Goal: Task Accomplishment & Management: Use online tool/utility

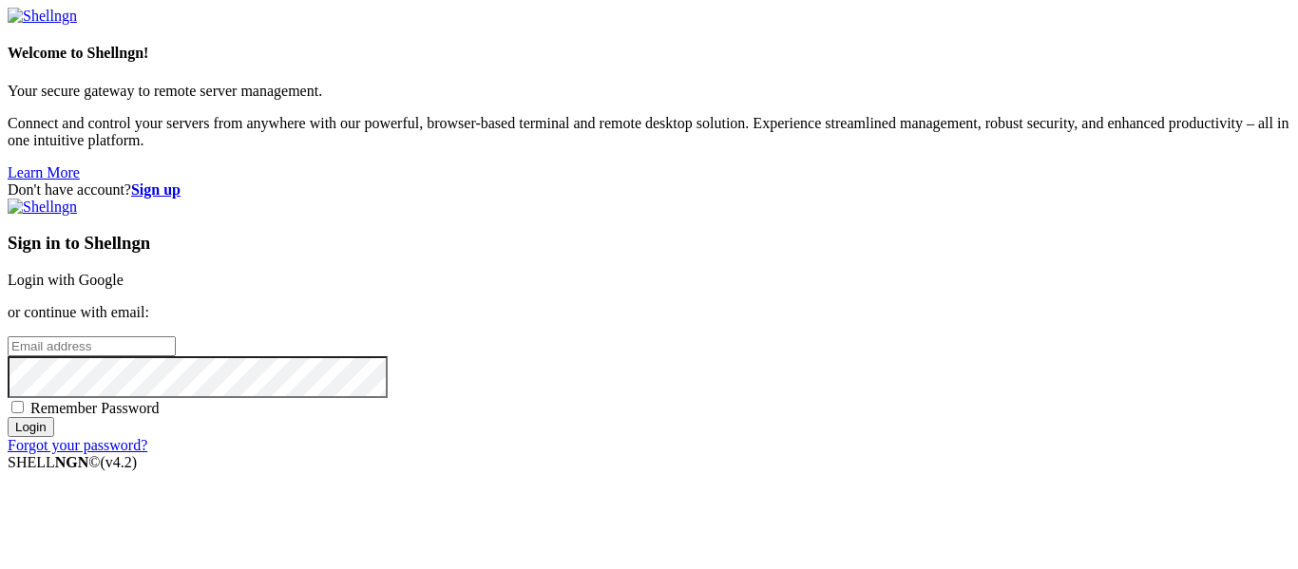
click at [124, 272] on link "Login with Google" at bounding box center [66, 280] width 116 height 16
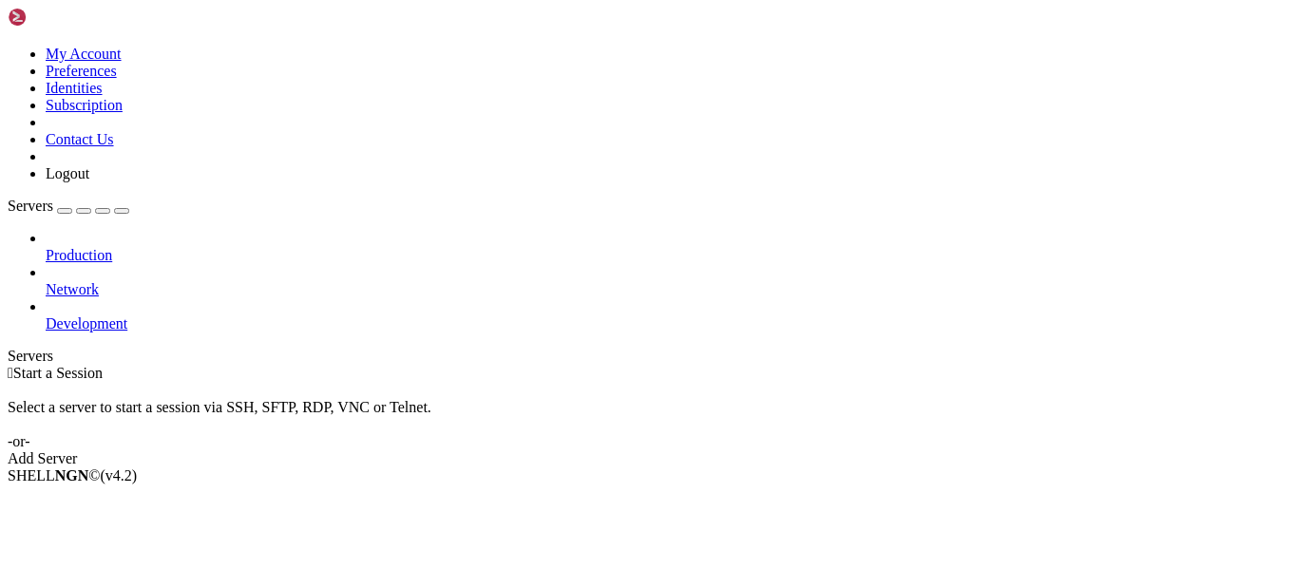
click at [541, 445] on div " Start a Session Select a server to start a session via SSH, SFTP, RDP, VNC or…" at bounding box center [649, 416] width 1283 height 103
click at [143, 315] on link "Development" at bounding box center [668, 323] width 1245 height 17
click at [112, 247] on span "Production" at bounding box center [79, 255] width 67 height 16
click at [46, 247] on icon at bounding box center [46, 247] width 0 height 0
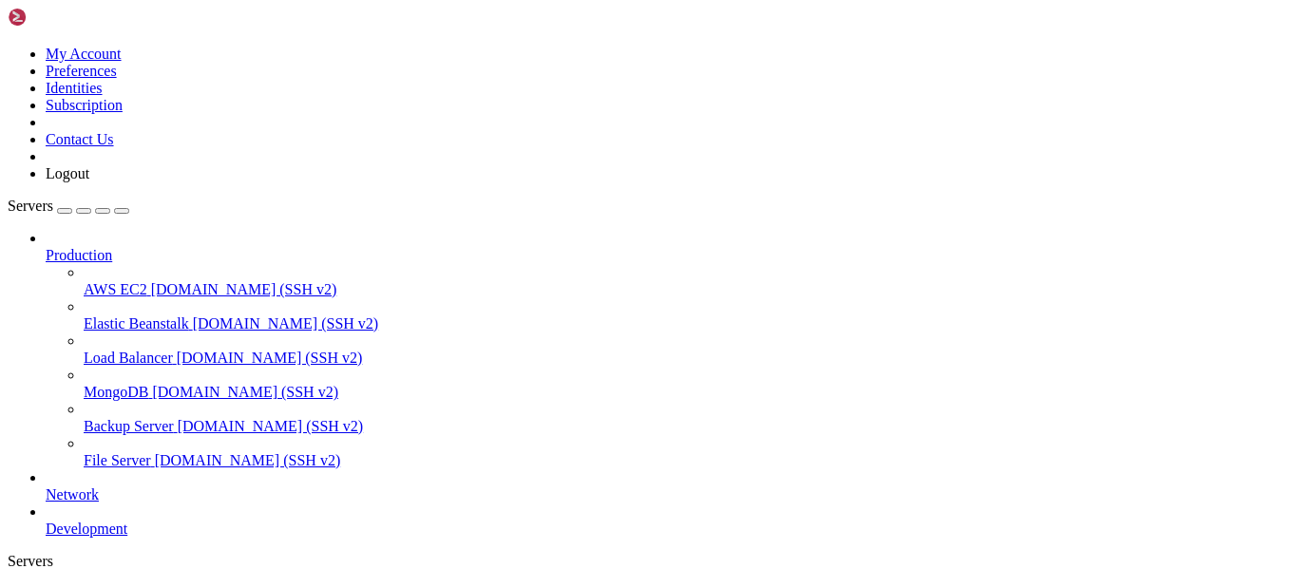
click at [46, 247] on icon at bounding box center [46, 247] width 0 height 0
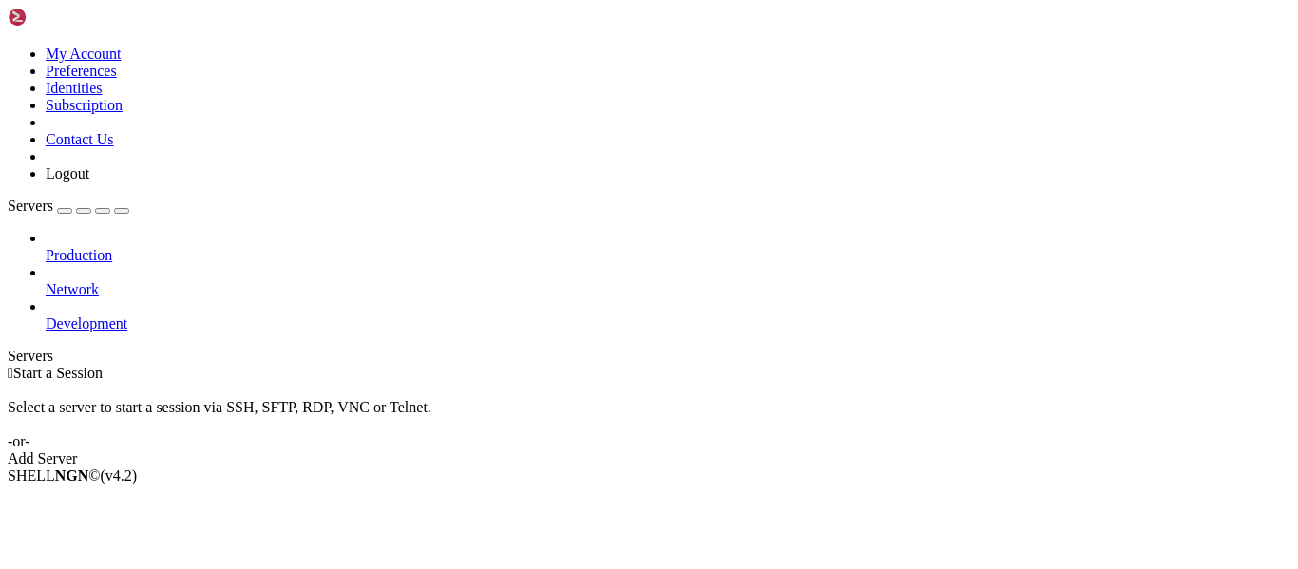
click at [99, 281] on span "Network" at bounding box center [72, 289] width 53 height 16
click at [127, 315] on span "Development" at bounding box center [87, 323] width 82 height 16
click at [46, 315] on icon at bounding box center [46, 315] width 0 height 0
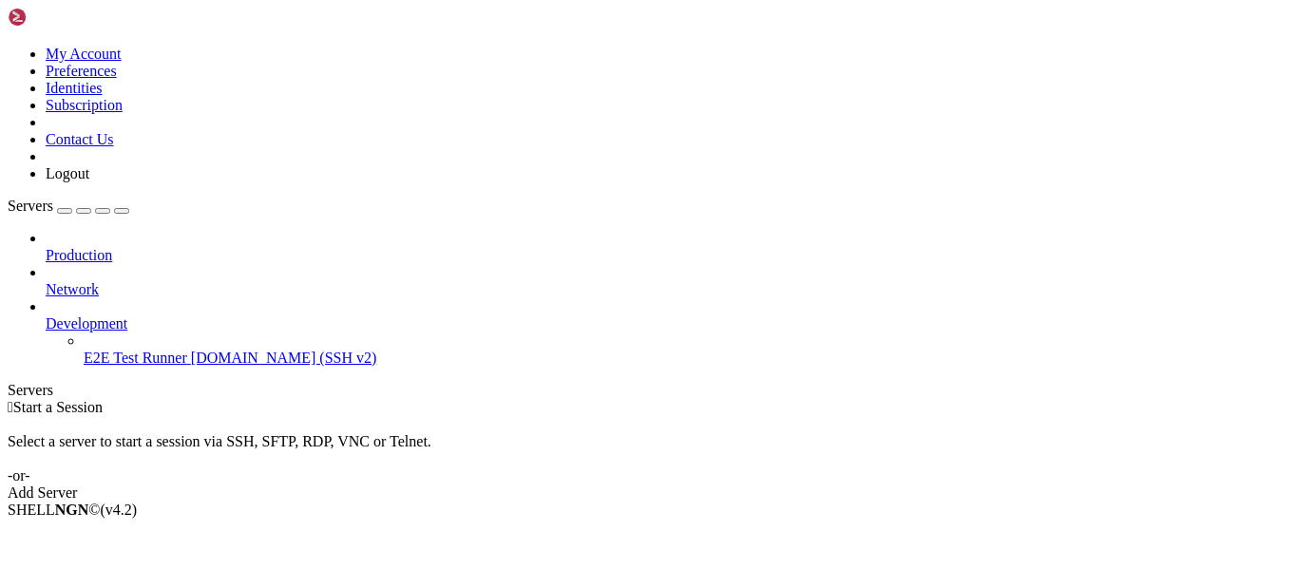
click at [46, 315] on icon at bounding box center [46, 315] width 0 height 0
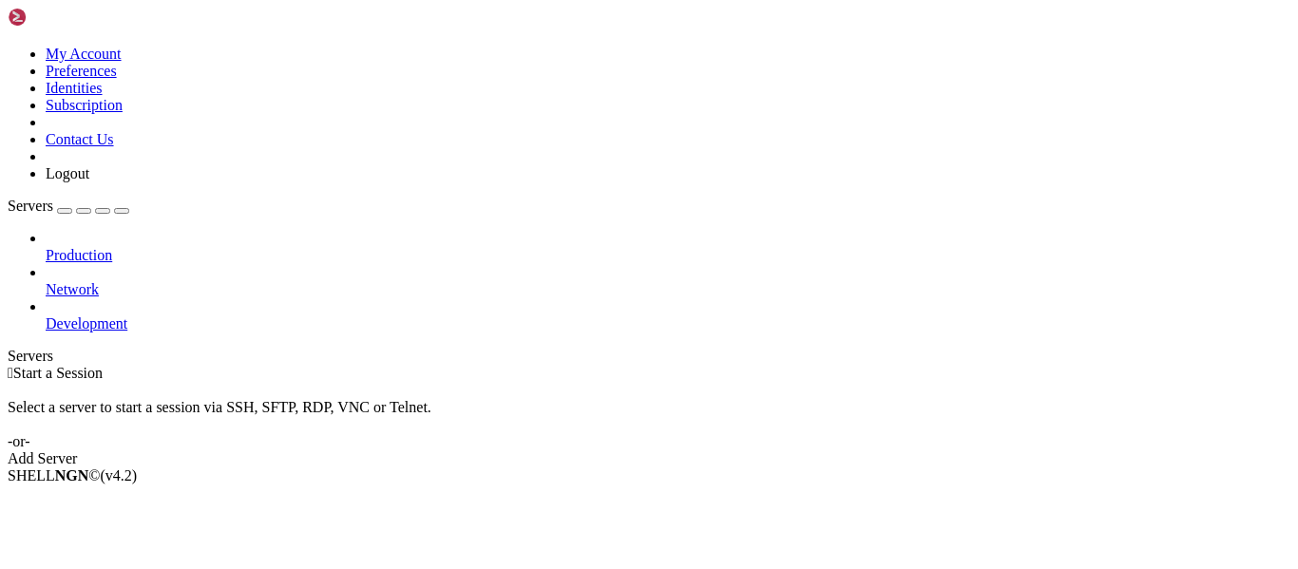
click at [46, 247] on icon at bounding box center [46, 247] width 0 height 0
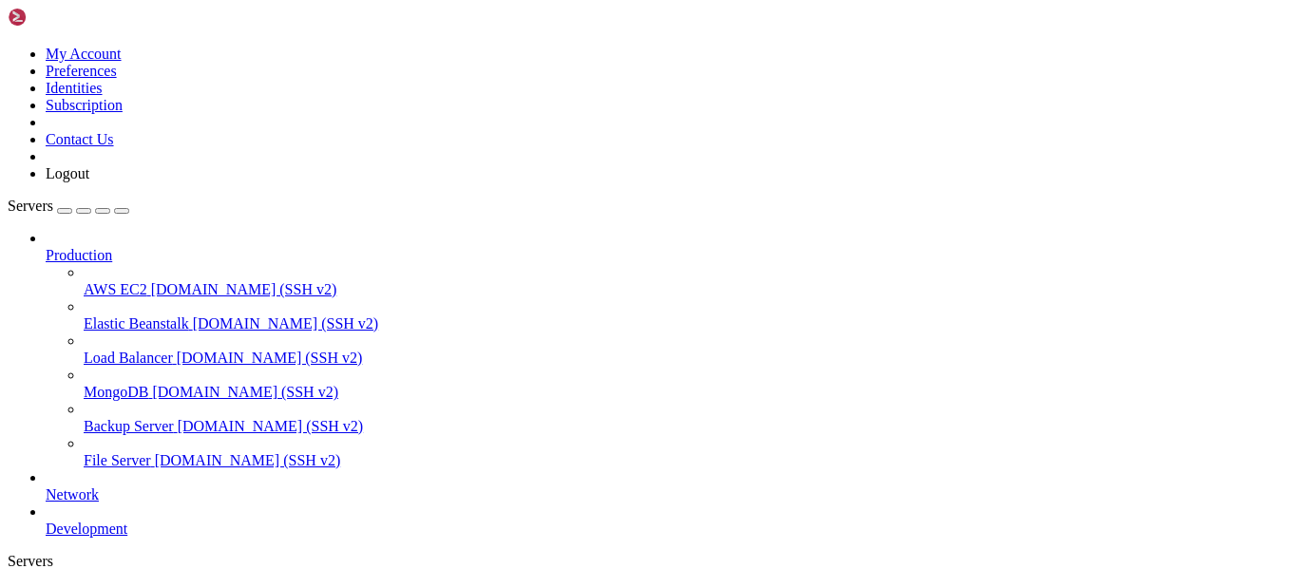
click at [99, 487] on span "Network" at bounding box center [72, 495] width 53 height 16
click at [224, 469] on div at bounding box center [668, 477] width 1245 height 17
click at [46, 487] on icon at bounding box center [46, 487] width 0 height 0
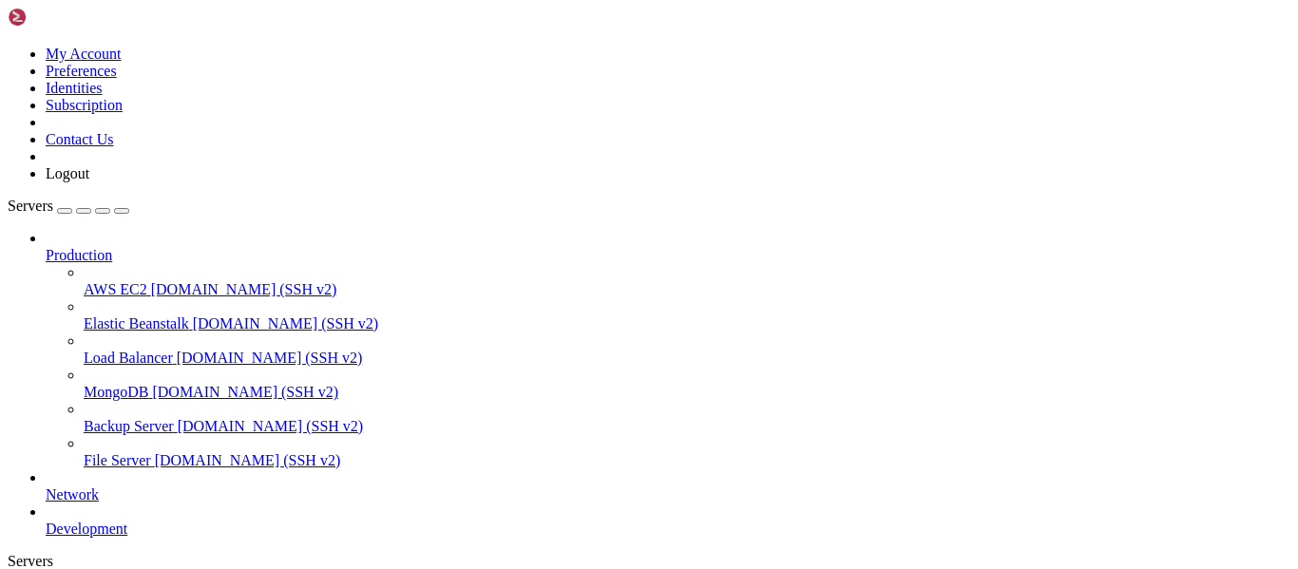
click at [46, 487] on icon at bounding box center [46, 487] width 0 height 0
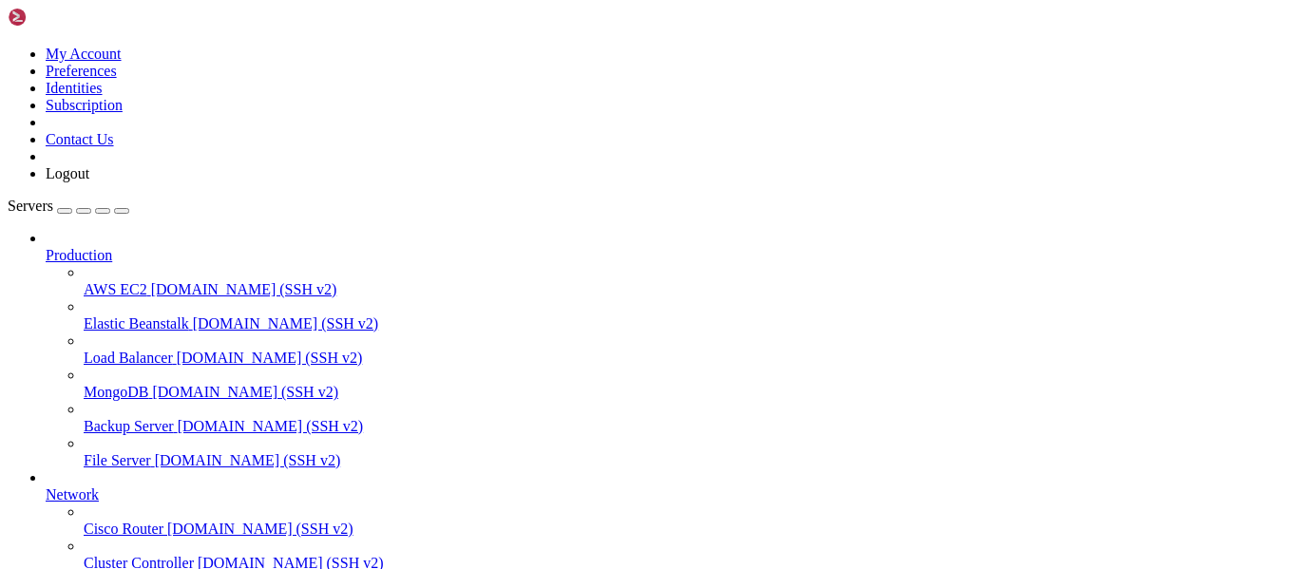
scroll to position [95, 0]
click at [226, 469] on div at bounding box center [668, 477] width 1245 height 17
click at [46, 487] on icon at bounding box center [46, 487] width 0 height 0
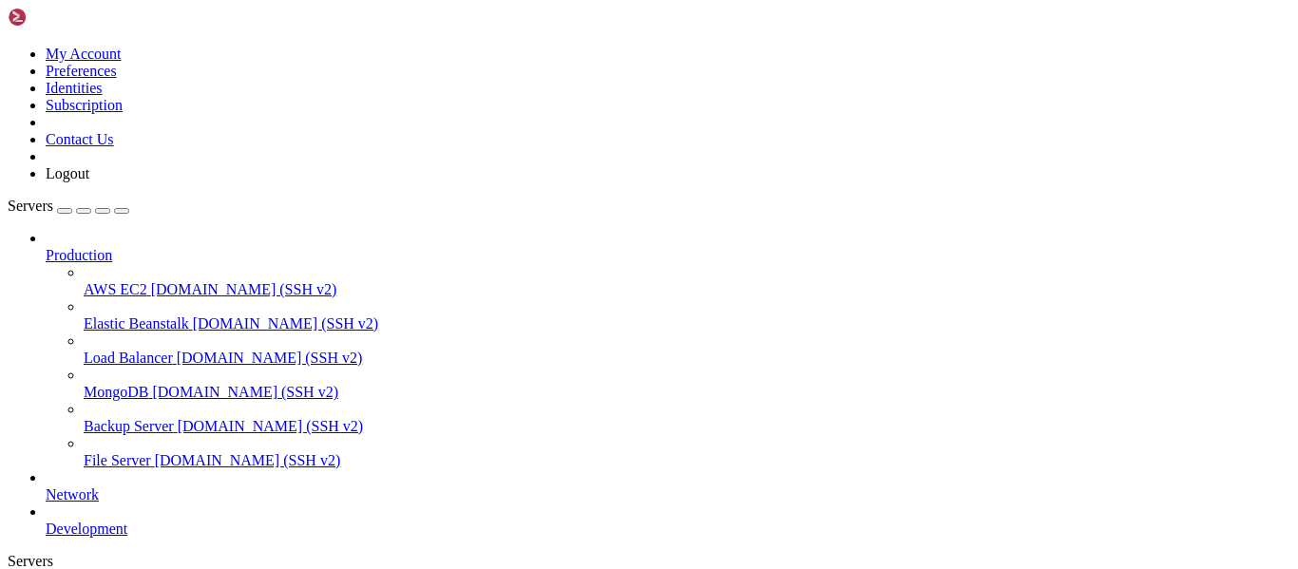
scroll to position [0, 0]
click at [46, 247] on icon at bounding box center [46, 247] width 0 height 0
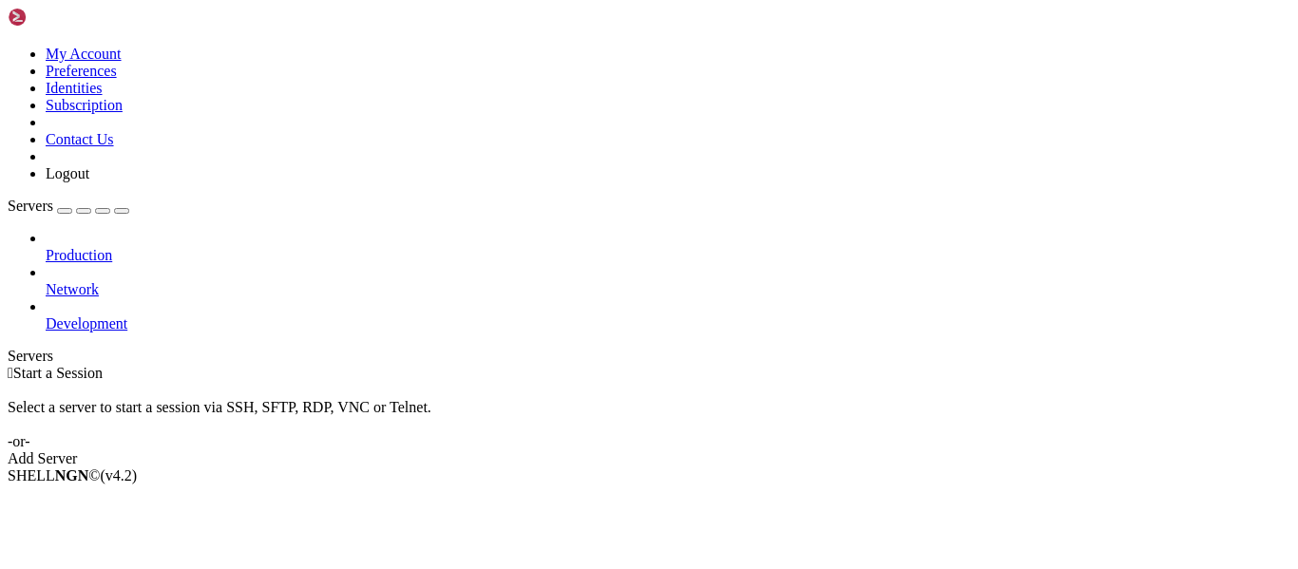
click at [84, 211] on div "button" at bounding box center [84, 211] width 0 height 0
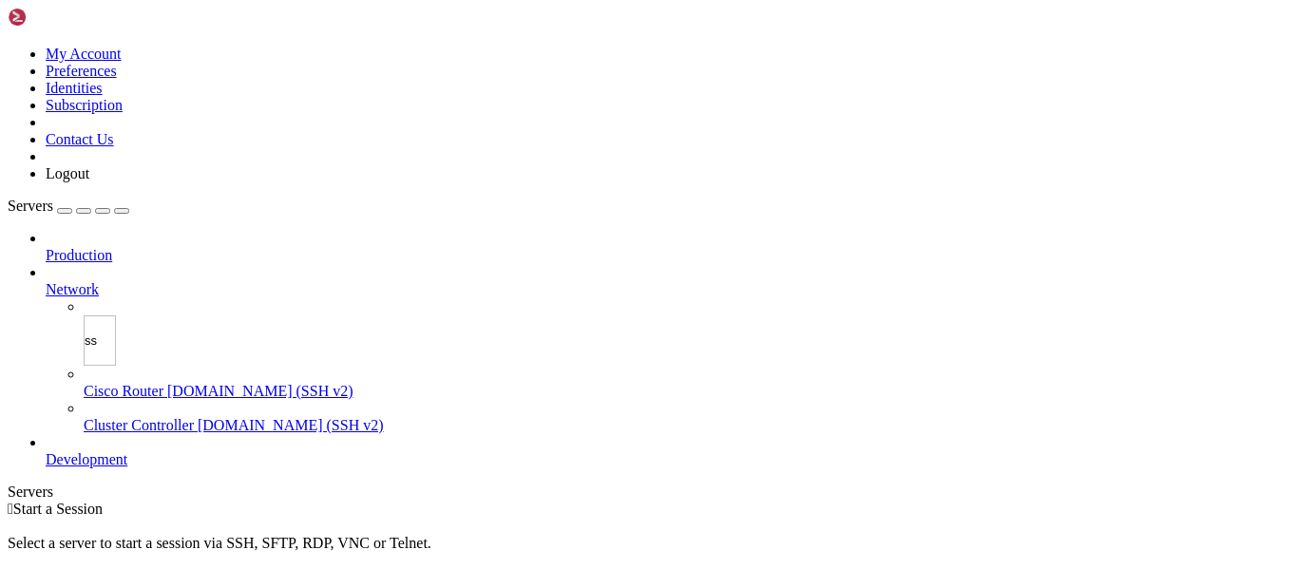
type input "ssh"
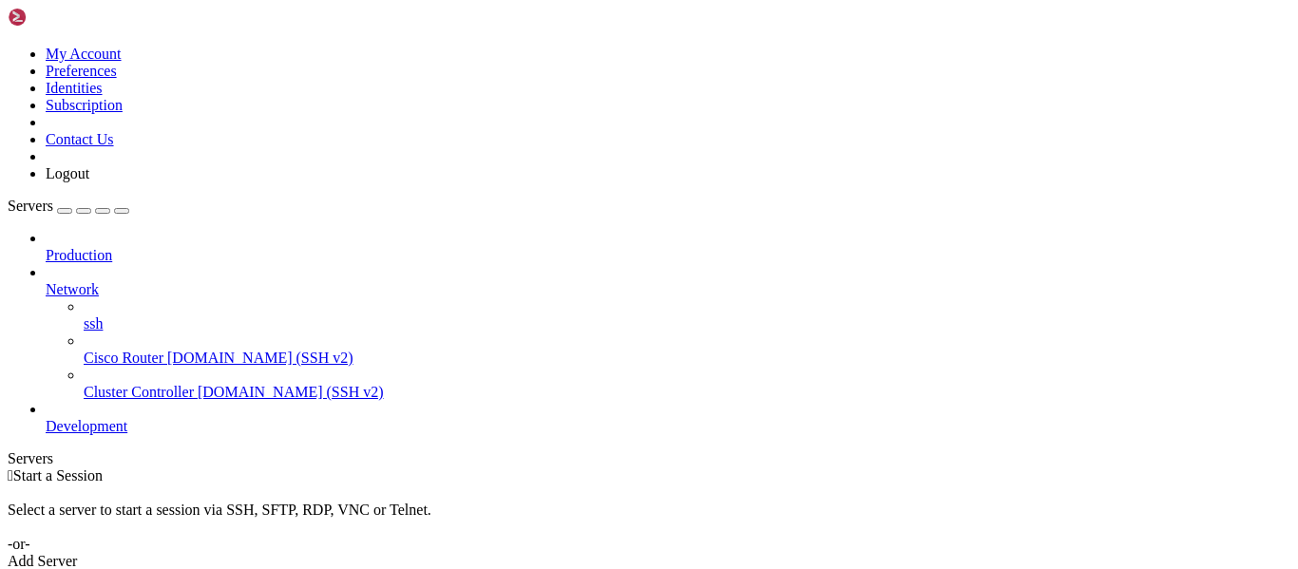
click at [103, 315] on span "ssh" at bounding box center [93, 323] width 19 height 16
click at [46, 281] on icon at bounding box center [46, 281] width 0 height 0
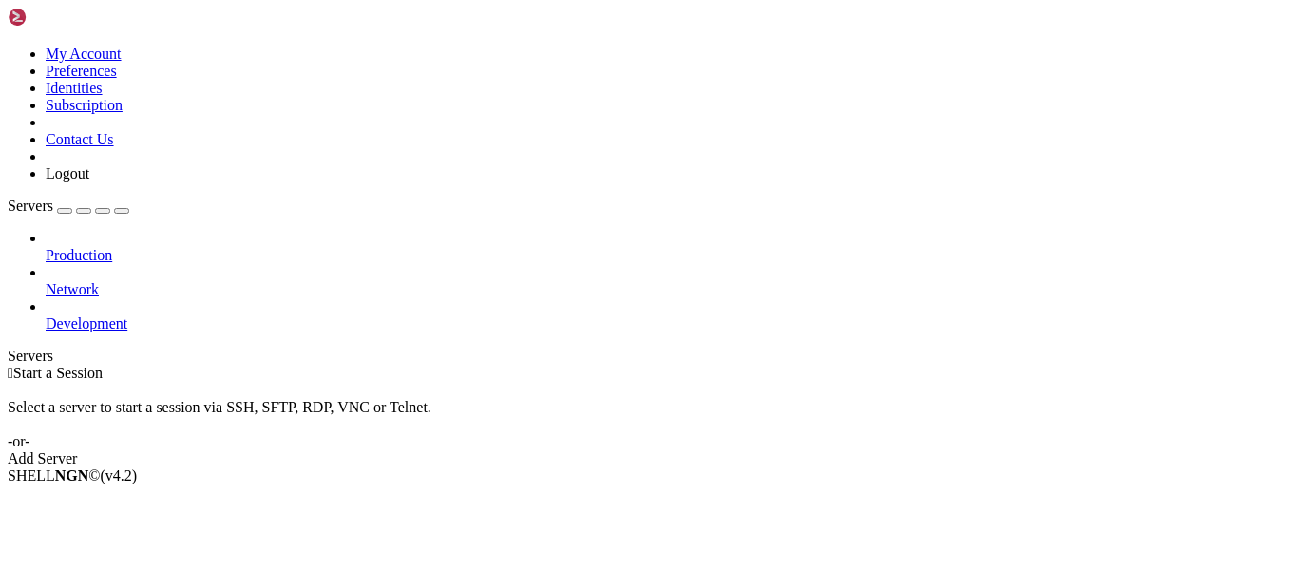
click at [46, 281] on icon at bounding box center [46, 281] width 0 height 0
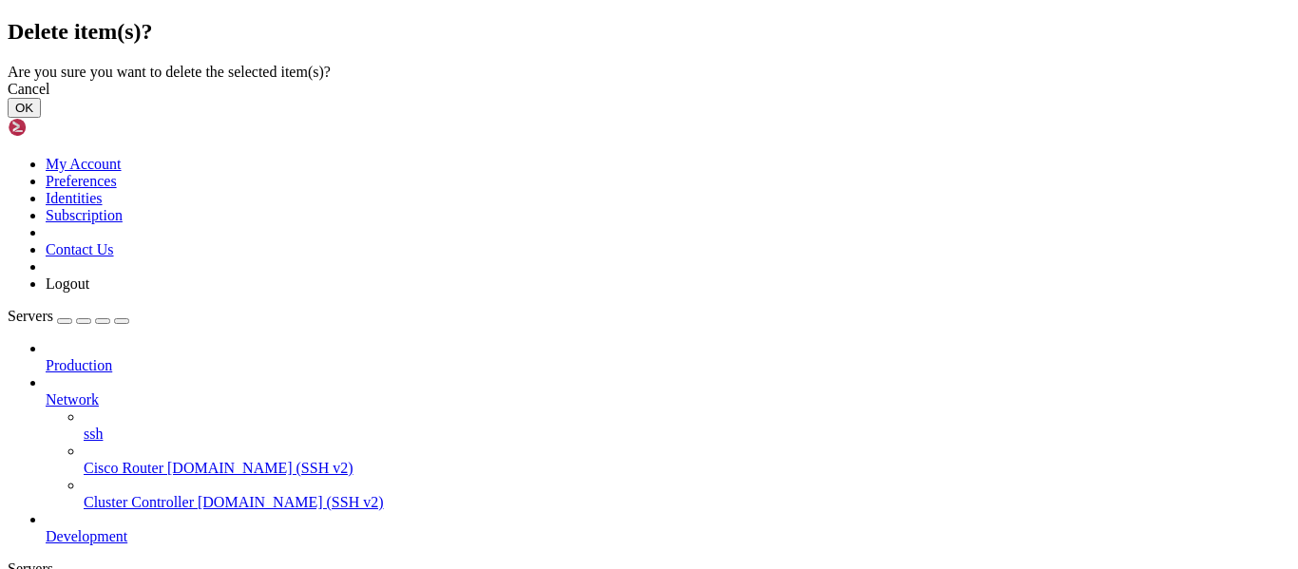
click at [41, 118] on button "OK" at bounding box center [24, 108] width 33 height 20
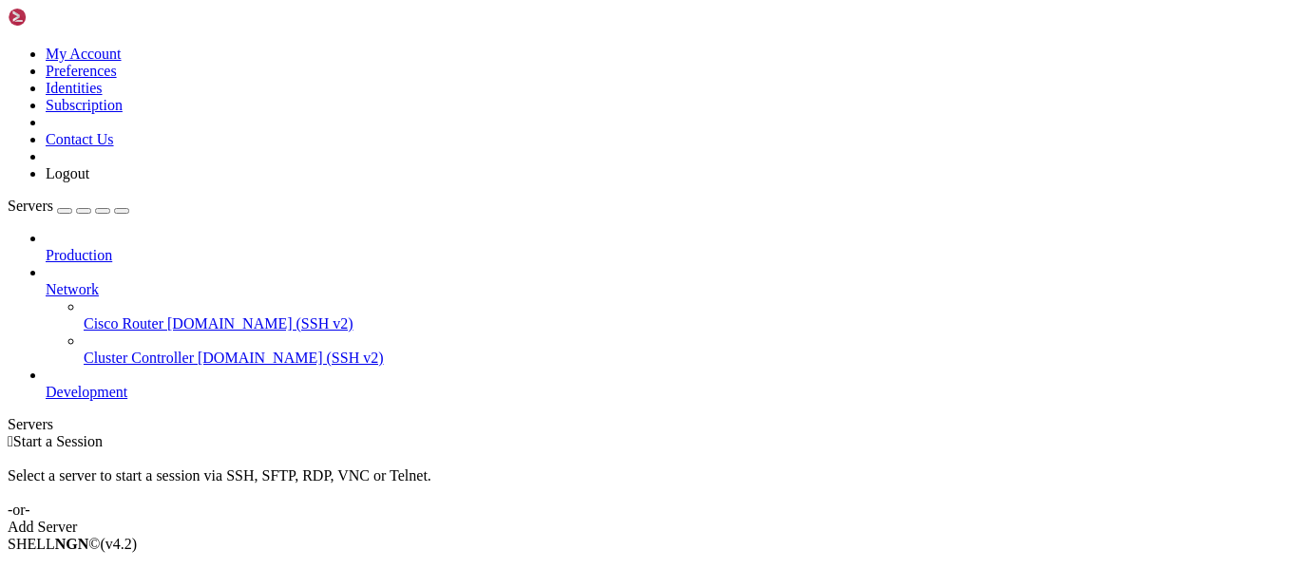
click at [200, 281] on link "Network" at bounding box center [668, 289] width 1245 height 17
click at [46, 281] on icon at bounding box center [46, 281] width 0 height 0
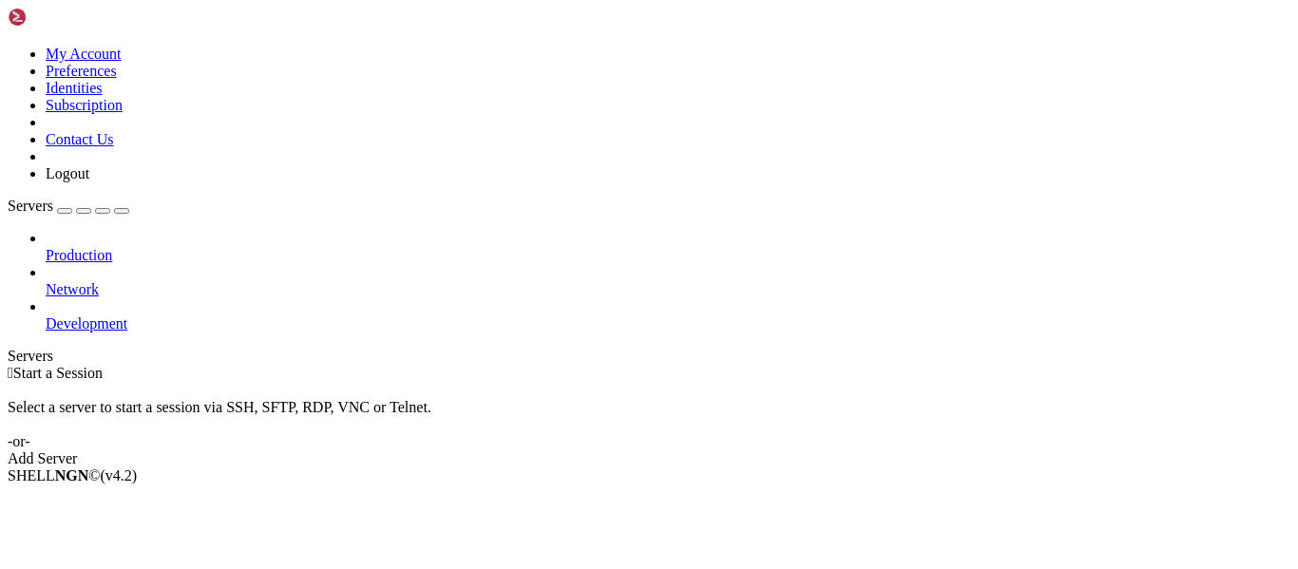
click at [160, 274] on div "Production Network Development" at bounding box center [649, 281] width 1283 height 103
click at [131, 273] on div "Production Network Development" at bounding box center [649, 281] width 1283 height 103
click at [115, 281] on link "Network" at bounding box center [668, 289] width 1245 height 17
click at [122, 211] on icon "button" at bounding box center [122, 211] width 0 height 0
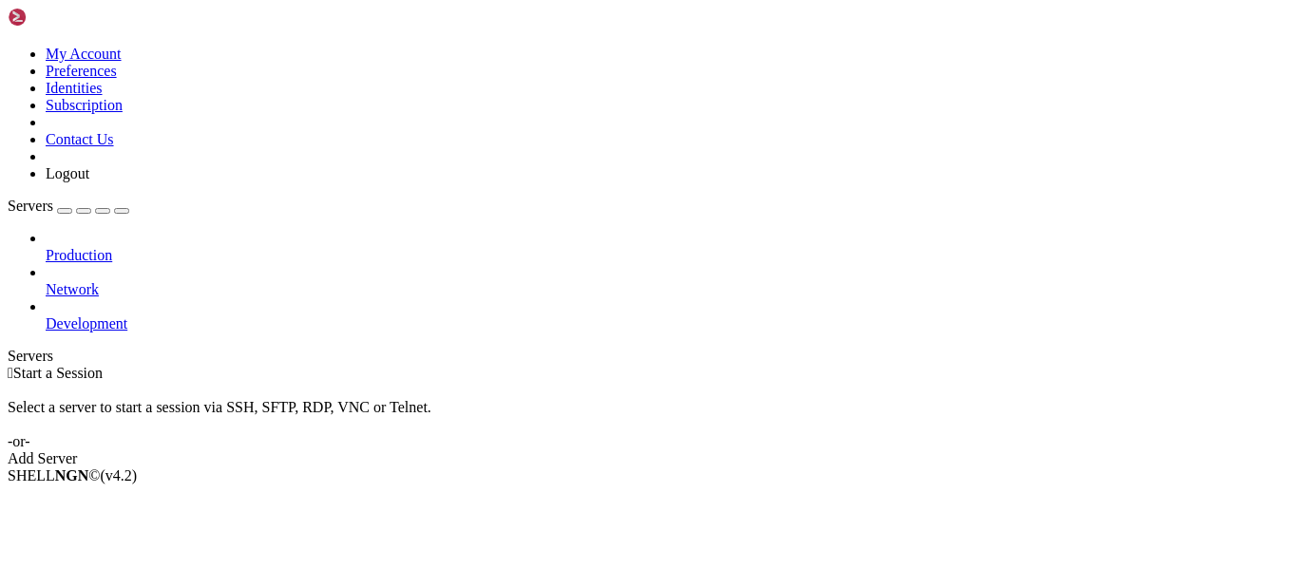
click at [8, 348] on div "Servers" at bounding box center [649, 356] width 1283 height 17
click at [99, 247] on span "Production" at bounding box center [79, 255] width 67 height 16
click at [115, 281] on link "Network" at bounding box center [668, 289] width 1245 height 17
click at [96, 315] on link "Development" at bounding box center [668, 323] width 1245 height 17
click at [84, 293] on div "Production Network Development" at bounding box center [649, 281] width 1283 height 103
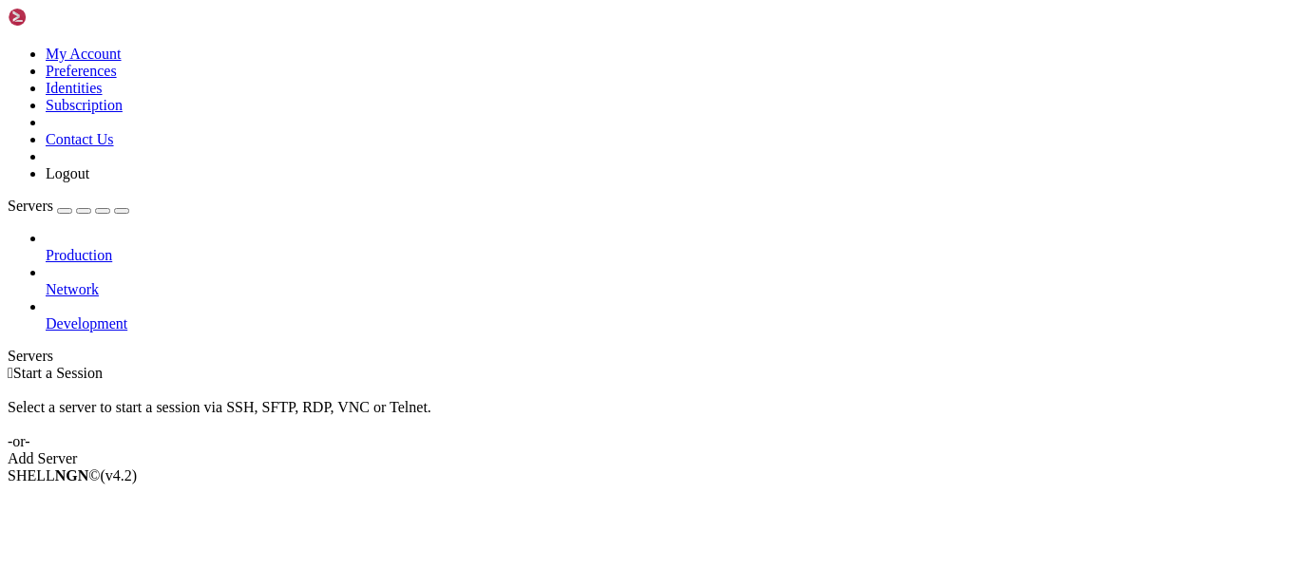
click at [8, 46] on icon at bounding box center [8, 46] width 0 height 0
click at [84, 211] on div "button" at bounding box center [84, 211] width 0 height 0
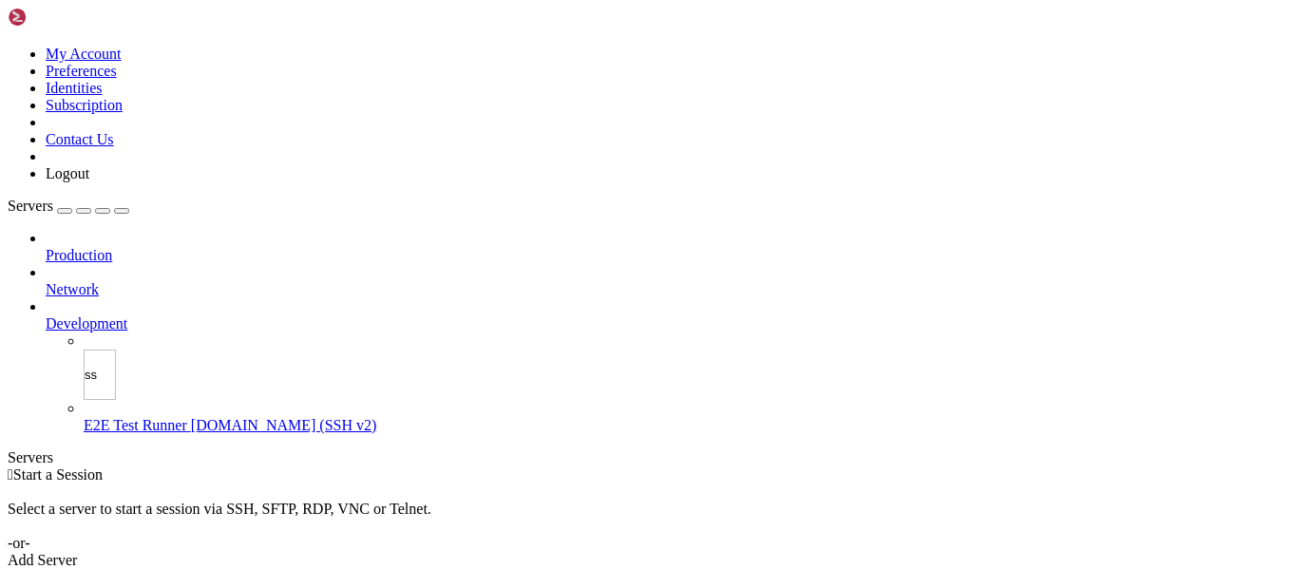
type input "ssh"
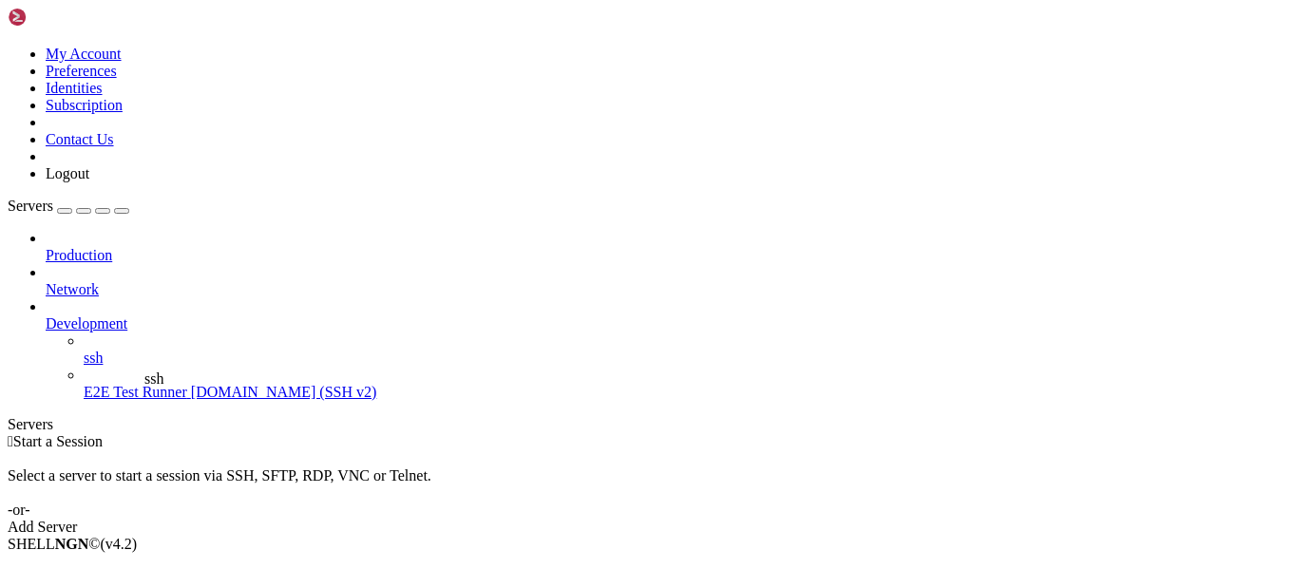
drag, startPoint x: 145, startPoint y: 254, endPoint x: 140, endPoint y: 362, distance: 108.5
click at [140, 362] on div "Production Network Development ssh E2E Test Runner [DOMAIN_NAME] (SSH v2)" at bounding box center [649, 315] width 1283 height 171
drag, startPoint x: 183, startPoint y: 256, endPoint x: 138, endPoint y: 331, distance: 87.8
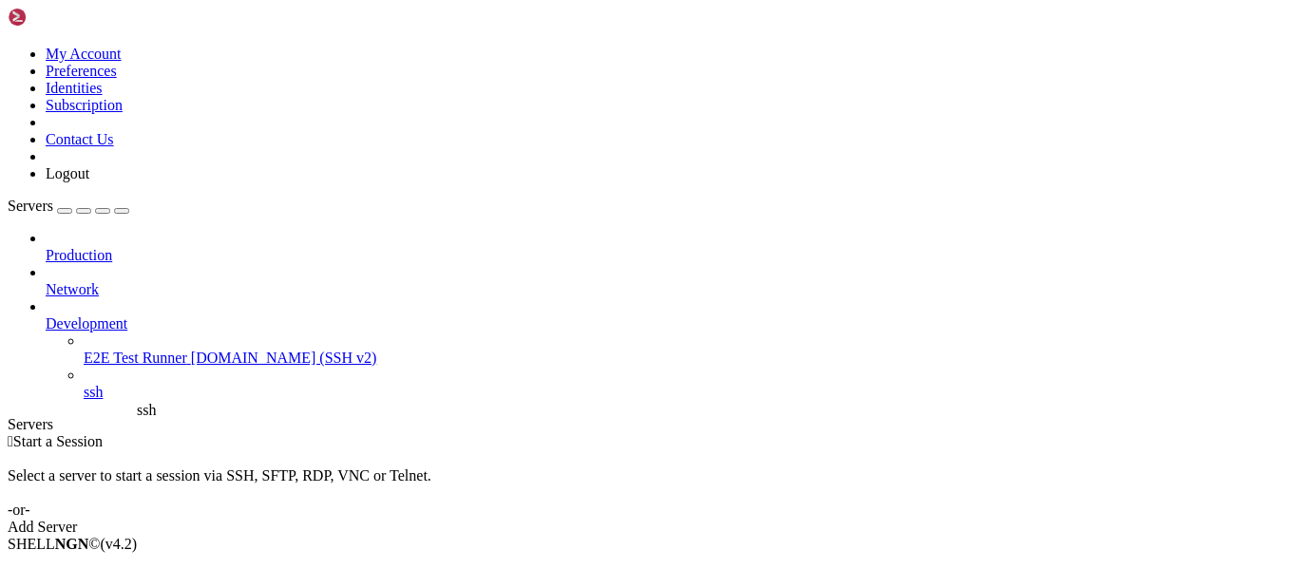
drag, startPoint x: 142, startPoint y: 320, endPoint x: 132, endPoint y: 394, distance: 74.7
click at [132, 394] on div "Production Network Development E2E Test Runner [DOMAIN_NAME] (SSH v2) ssh" at bounding box center [649, 315] width 1283 height 171
click at [225, 298] on div at bounding box center [668, 306] width 1245 height 17
click at [46, 315] on icon at bounding box center [46, 315] width 0 height 0
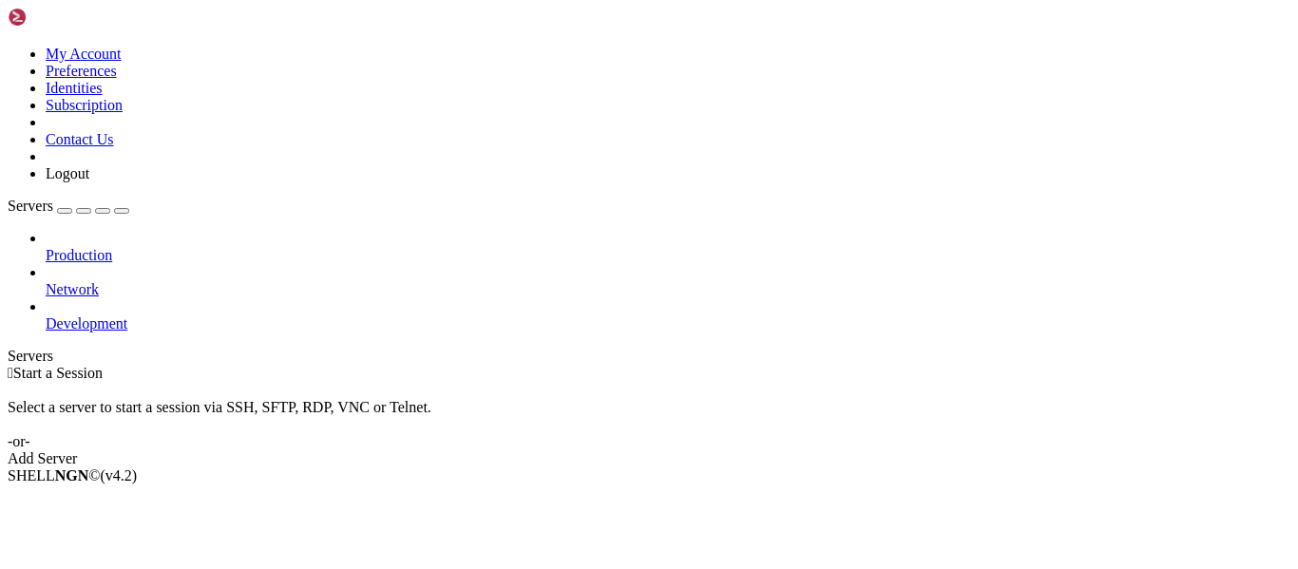
click at [46, 315] on icon at bounding box center [46, 315] width 0 height 0
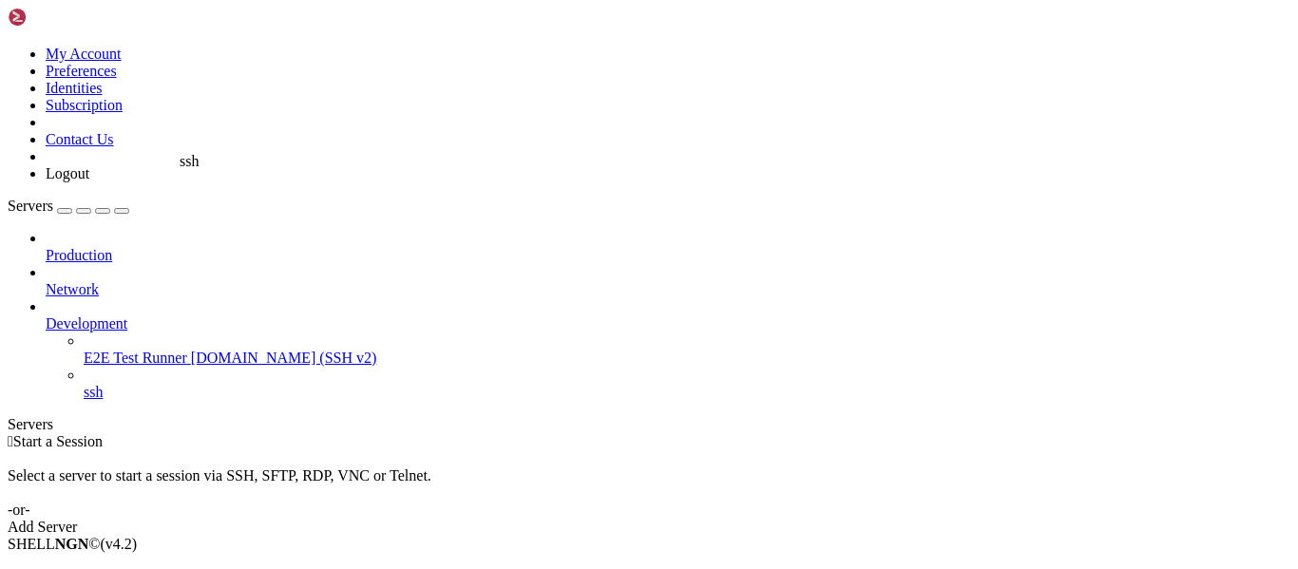
drag, startPoint x: 84, startPoint y: 314, endPoint x: 181, endPoint y: 154, distance: 186.8
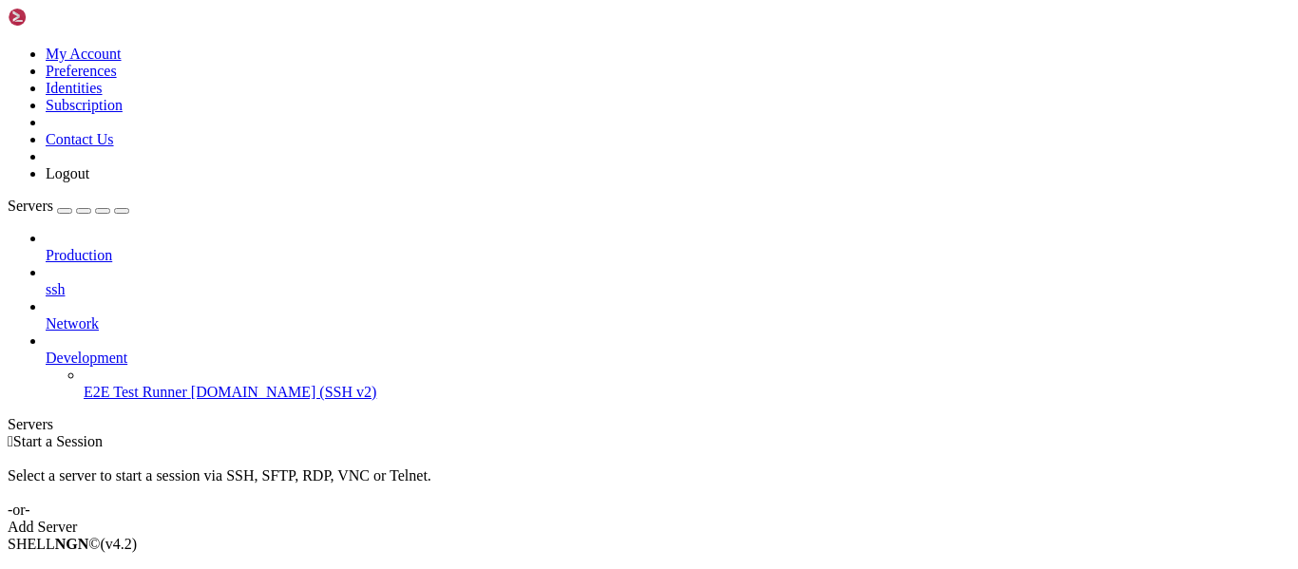
click at [46, 350] on icon at bounding box center [46, 350] width 0 height 0
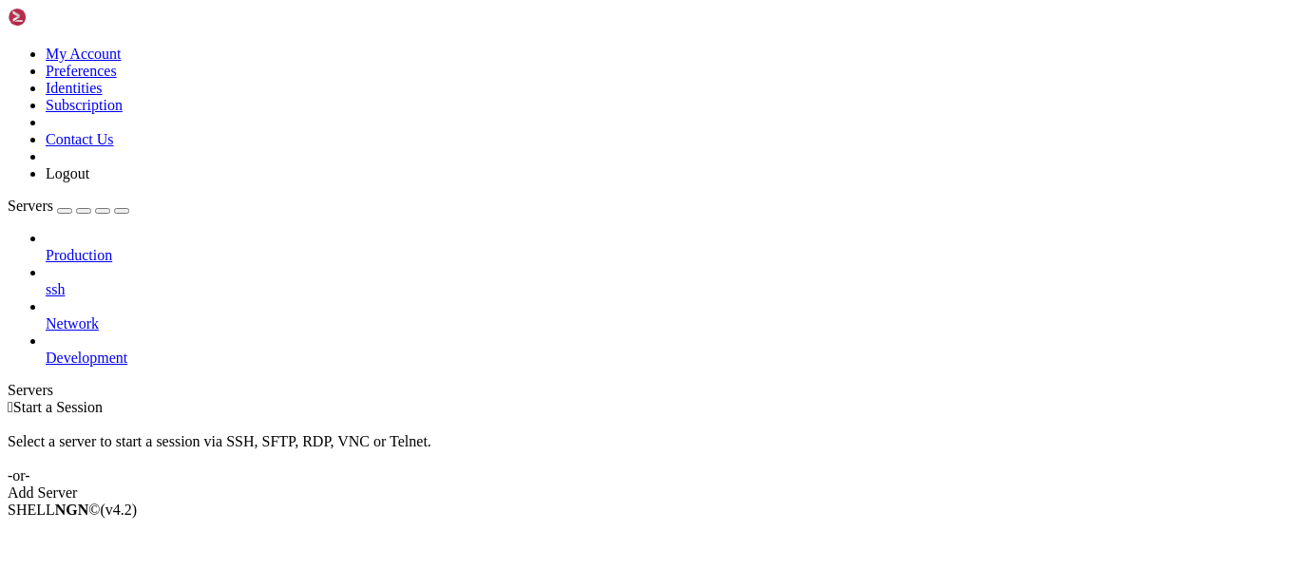
click at [131, 343] on div "Production ssh Network Development" at bounding box center [649, 298] width 1283 height 137
click at [112, 247] on span "Production" at bounding box center [79, 255] width 67 height 16
click at [65, 281] on span "ssh" at bounding box center [55, 289] width 19 height 16
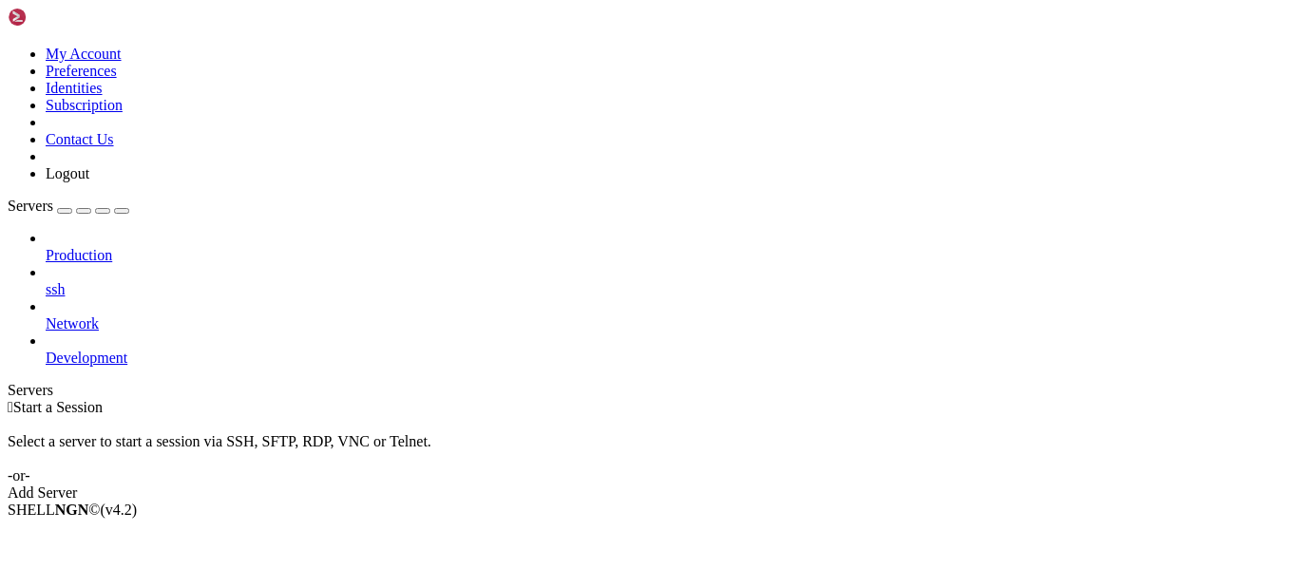
click at [65, 281] on span "ssh" at bounding box center [55, 289] width 19 height 16
click at [112, 247] on span "Production" at bounding box center [79, 255] width 67 height 16
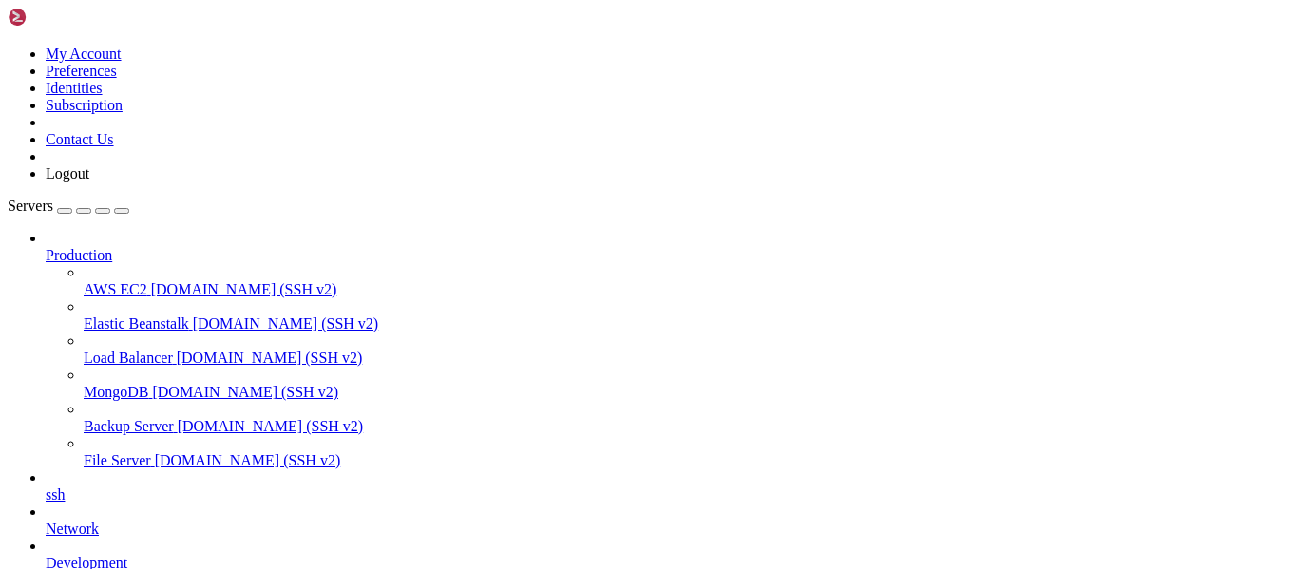
click at [112, 247] on span "Production" at bounding box center [79, 255] width 67 height 16
click at [46, 247] on icon at bounding box center [46, 247] width 0 height 0
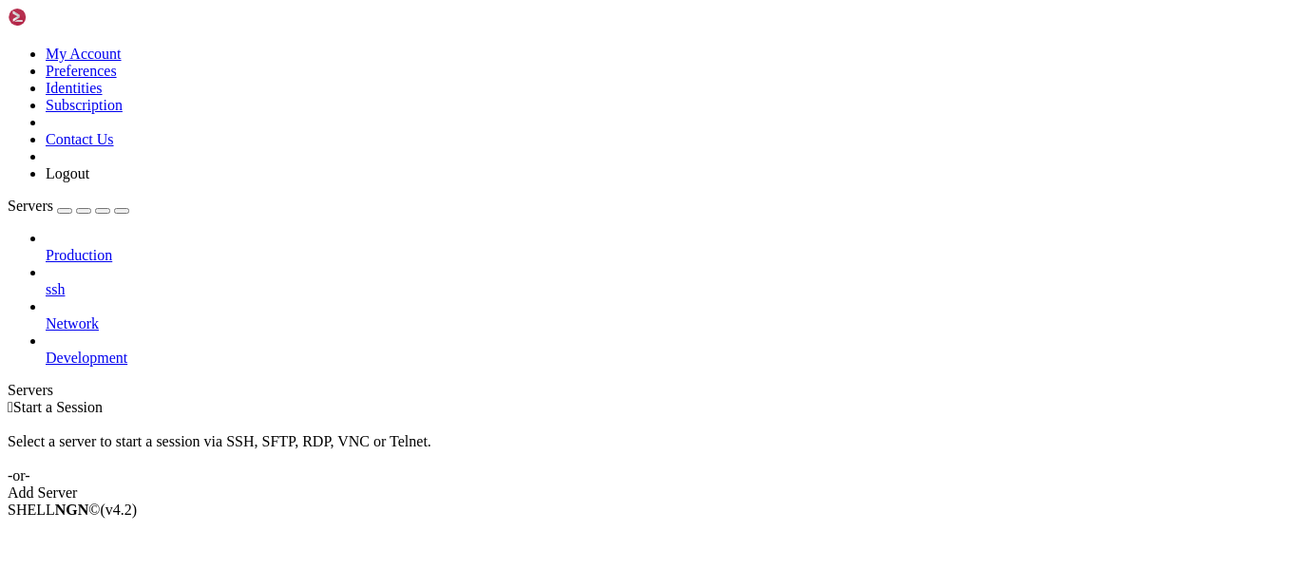
click at [46, 281] on icon at bounding box center [46, 281] width 0 height 0
click at [789, 485] on link "Add Server" at bounding box center [649, 493] width 1283 height 17
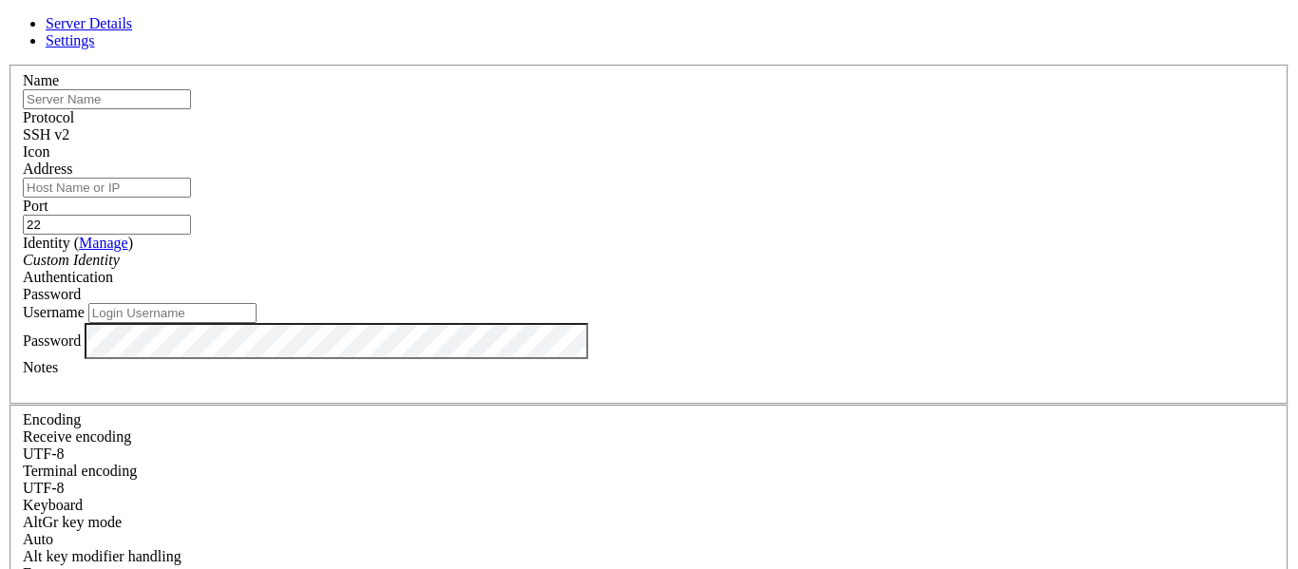
click at [95, 48] on link "Settings" at bounding box center [70, 40] width 49 height 16
click at [414, 29] on header "Server Details Settings" at bounding box center [649, 32] width 1283 height 34
click at [132, 31] on link "Server Details" at bounding box center [89, 23] width 86 height 16
click at [69, 126] on span "SSH v2" at bounding box center [46, 134] width 47 height 16
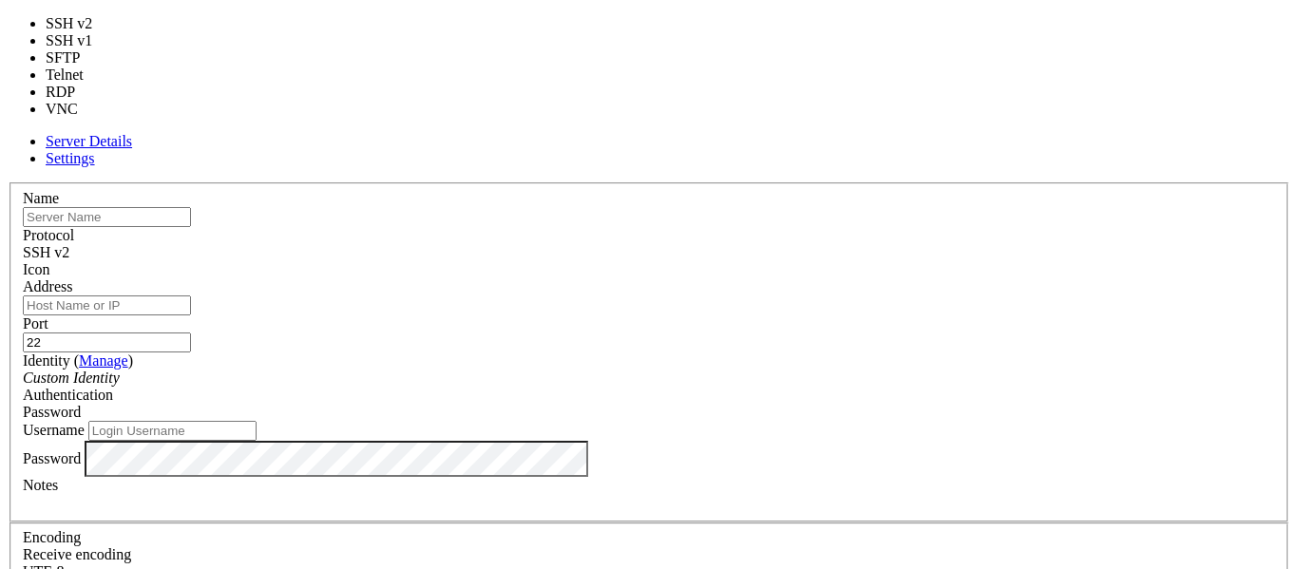
click at [23, 278] on span at bounding box center [23, 278] width 0 height 0
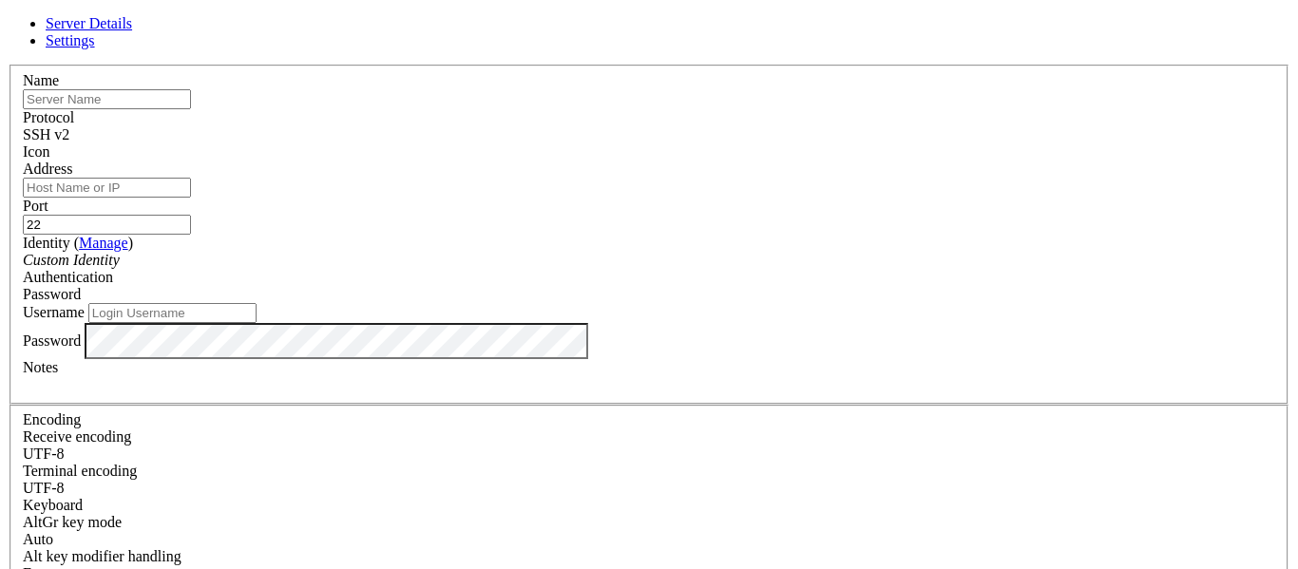
click at [793, 126] on div "SSH v2" at bounding box center [649, 134] width 1252 height 17
click at [191, 109] on input "text" at bounding box center [107, 99] width 168 height 20
click at [552, 263] on div "Custom Identity" at bounding box center [649, 260] width 1252 height 17
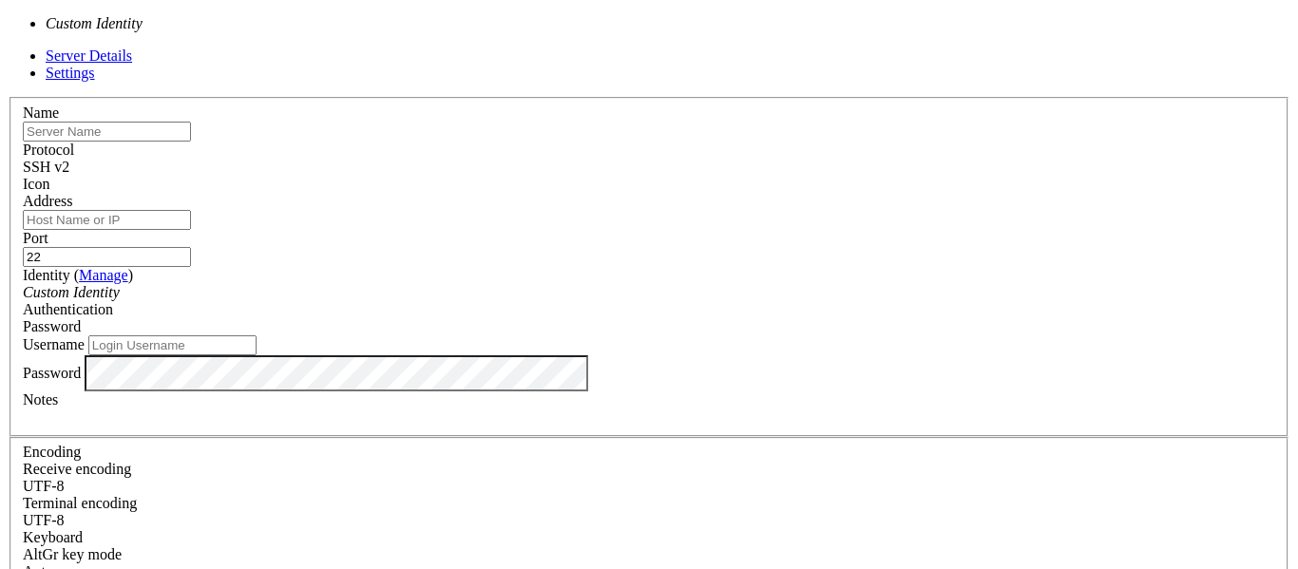
click at [552, 284] on div "Custom Identity" at bounding box center [649, 292] width 1252 height 17
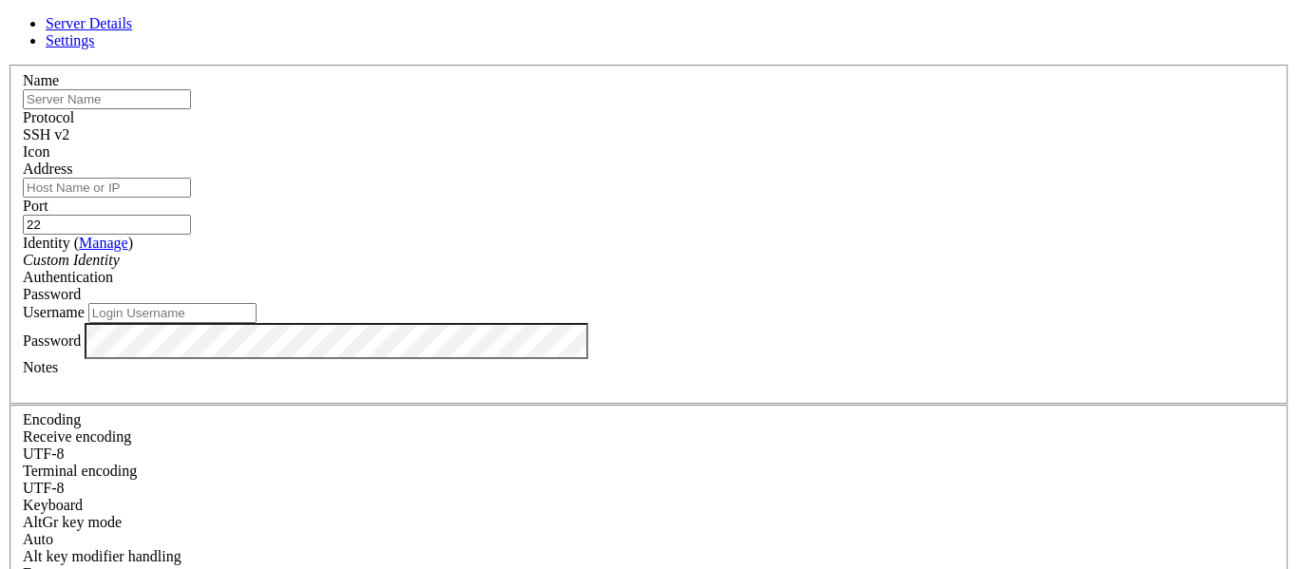
click at [552, 263] on div "Custom Identity" at bounding box center [649, 260] width 1252 height 17
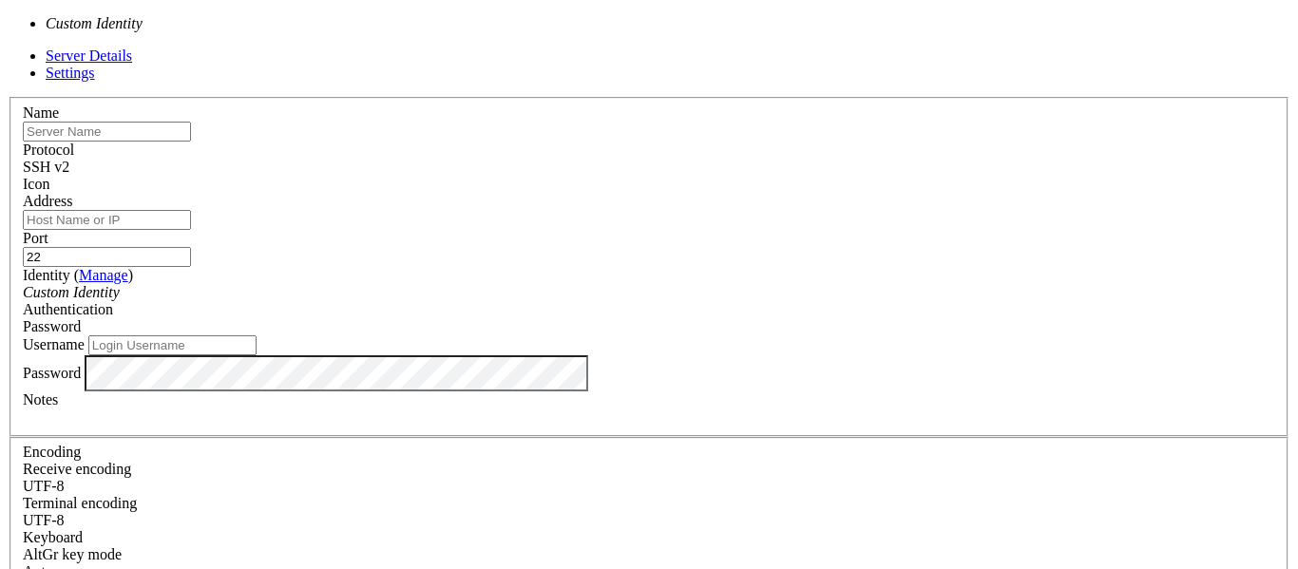
click at [798, 318] on div "Password" at bounding box center [649, 326] width 1252 height 17
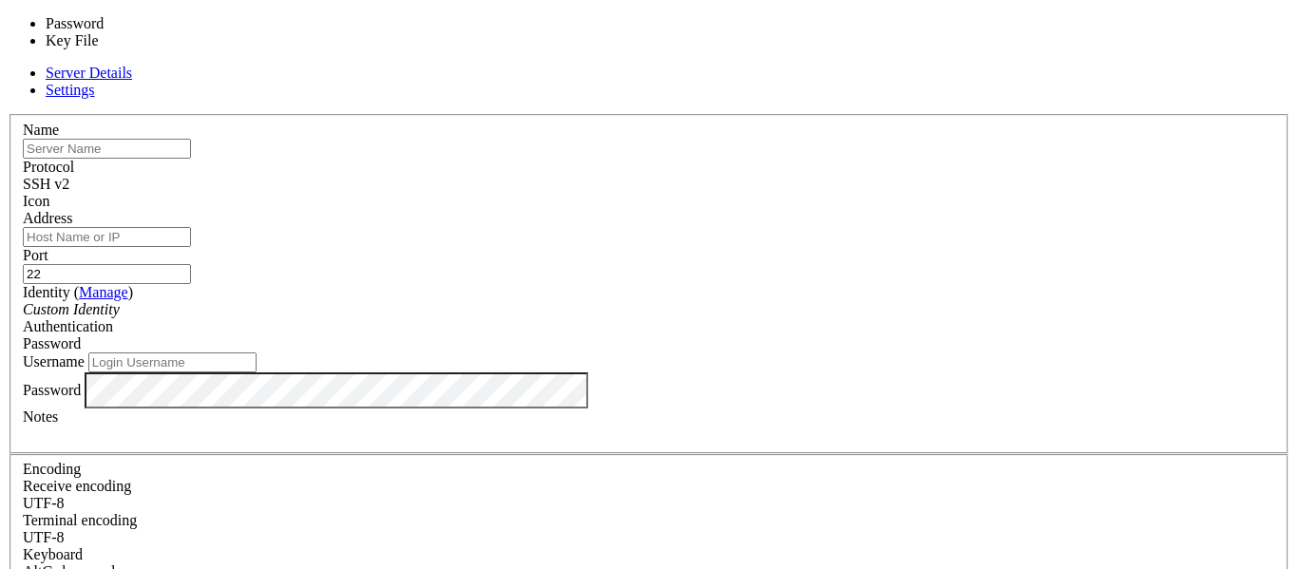
click at [798, 335] on div "Password" at bounding box center [649, 343] width 1252 height 17
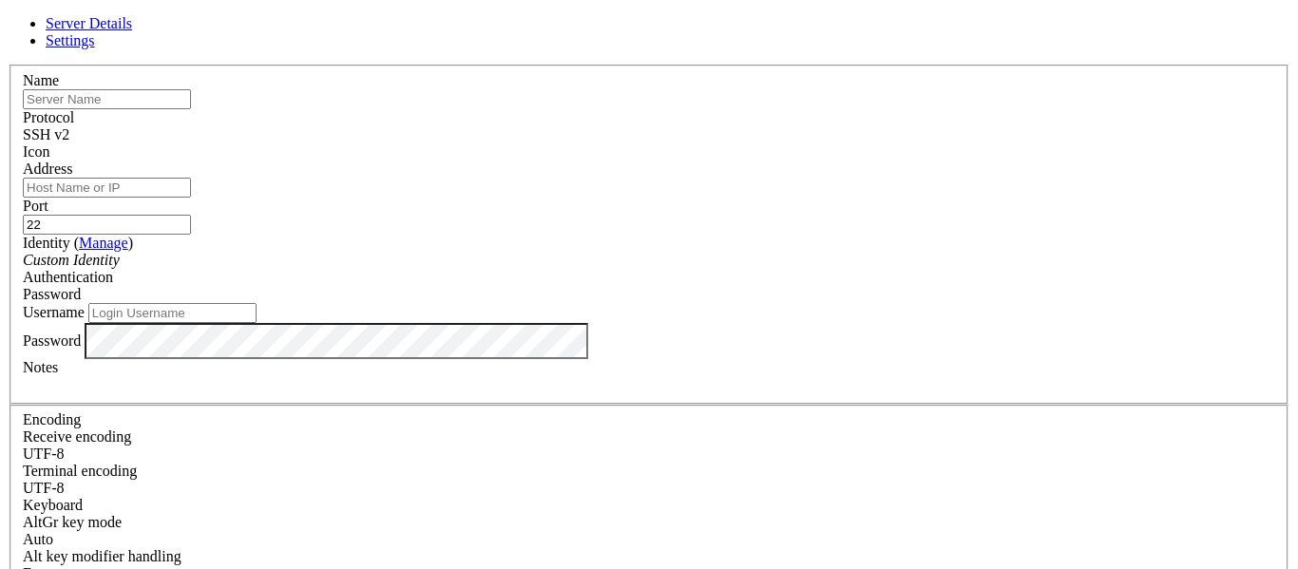
click at [798, 286] on div "Password" at bounding box center [649, 294] width 1252 height 17
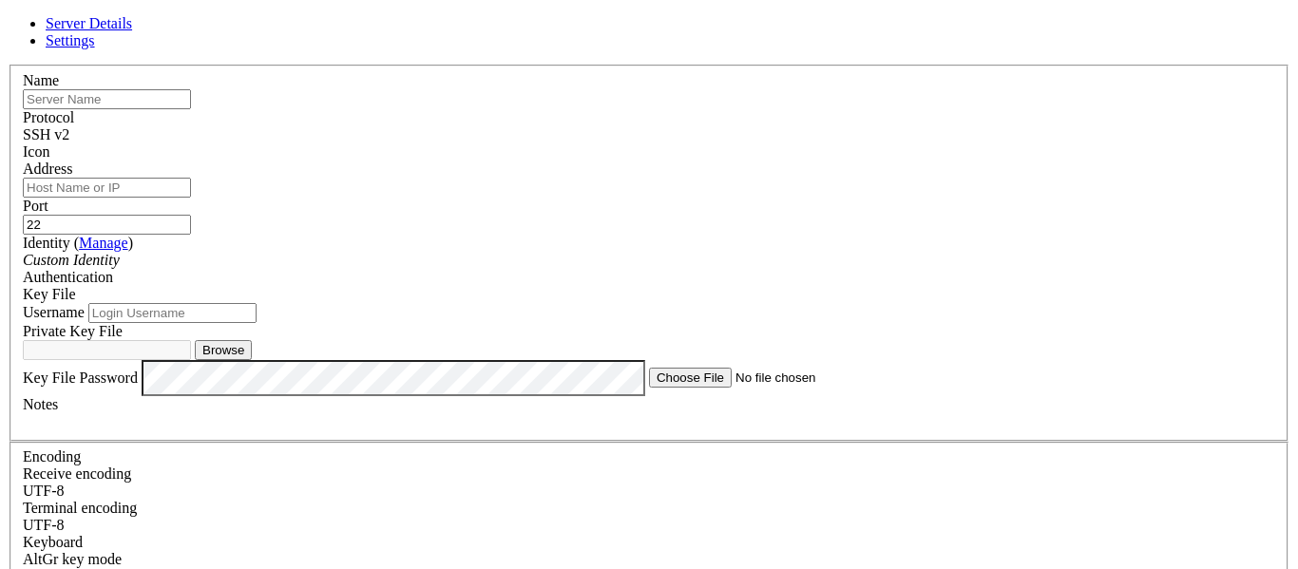
click at [627, 251] on div "Identity ( Manage ) Custom Identity" at bounding box center [649, 252] width 1252 height 34
click at [609, 266] on div "Custom Identity" at bounding box center [649, 260] width 1252 height 17
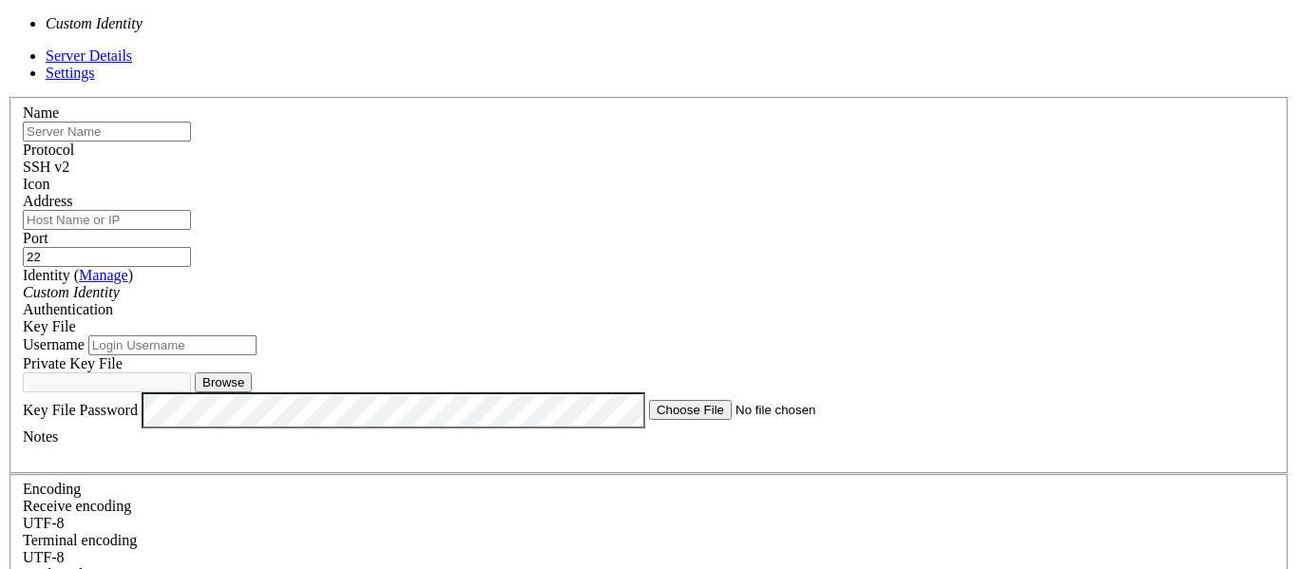
click at [609, 284] on div "Custom Identity" at bounding box center [649, 292] width 1252 height 17
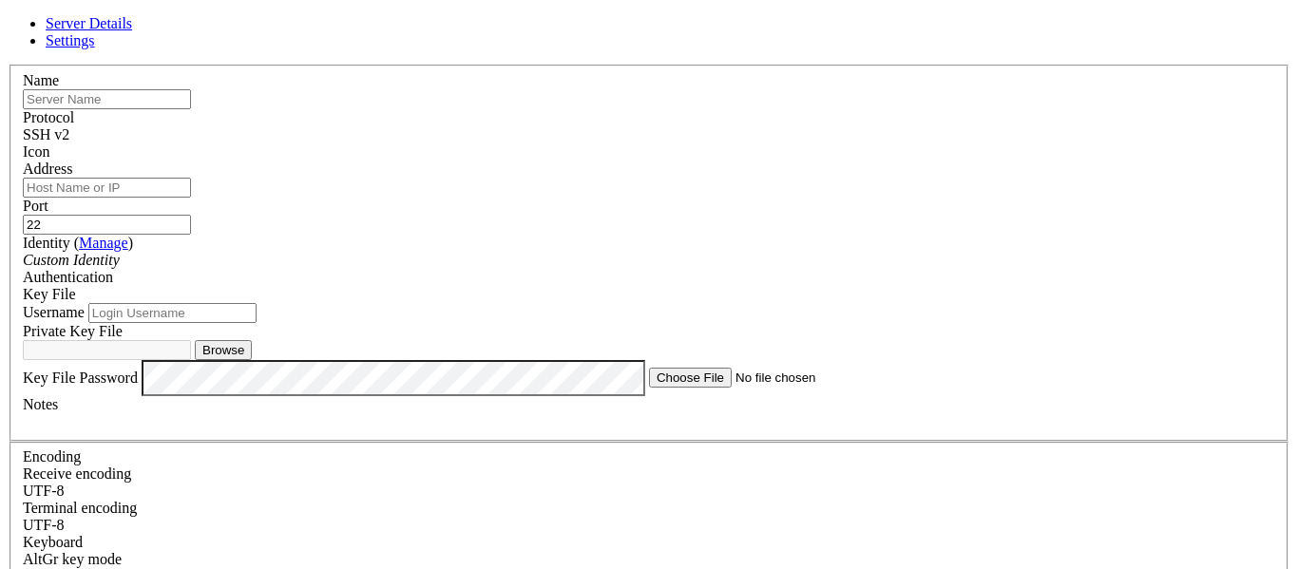
click at [128, 237] on link "Manage" at bounding box center [103, 243] width 49 height 16
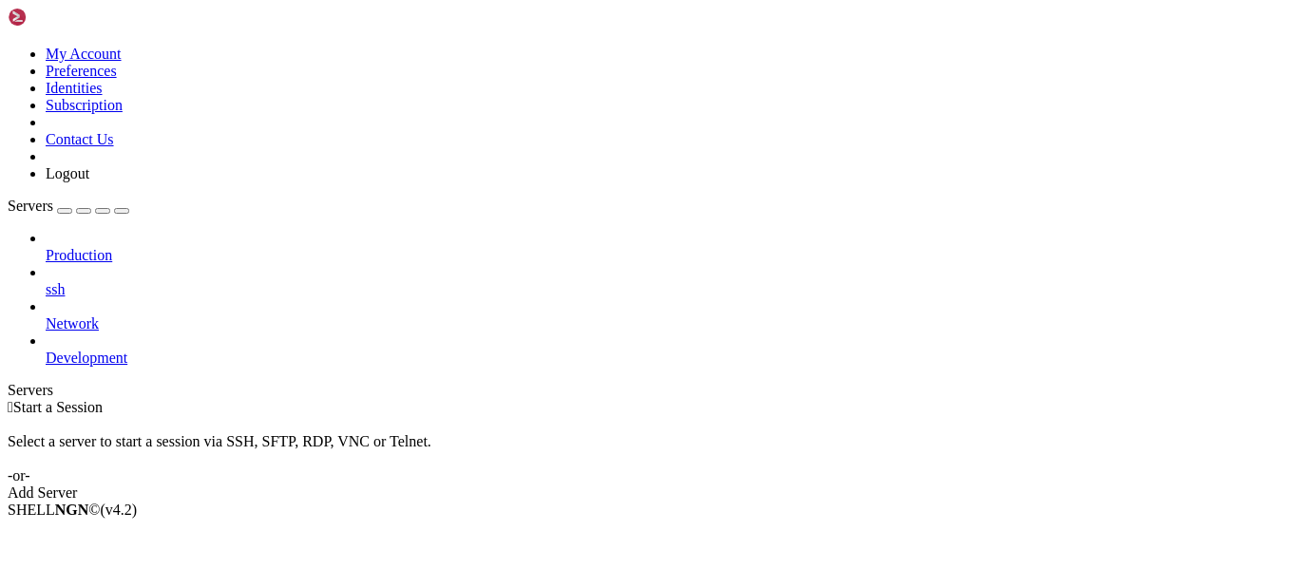
click at [816, 485] on link "Add Server" at bounding box center [649, 493] width 1283 height 17
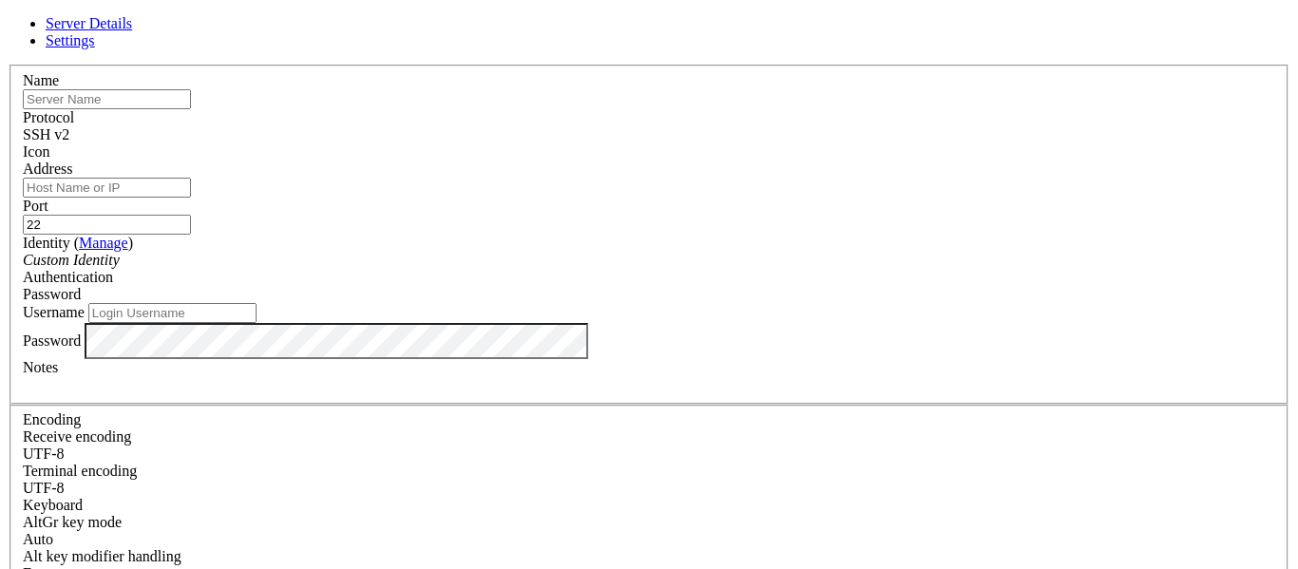
scroll to position [45, 0]
click at [257, 303] on input "Username" at bounding box center [172, 313] width 168 height 20
click at [584, 323] on div "Username" at bounding box center [649, 313] width 1252 height 20
click at [257, 303] on input "Username" at bounding box center [172, 313] width 168 height 20
type input "ritcheyneville"
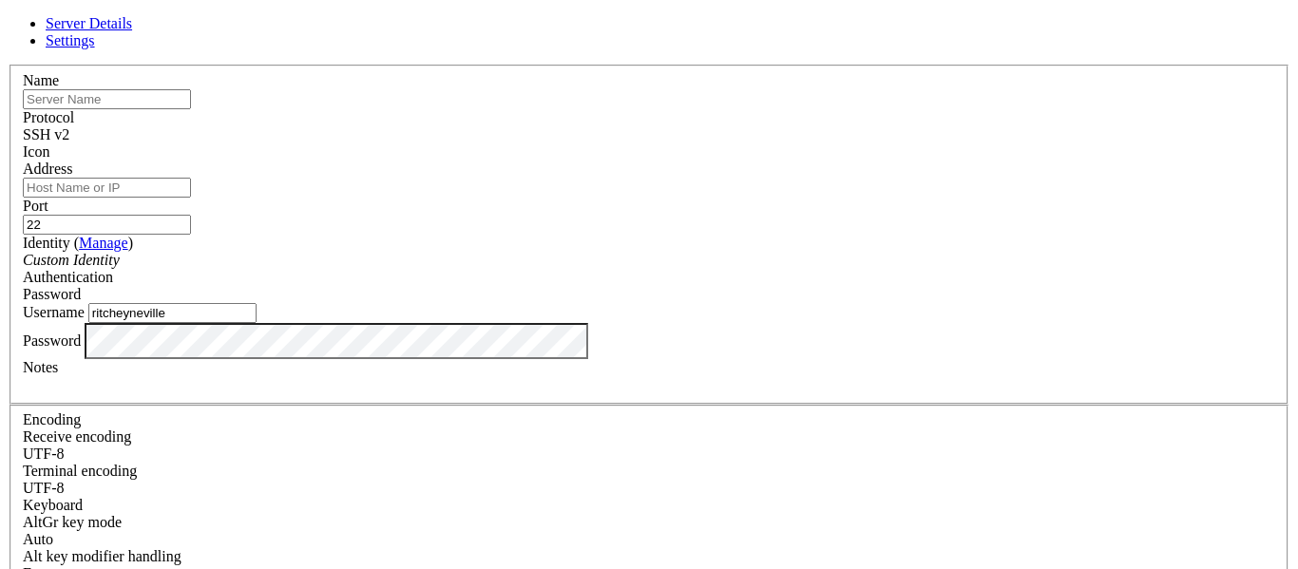
click at [831, 286] on div "Password" at bounding box center [649, 294] width 1252 height 17
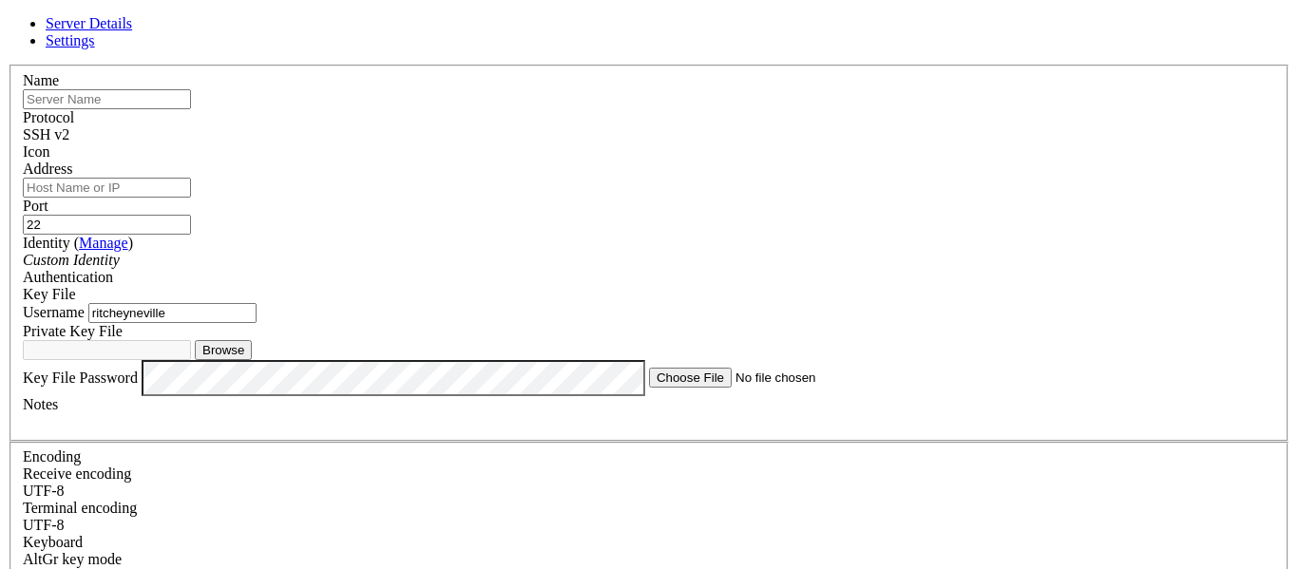
click at [191, 178] on input "Address" at bounding box center [107, 188] width 168 height 20
type input "[TECHNICAL_ID]"
click at [826, 286] on div "Key File" at bounding box center [649, 294] width 1252 height 17
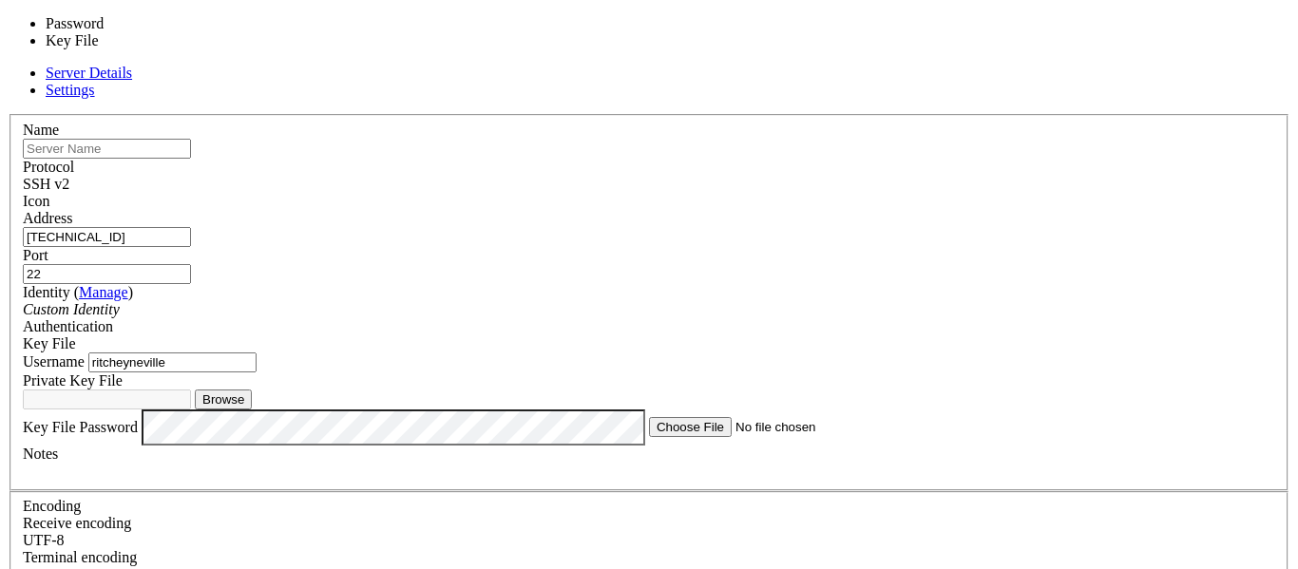
scroll to position [45, 0]
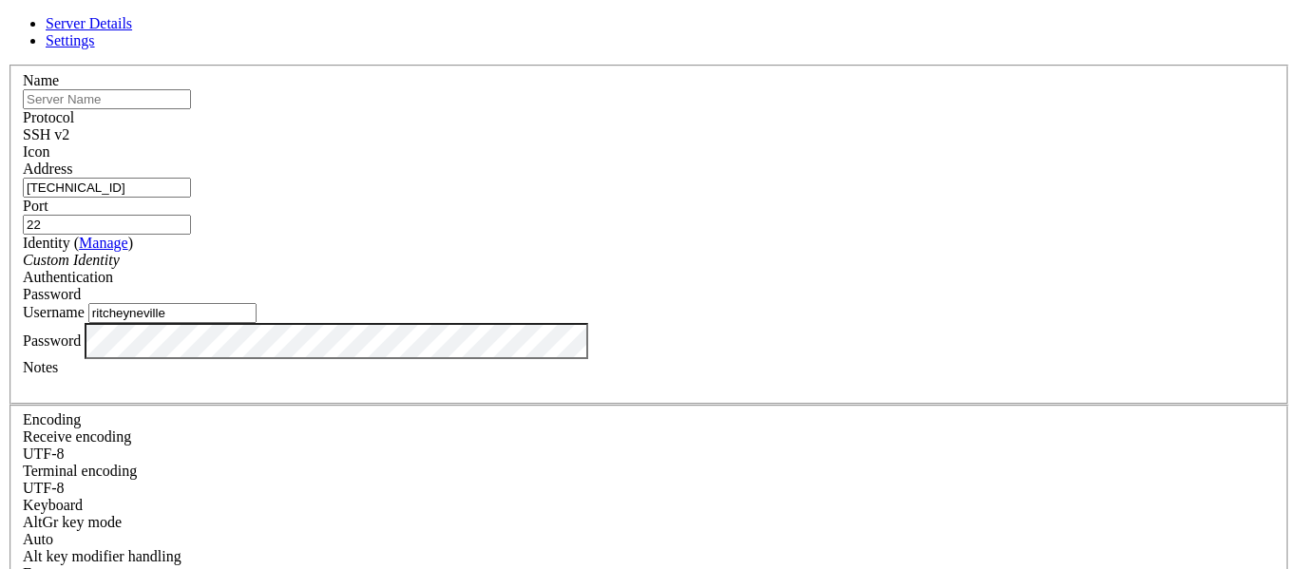
click at [257, 303] on input "ritcheyneville" at bounding box center [172, 313] width 168 height 20
click at [191, 109] on input "text" at bounding box center [107, 99] width 168 height 20
type input "Google Cloud"
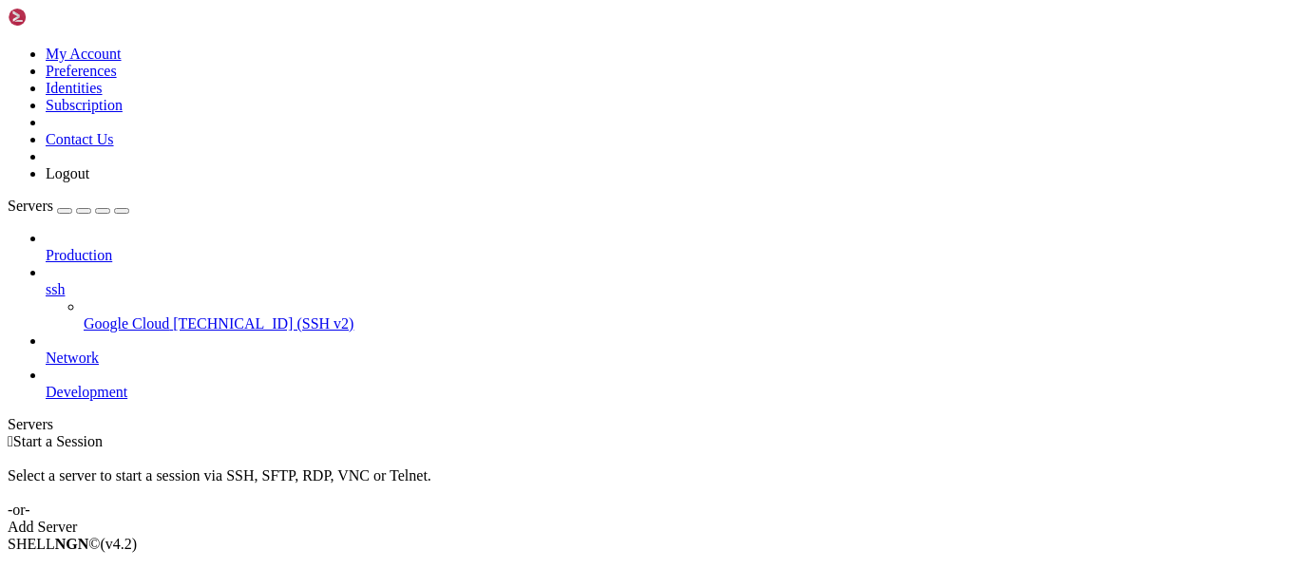
click at [122, 315] on span "Google Cloud" at bounding box center [127, 323] width 86 height 16
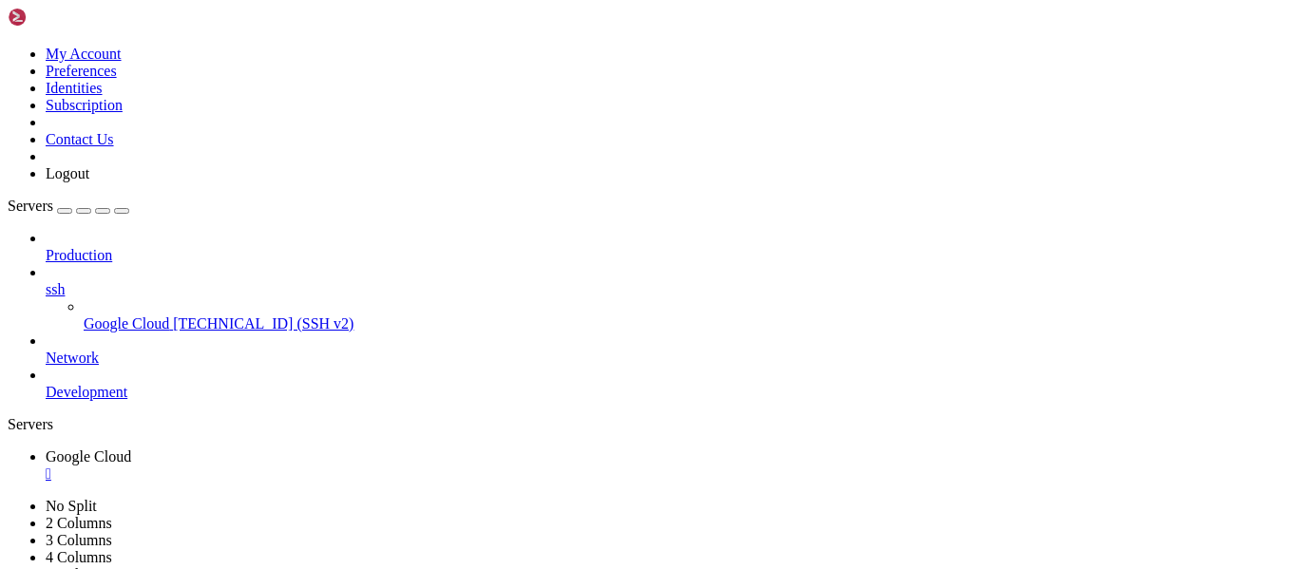
scroll to position [0, 0]
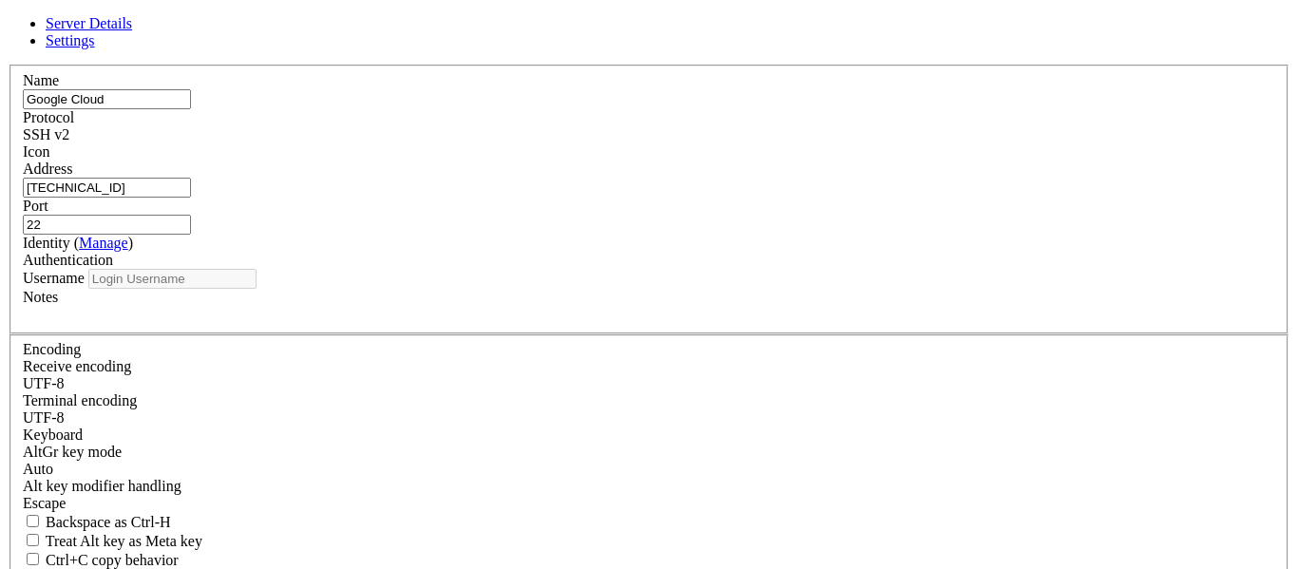
type input "ritcheyneville"
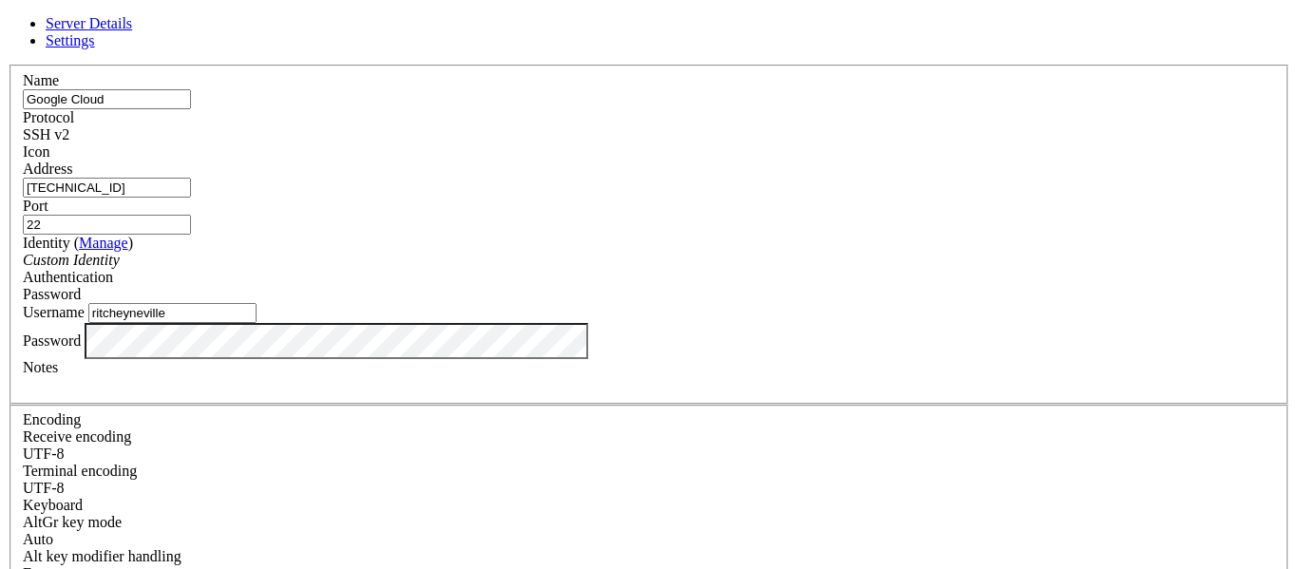
drag, startPoint x: 538, startPoint y: 338, endPoint x: 376, endPoint y: 334, distance: 161.6
click at [376, 334] on div "Name Google Cloud Protocol SSH v2 Icon Address [TECHNICAL_ID] ( Manage )" at bounding box center [649, 414] width 1283 height 698
type input "root"
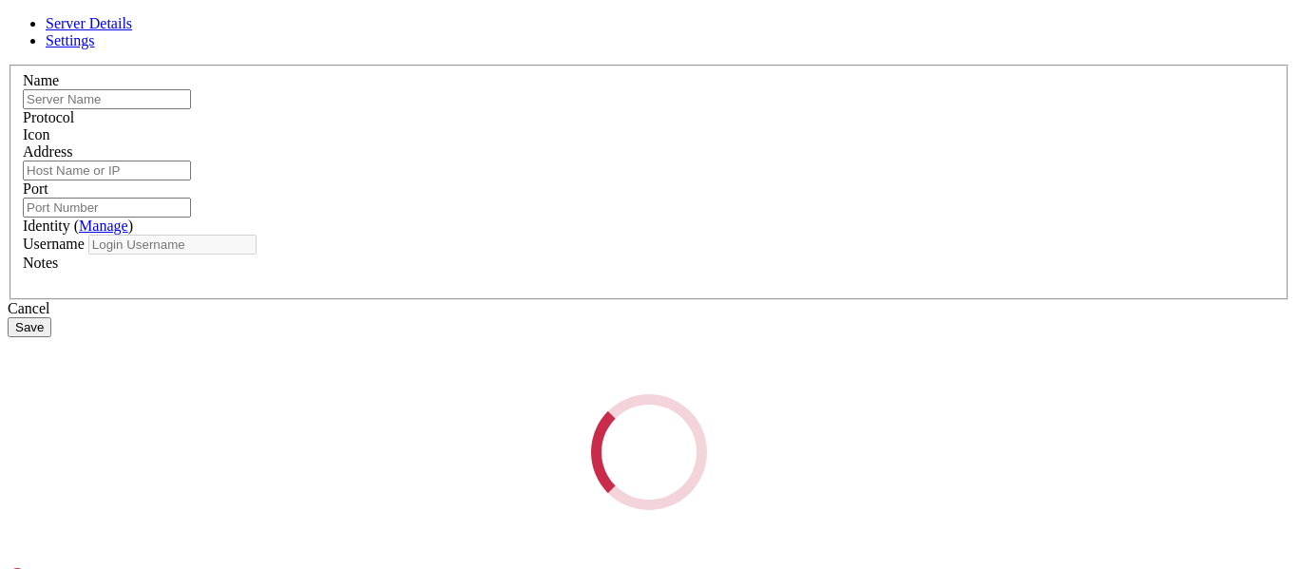
type input "Google Cloud"
type input "[TECHNICAL_ID]"
type input "22"
type input "root"
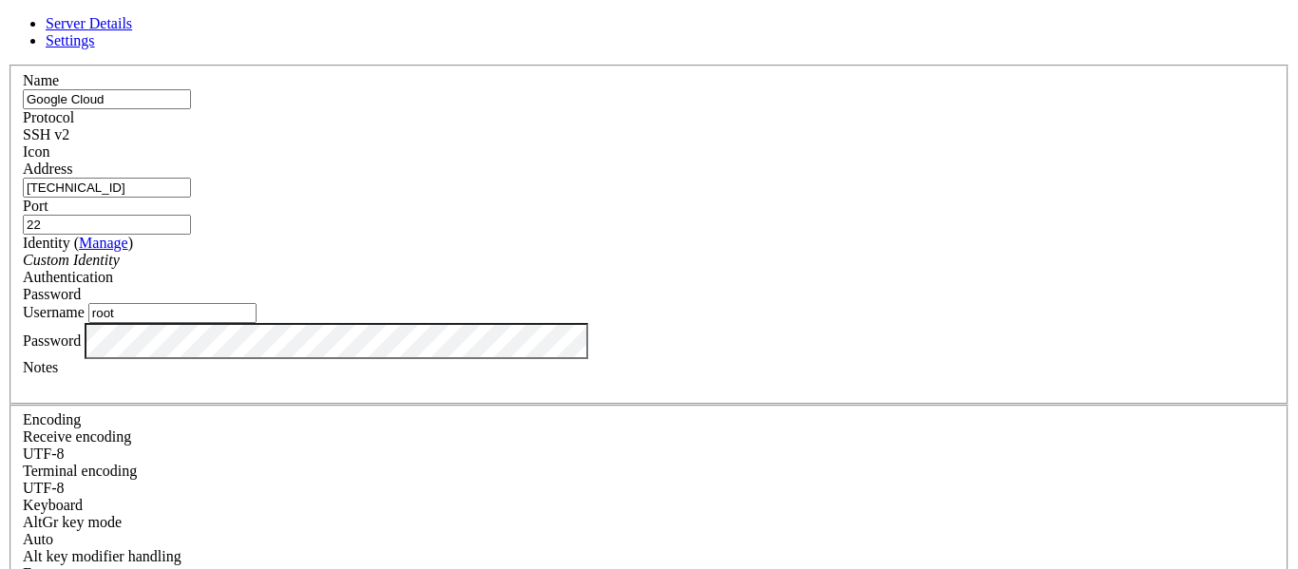
click at [562, 269] on div "Custom Identity" at bounding box center [649, 260] width 1252 height 17
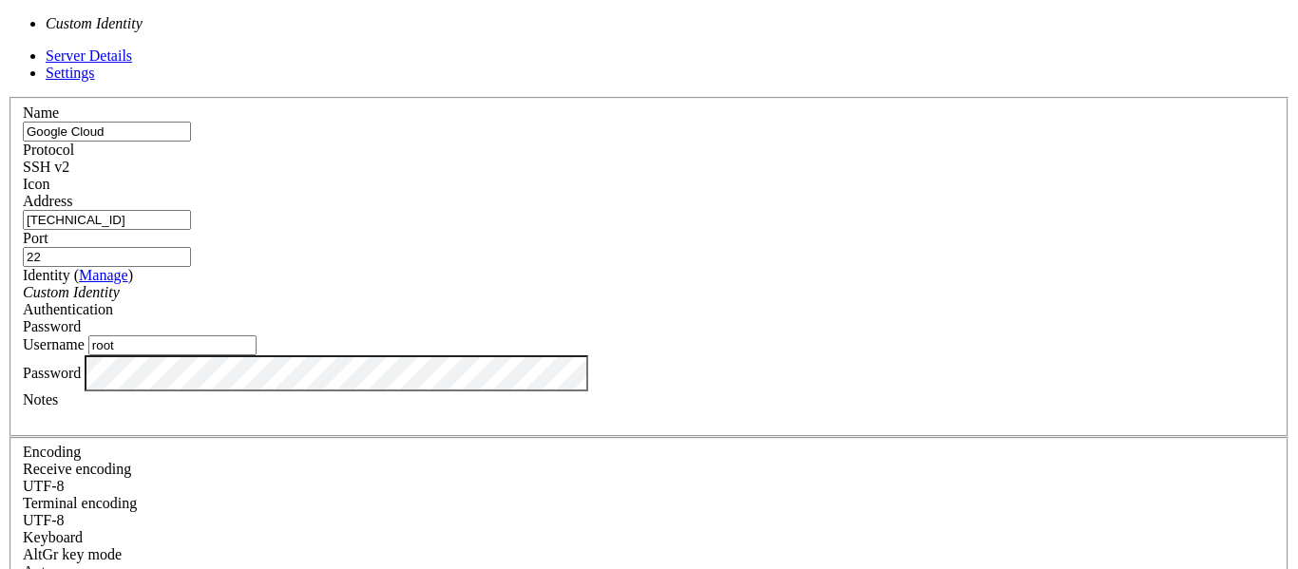
click at [562, 284] on div "Custom Identity" at bounding box center [649, 292] width 1252 height 17
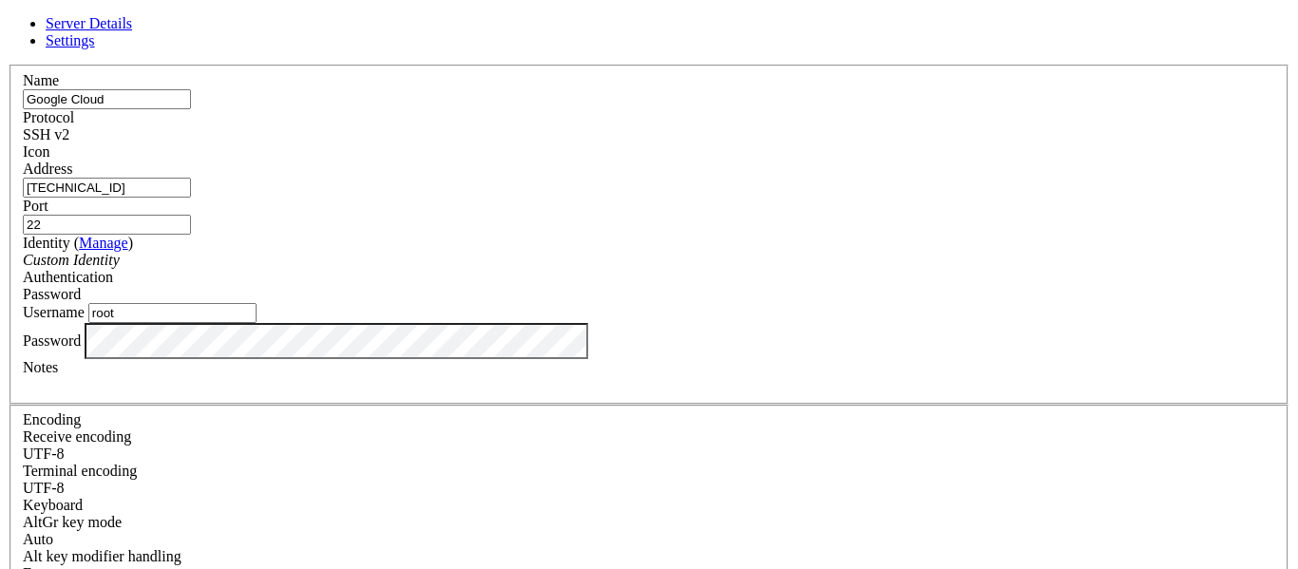
click at [797, 286] on div "Password" at bounding box center [649, 294] width 1252 height 17
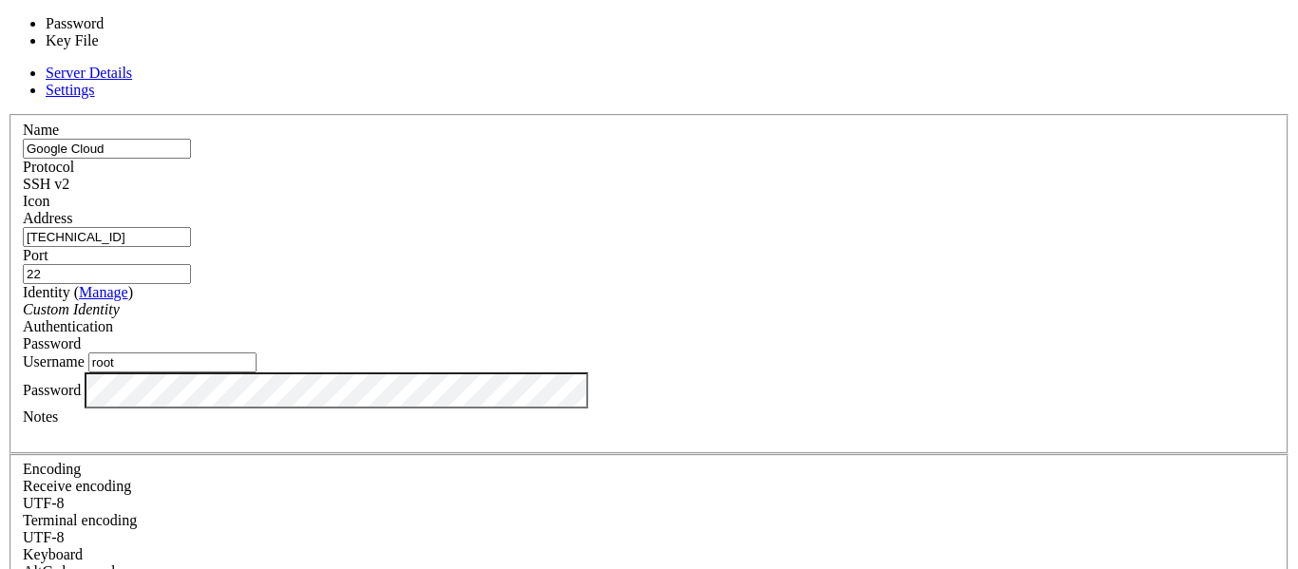
click at [797, 335] on div "Password" at bounding box center [649, 343] width 1252 height 17
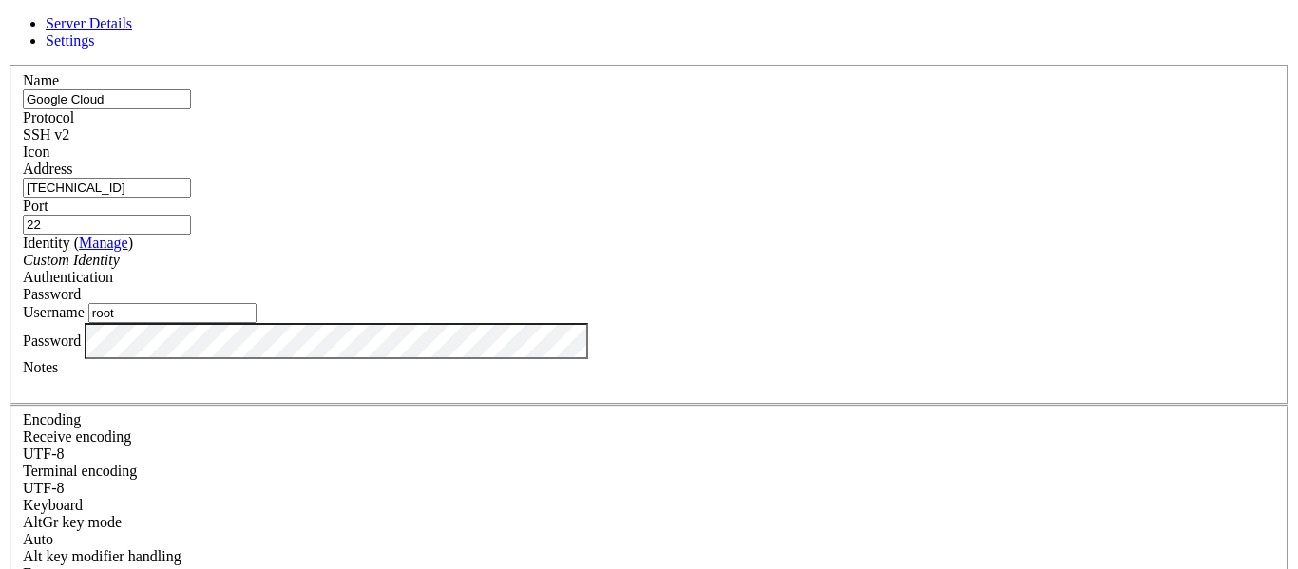
click at [797, 286] on div "Password" at bounding box center [649, 294] width 1252 height 17
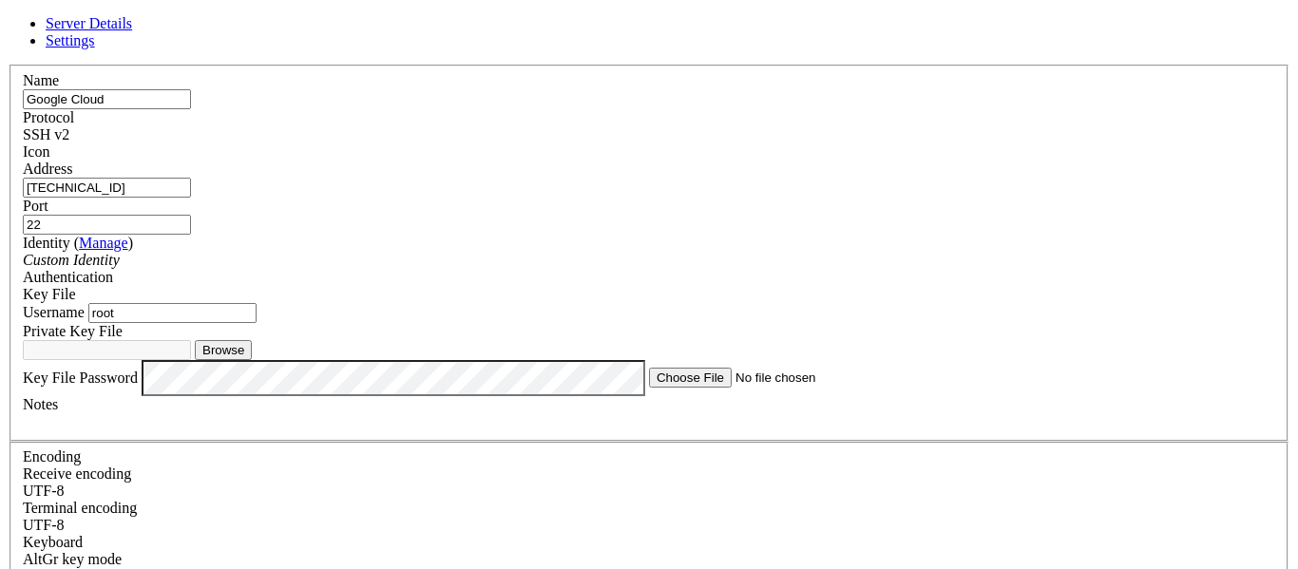
click at [252, 360] on button "Browse" at bounding box center [223, 350] width 57 height 20
drag, startPoint x: 414, startPoint y: 338, endPoint x: 565, endPoint y: 342, distance: 151.1
click at [257, 323] on input "root" at bounding box center [172, 313] width 168 height 20
type input "ritcheyneville"
click at [252, 360] on button "Browse" at bounding box center [223, 350] width 57 height 20
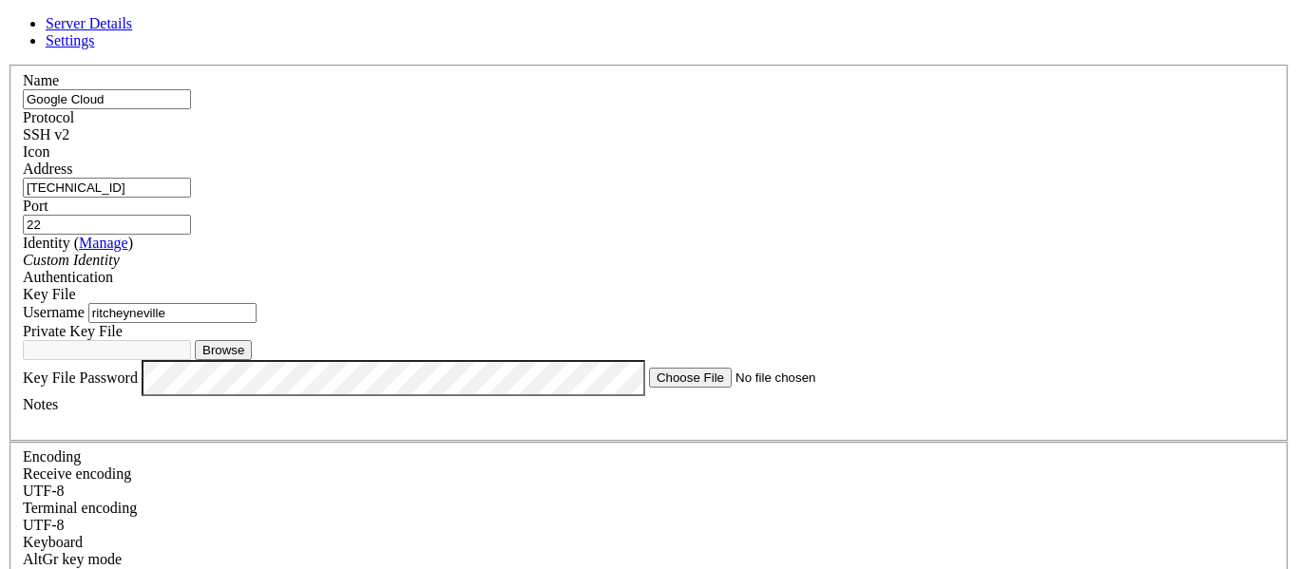
type input "id_rsa"
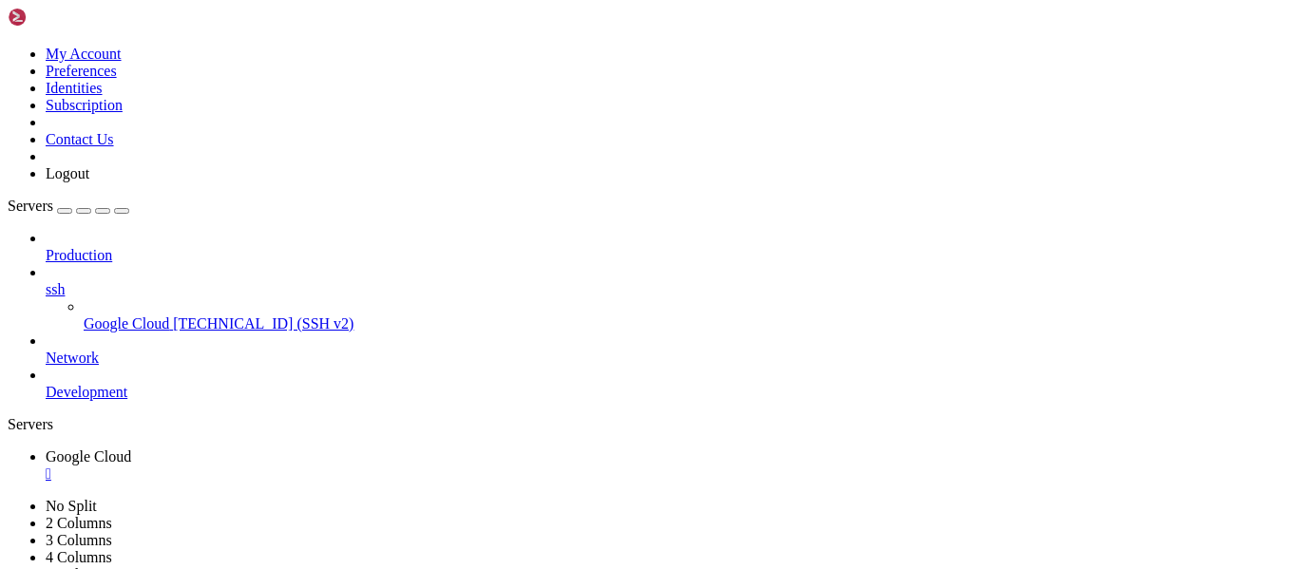
click at [150, 281] on link "ssh" at bounding box center [668, 289] width 1245 height 17
click at [65, 281] on span "ssh" at bounding box center [55, 289] width 19 height 16
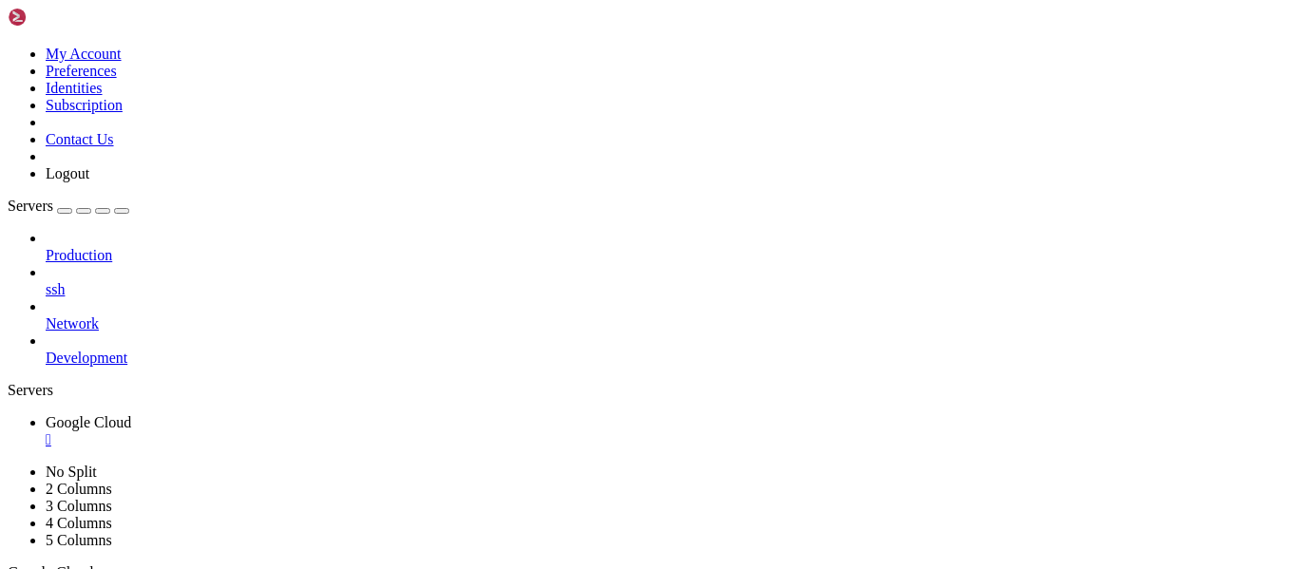
click at [84, 211] on div "button" at bounding box center [84, 211] width 0 height 0
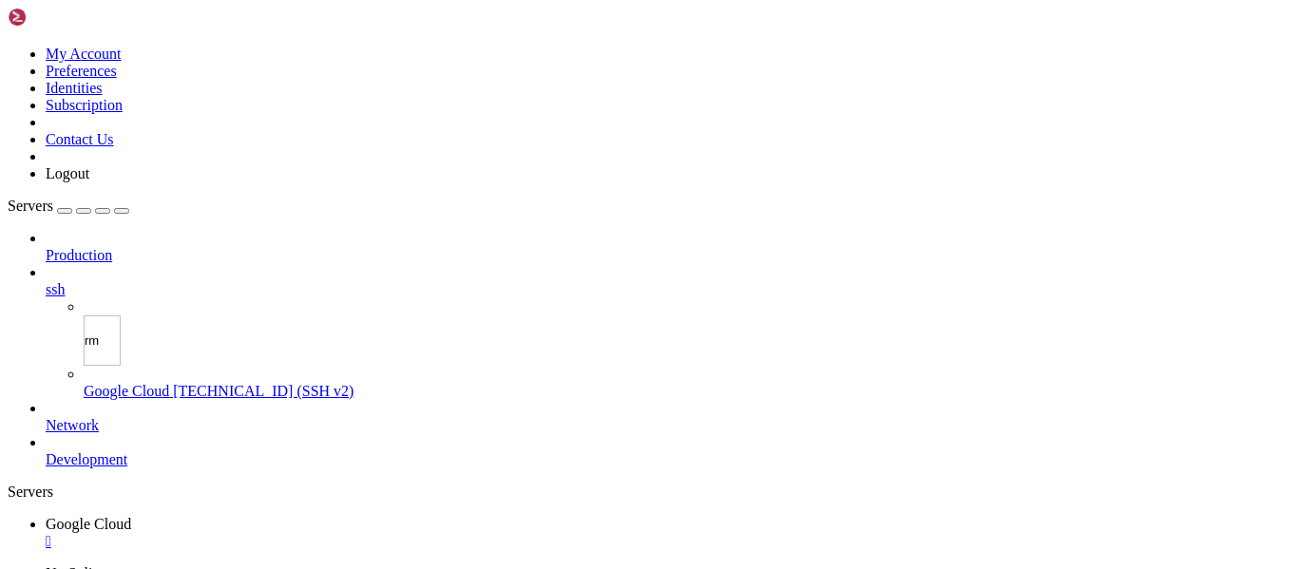
type input "rmd"
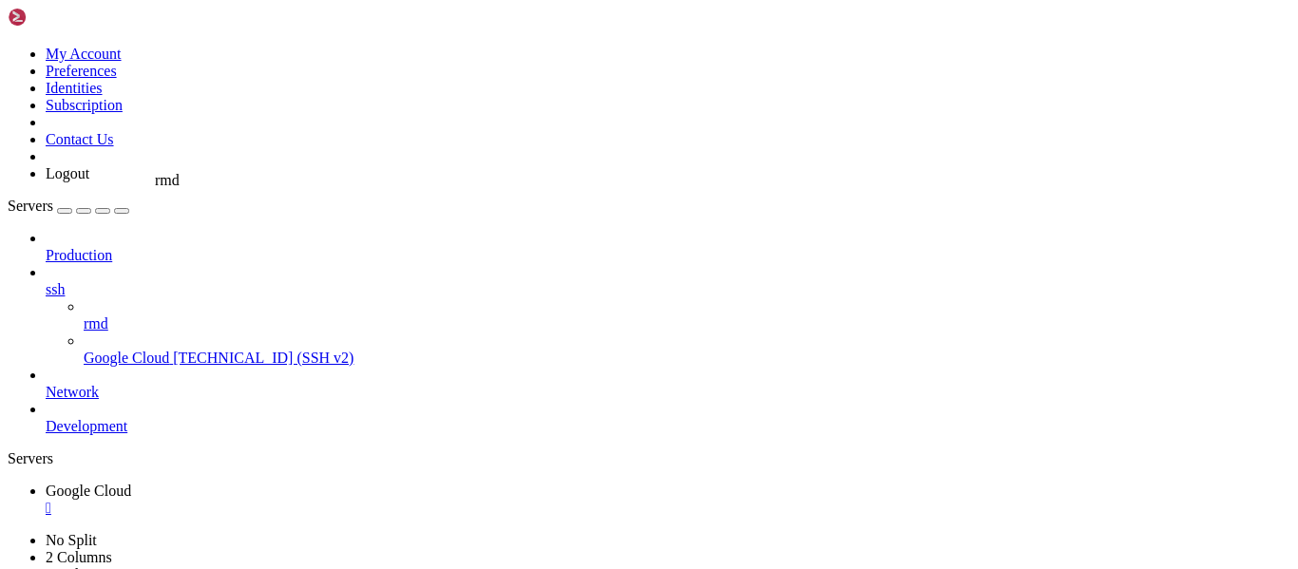
drag, startPoint x: 166, startPoint y: 219, endPoint x: 150, endPoint y: 163, distance: 57.4
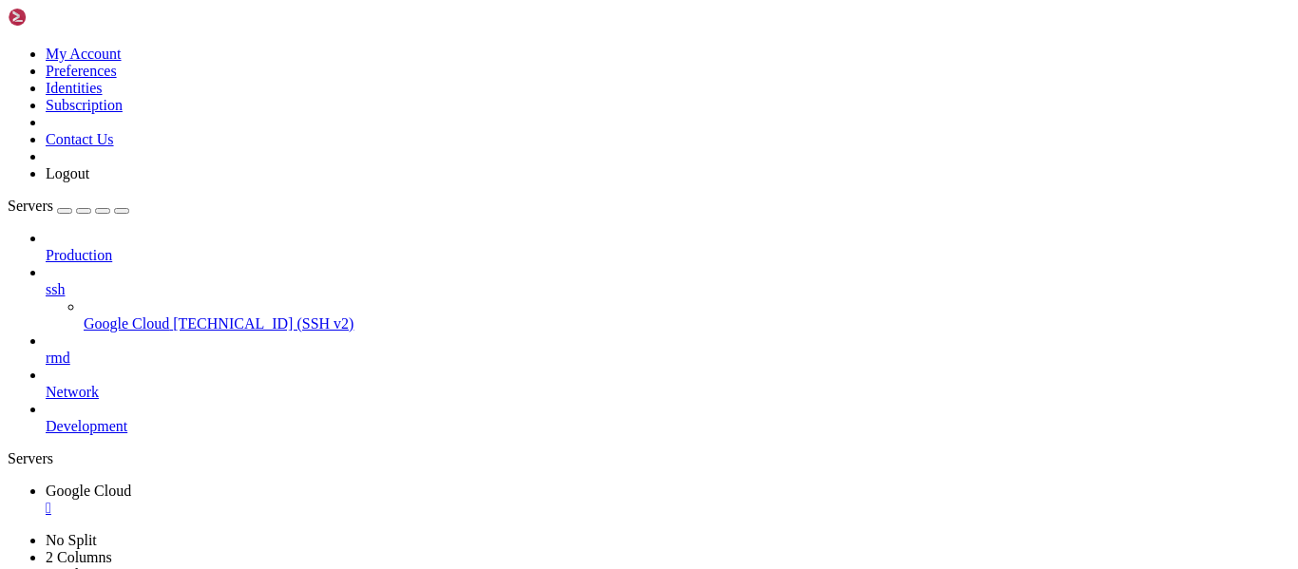
click at [65, 281] on span "ssh" at bounding box center [55, 289] width 19 height 16
click at [236, 264] on div at bounding box center [668, 272] width 1245 height 17
click at [65, 281] on span "ssh" at bounding box center [55, 289] width 19 height 16
click at [70, 350] on span "rmd" at bounding box center [58, 358] width 25 height 16
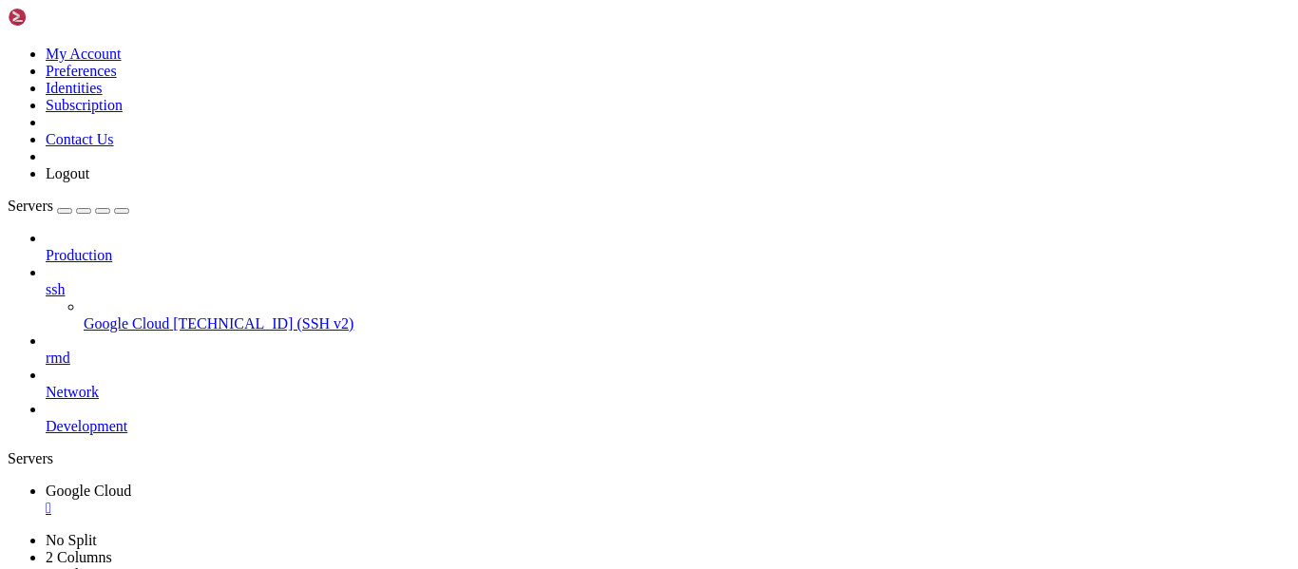
click at [70, 350] on span "rmd" at bounding box center [58, 358] width 25 height 16
click at [373, 500] on div "" at bounding box center [668, 508] width 1245 height 17
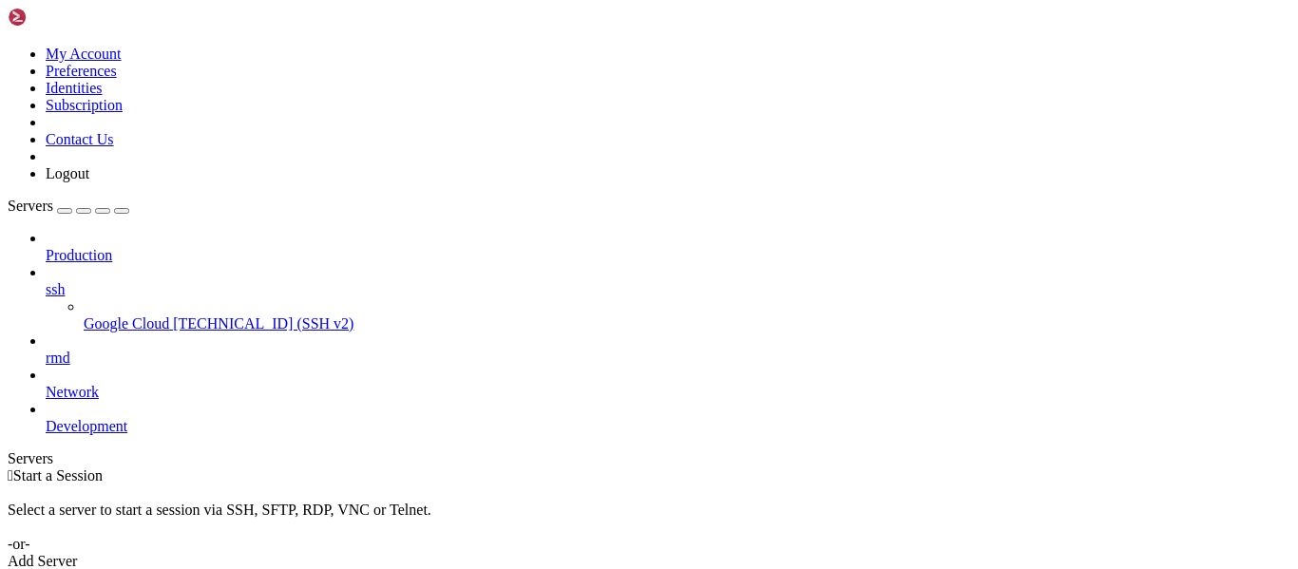
click at [779, 553] on link "Add Server" at bounding box center [649, 561] width 1283 height 17
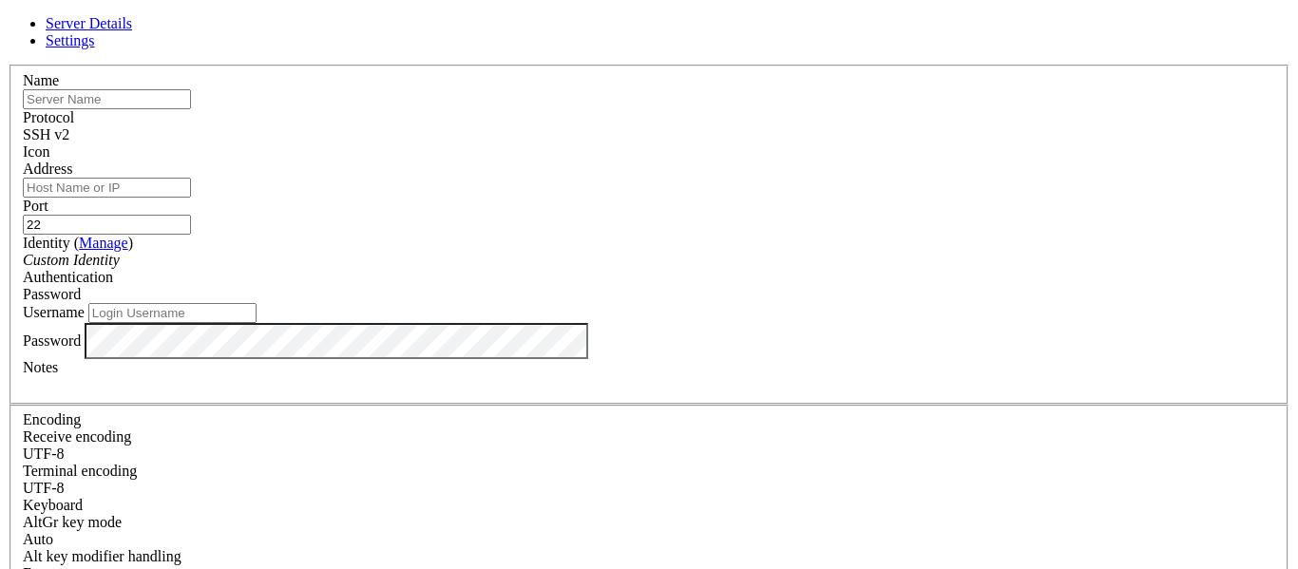
click at [762, 126] on div "SSH v2" at bounding box center [649, 134] width 1252 height 17
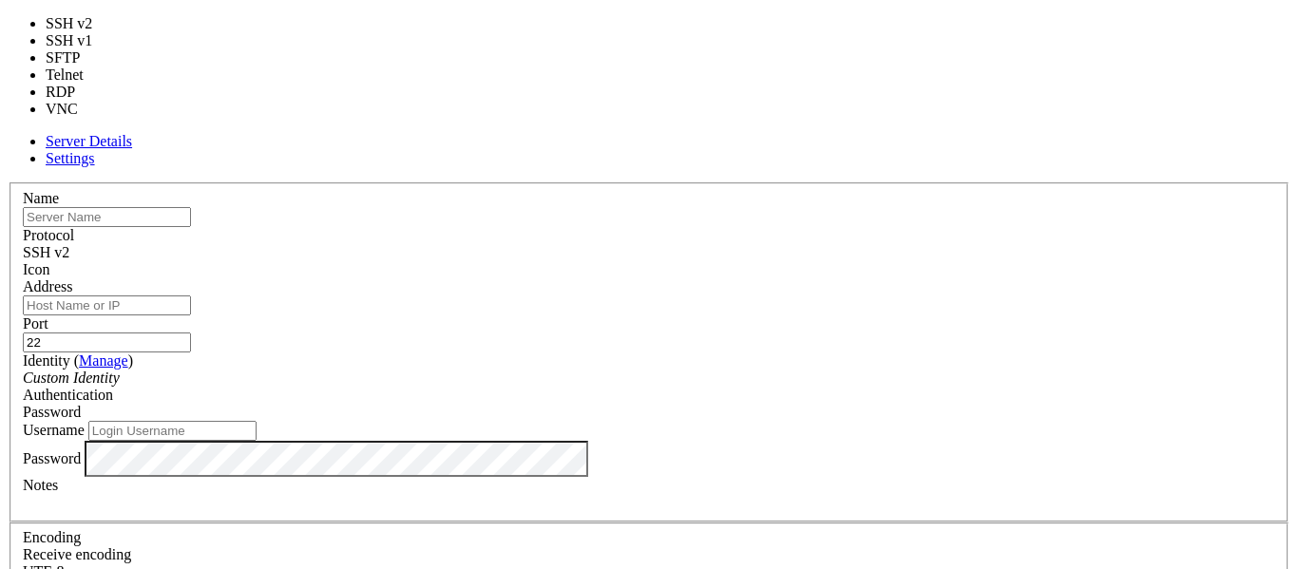
type input "3389"
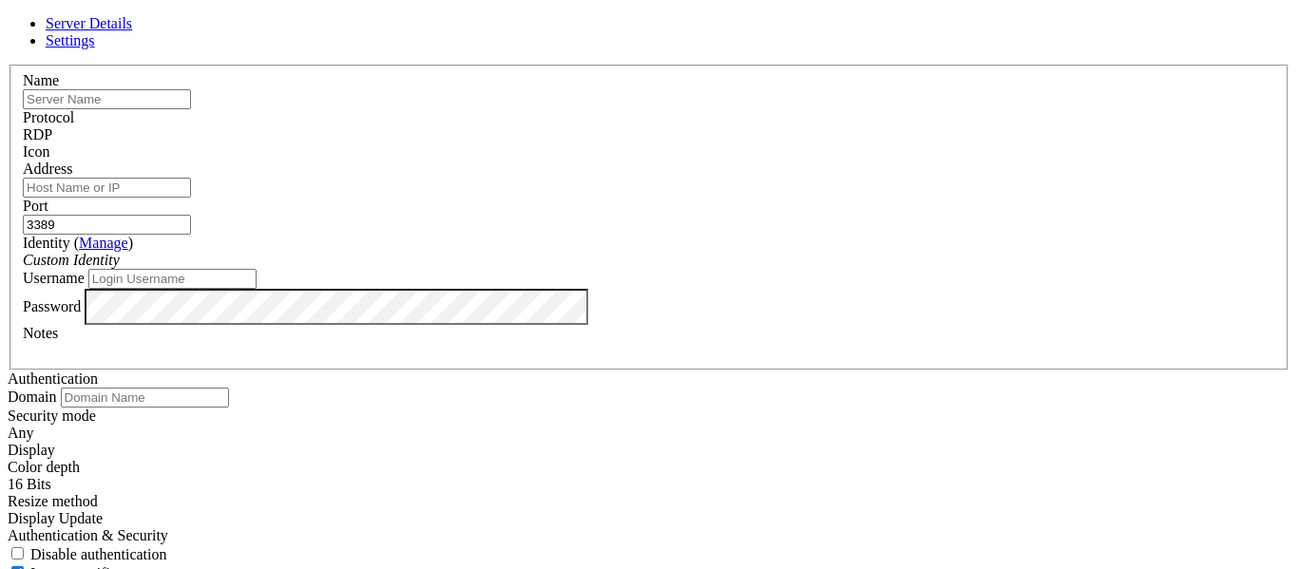
click at [191, 195] on input "Address" at bounding box center [107, 188] width 168 height 20
type input "[TECHNICAL_ID]"
click at [191, 109] on input "text" at bounding box center [107, 99] width 168 height 20
type input "Google Cloud"
click at [257, 289] on input "Username" at bounding box center [172, 279] width 168 height 20
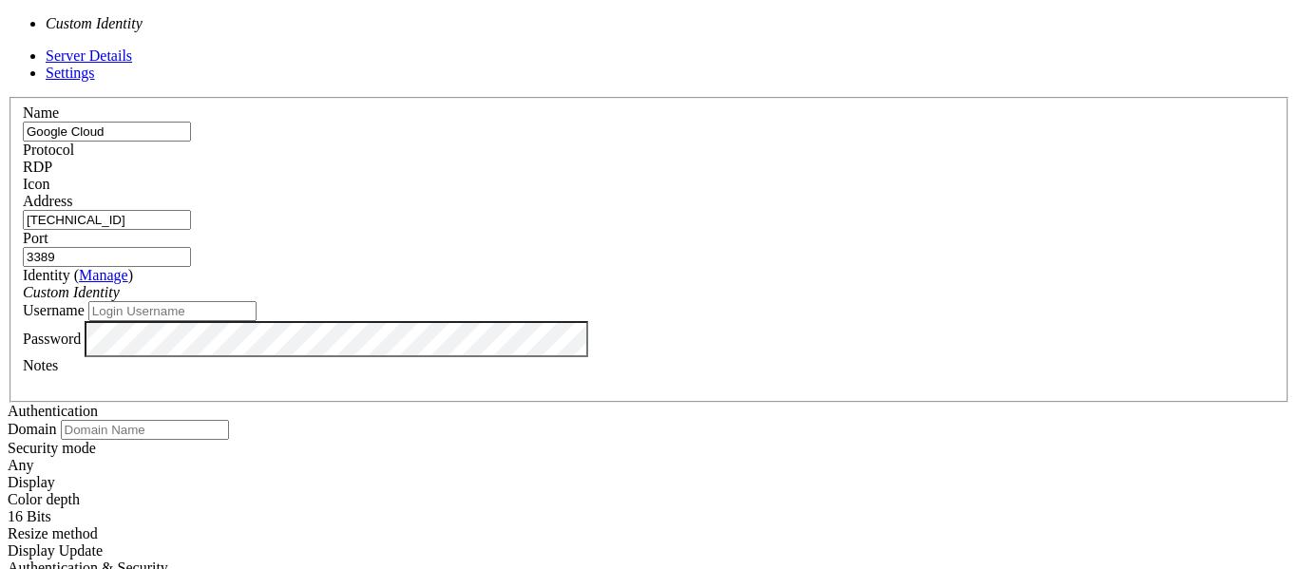
click at [893, 284] on div "Custom Identity" at bounding box center [649, 292] width 1252 height 17
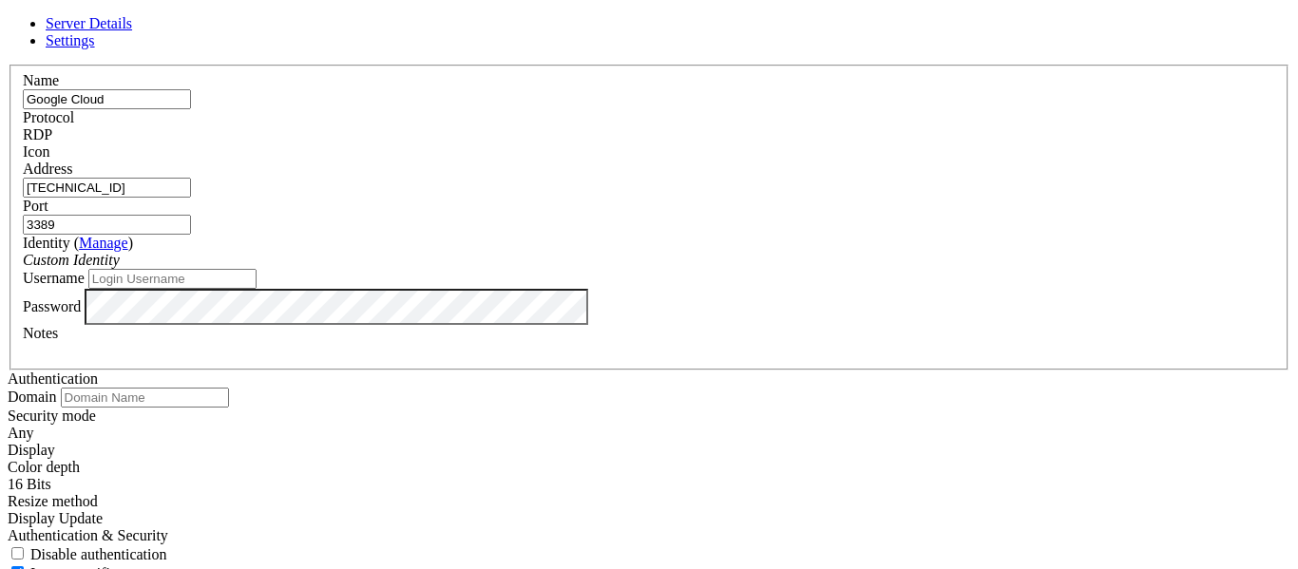
click at [891, 258] on div "Custom Identity" at bounding box center [649, 260] width 1252 height 17
click at [257, 289] on input "Username" at bounding box center [172, 279] width 168 height 20
type input "ritcheyneville"
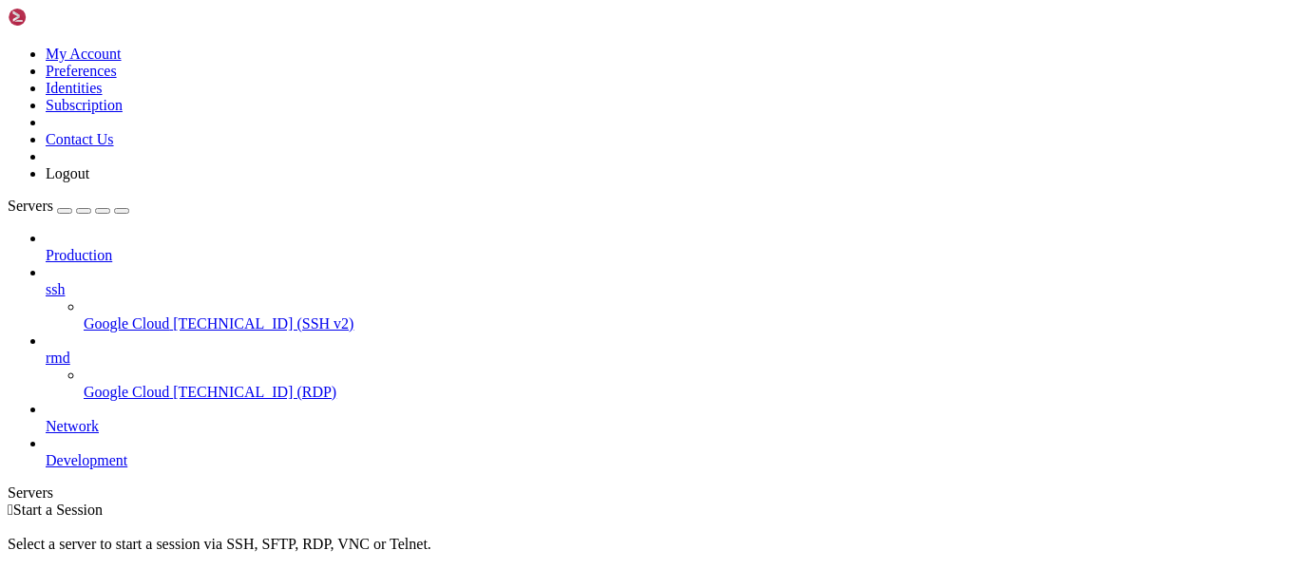
click at [176, 384] on span "[TECHNICAL_ID] (RDP)" at bounding box center [254, 392] width 163 height 16
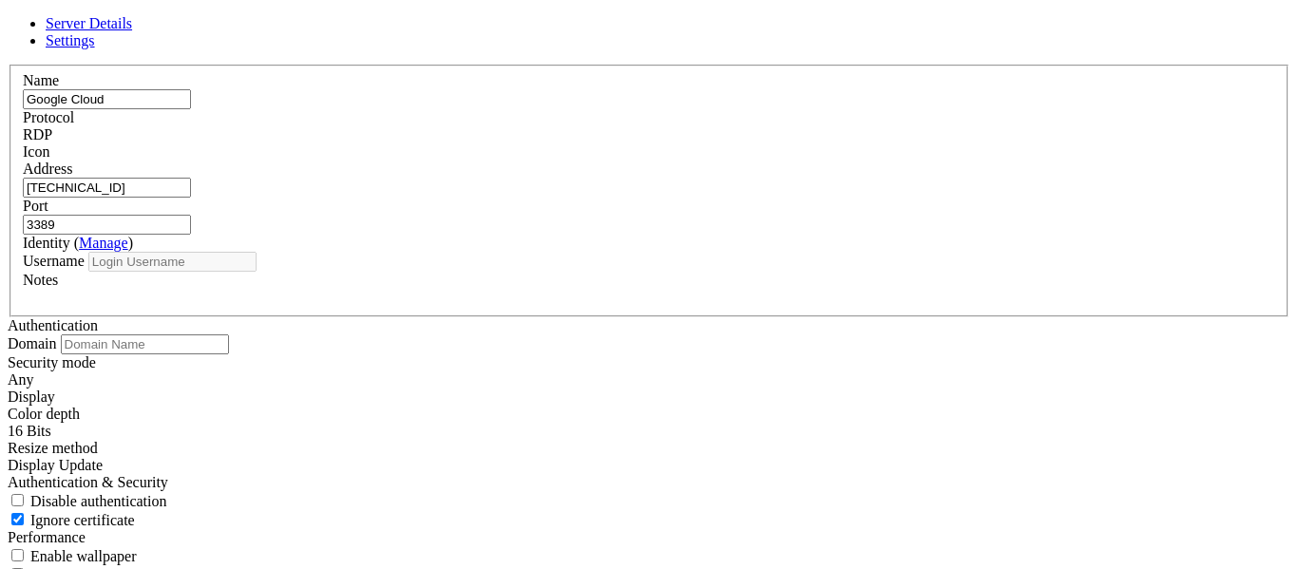
type input "ritcheyneville"
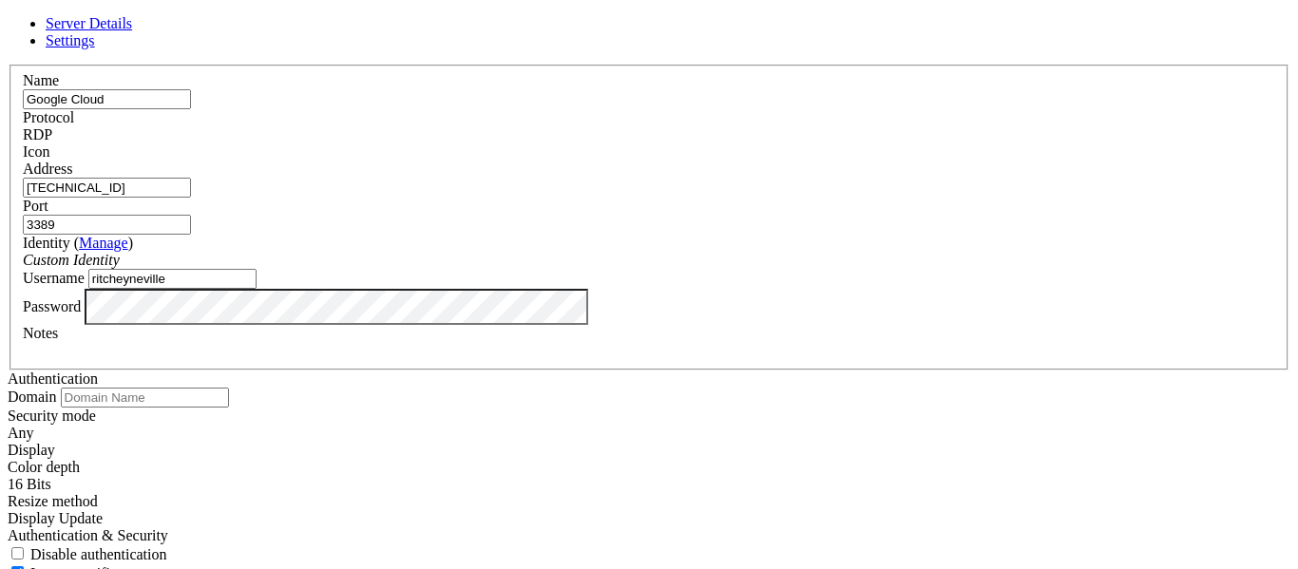
click at [191, 215] on input "3389" at bounding box center [107, 225] width 168 height 20
click at [774, 143] on div "RDP" at bounding box center [649, 134] width 1252 height 17
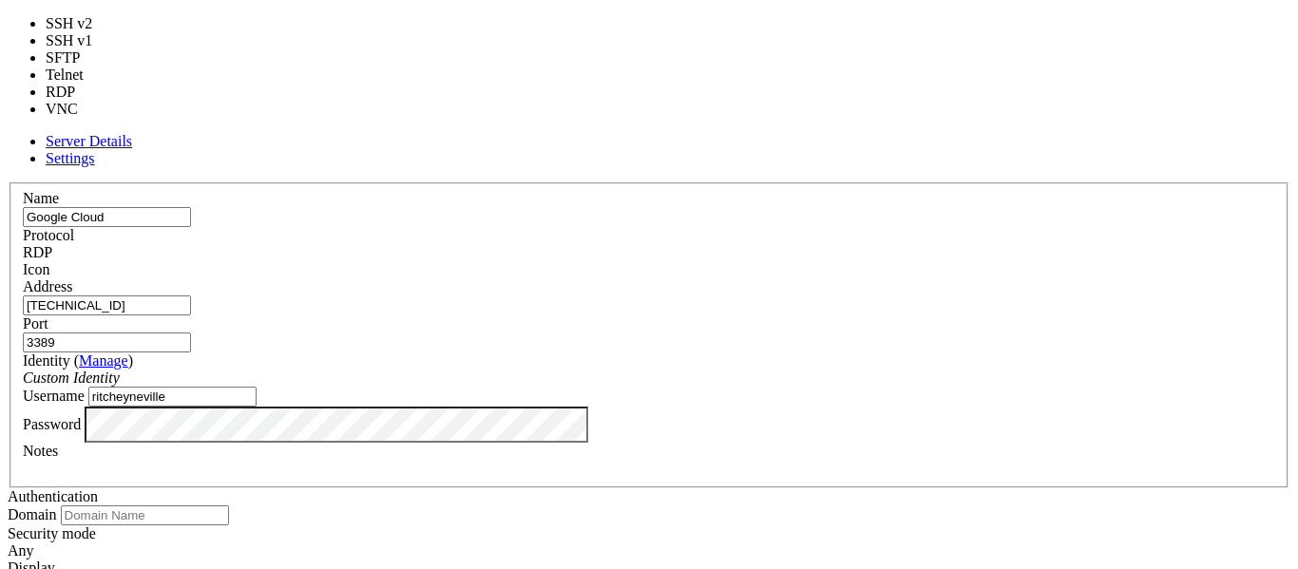
type input "5900"
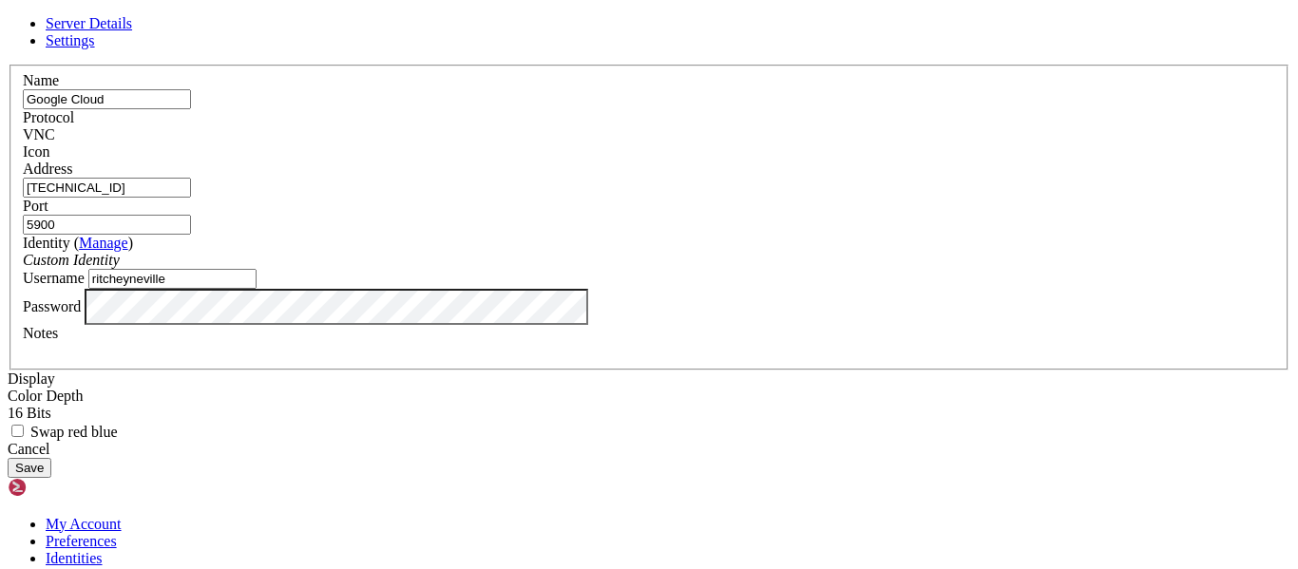
scroll to position [45, 0]
click at [51, 478] on button "Save" at bounding box center [30, 468] width 44 height 20
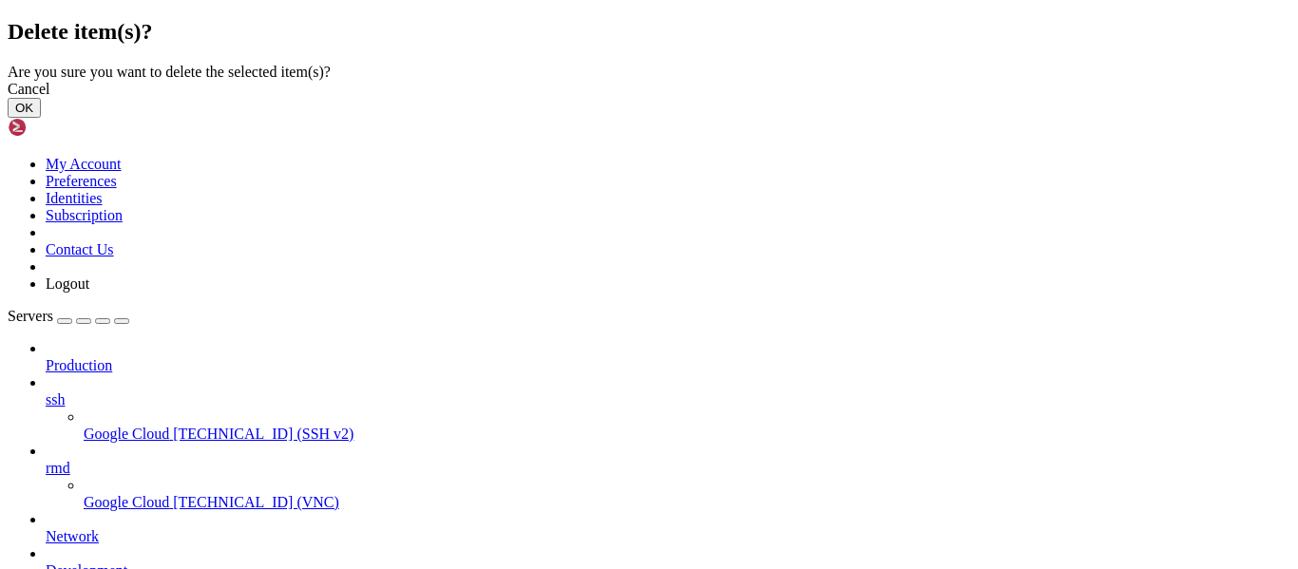
click at [41, 118] on button "OK" at bounding box center [24, 108] width 33 height 20
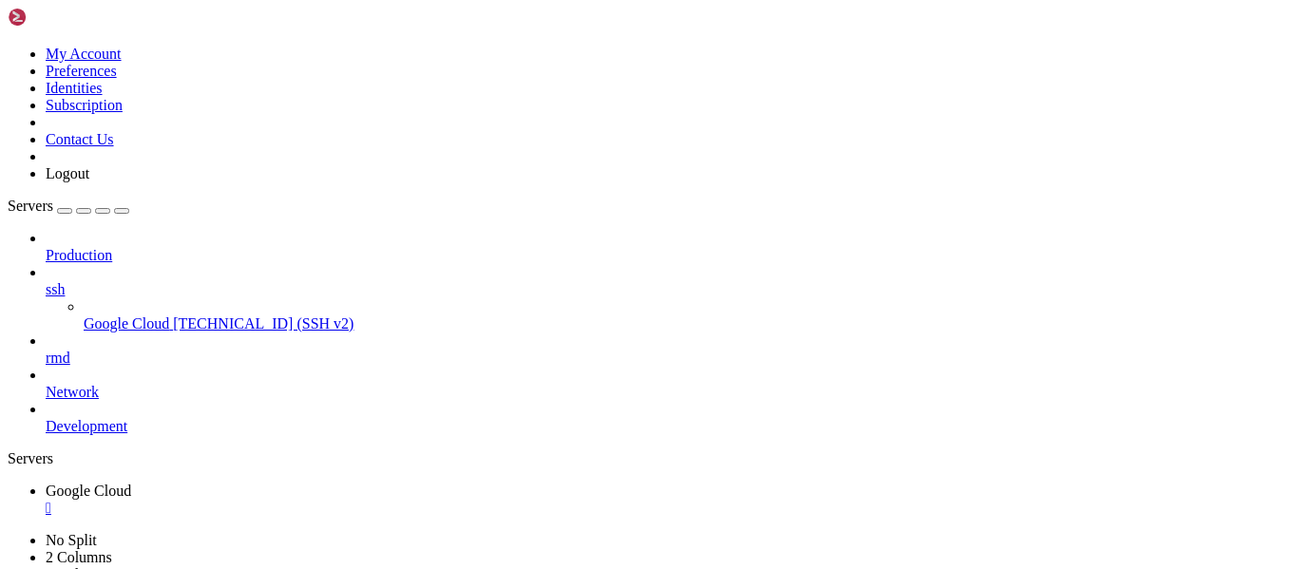
click at [173, 315] on span "[TECHNICAL_ID] (SSH v2)" at bounding box center [263, 323] width 181 height 16
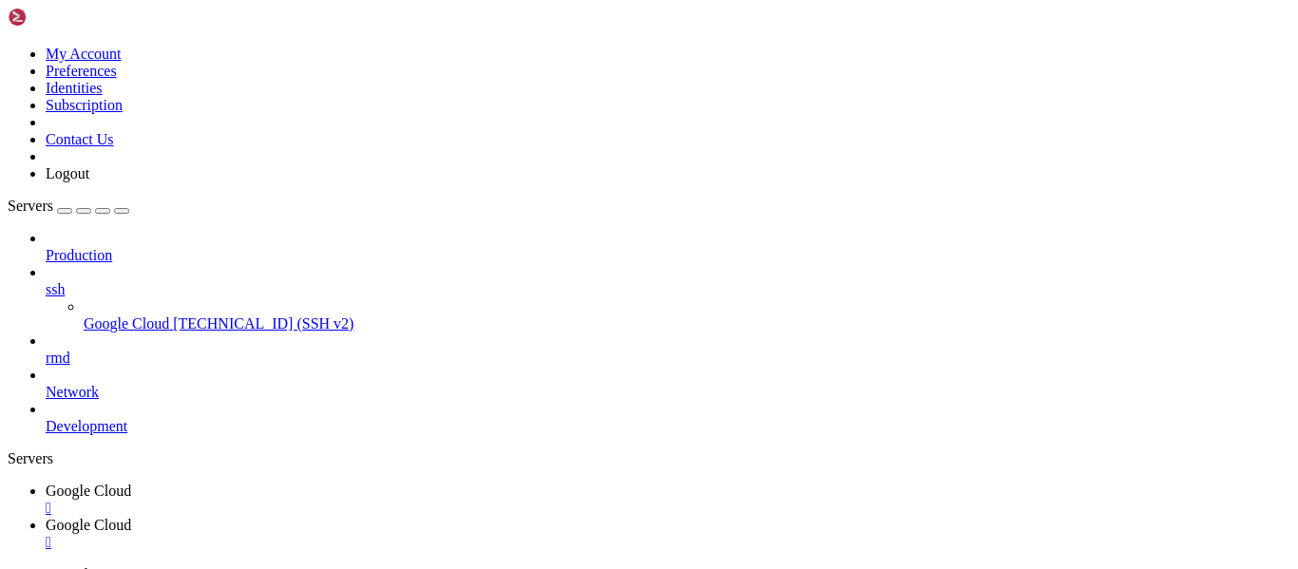
click at [65, 281] on span "ssh" at bounding box center [55, 289] width 19 height 16
click at [46, 281] on icon at bounding box center [46, 281] width 0 height 0
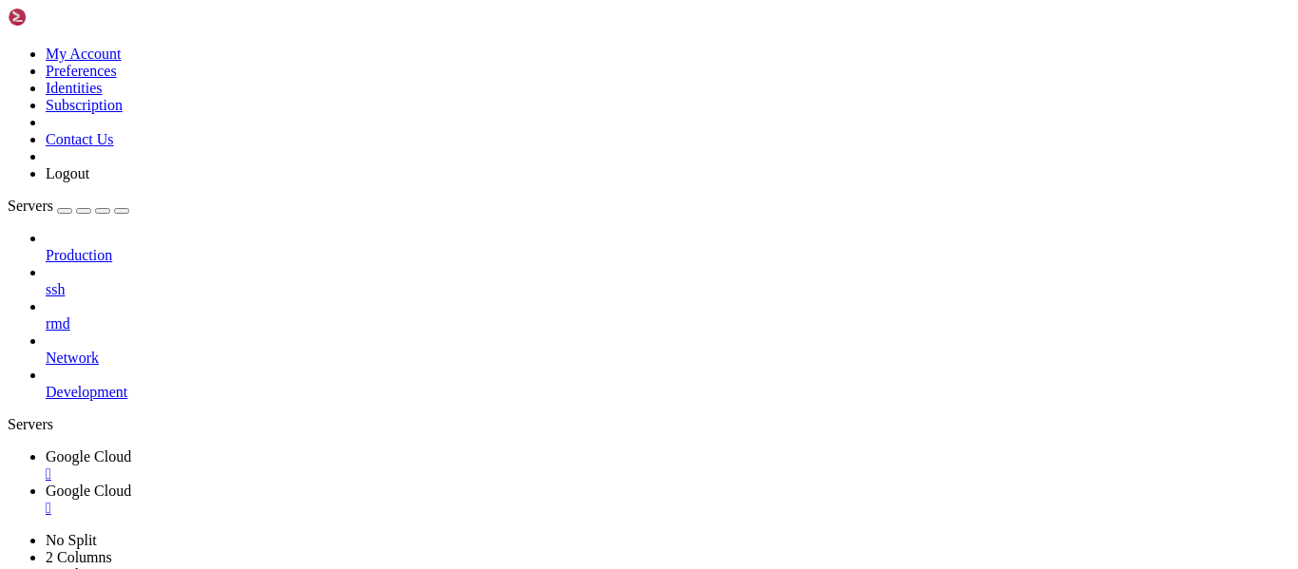
click at [99, 350] on span "Network" at bounding box center [72, 358] width 53 height 16
click at [226, 333] on div at bounding box center [668, 341] width 1245 height 17
click at [46, 350] on icon at bounding box center [46, 350] width 0 height 0
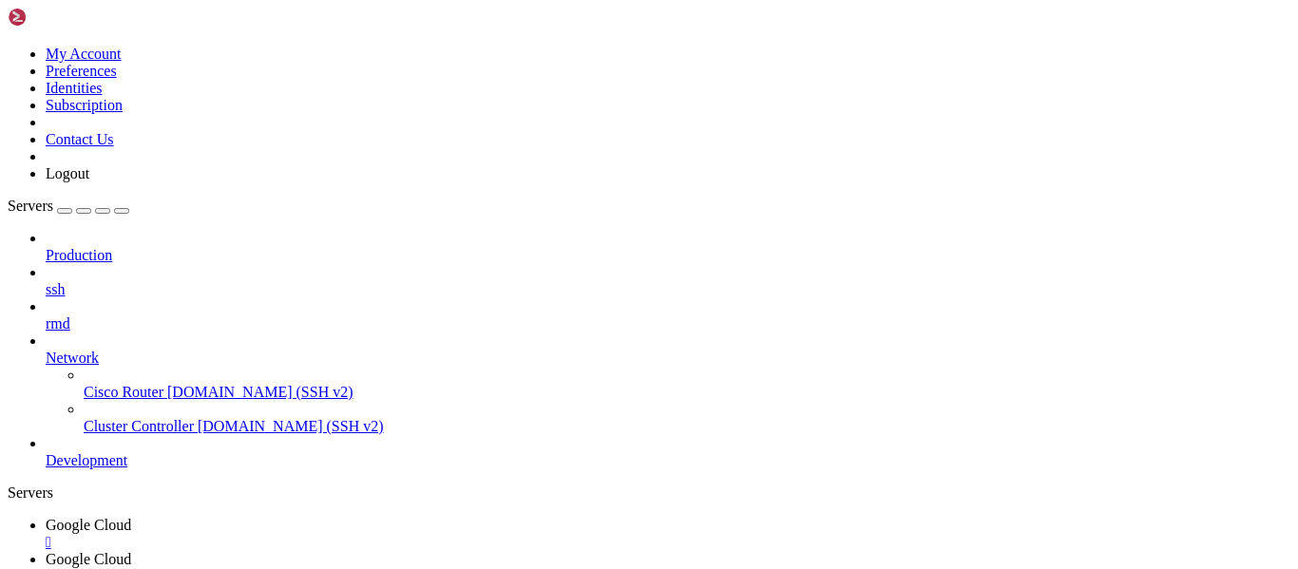
click at [46, 350] on icon at bounding box center [46, 350] width 0 height 0
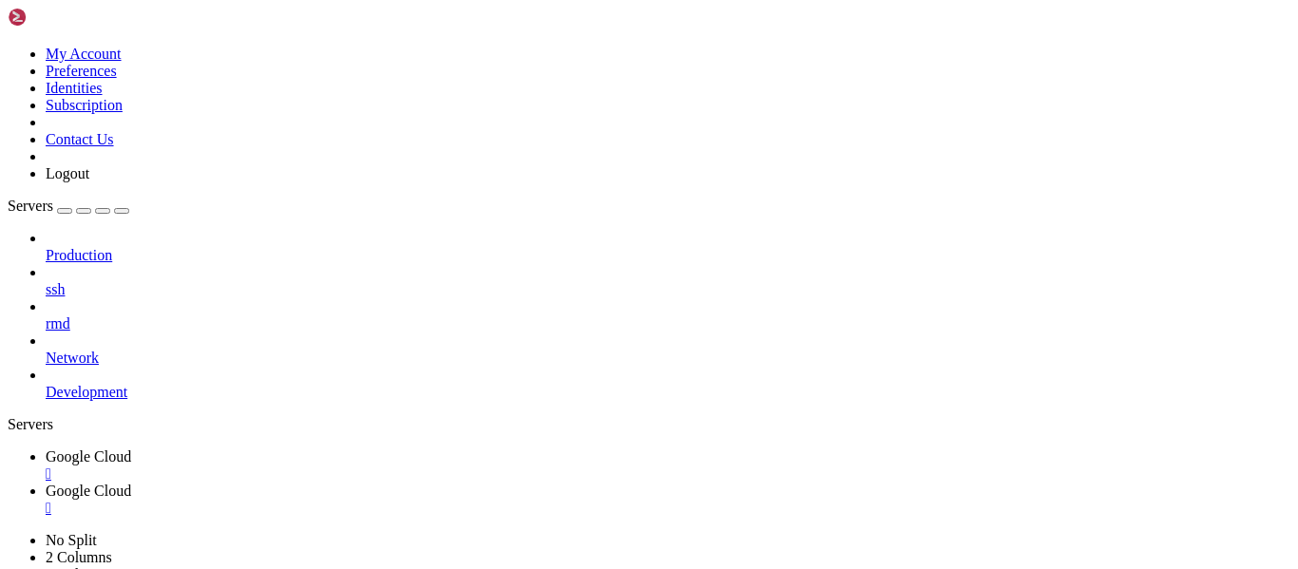
click at [46, 350] on icon at bounding box center [46, 350] width 0 height 0
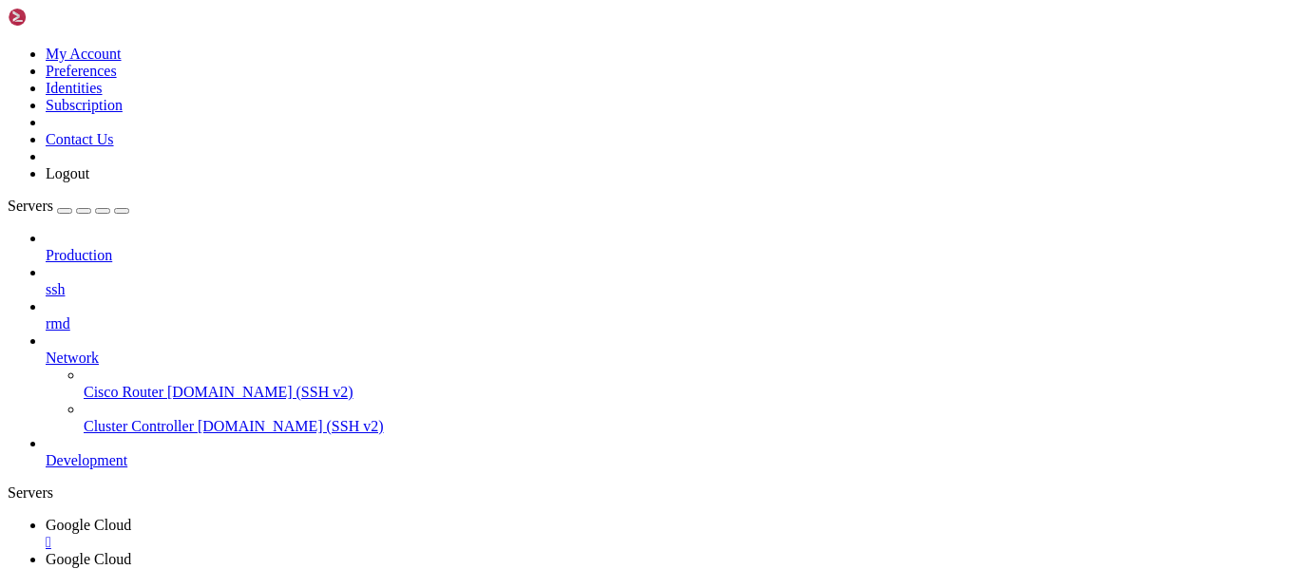
click at [181, 384] on span "[DOMAIN_NAME] (SSH v2)" at bounding box center [260, 392] width 186 height 16
click at [46, 350] on icon at bounding box center [46, 350] width 0 height 0
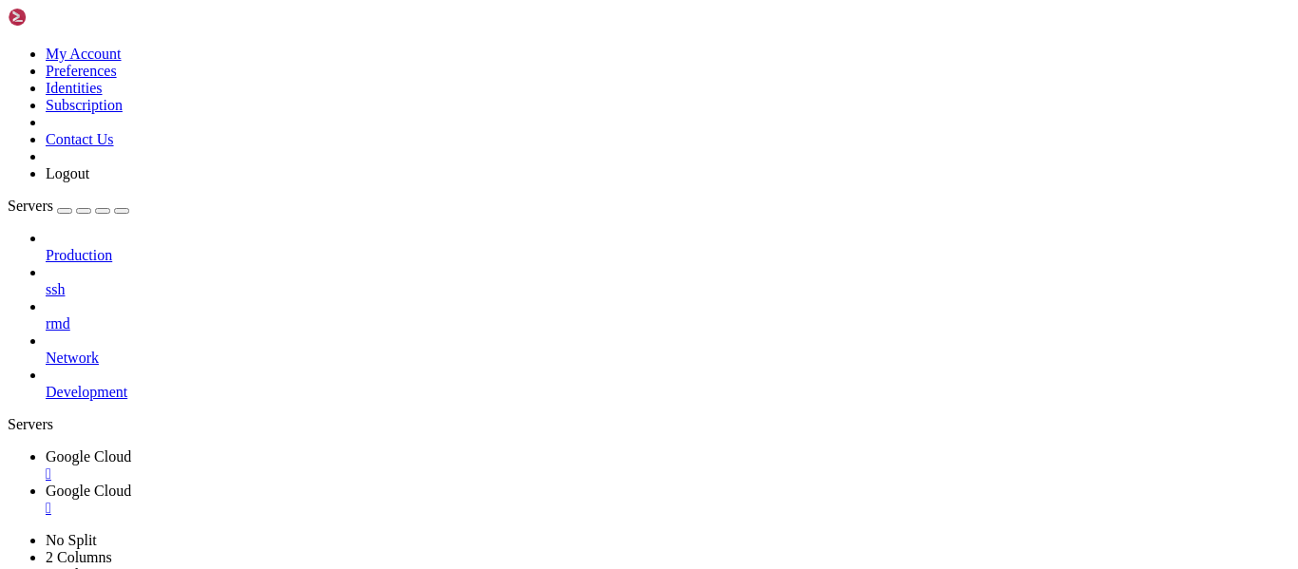
click at [225, 264] on div at bounding box center [668, 272] width 1245 height 17
click at [65, 281] on span "ssh" at bounding box center [55, 289] width 19 height 16
click at [46, 281] on icon at bounding box center [46, 281] width 0 height 0
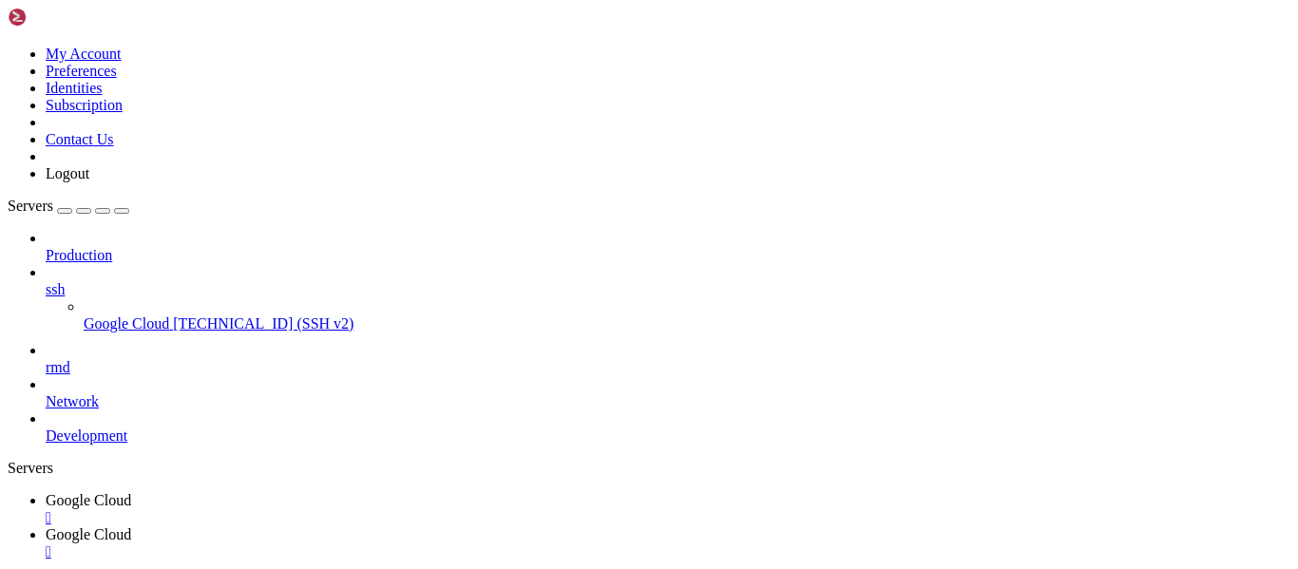
click at [46, 281] on icon at bounding box center [46, 281] width 0 height 0
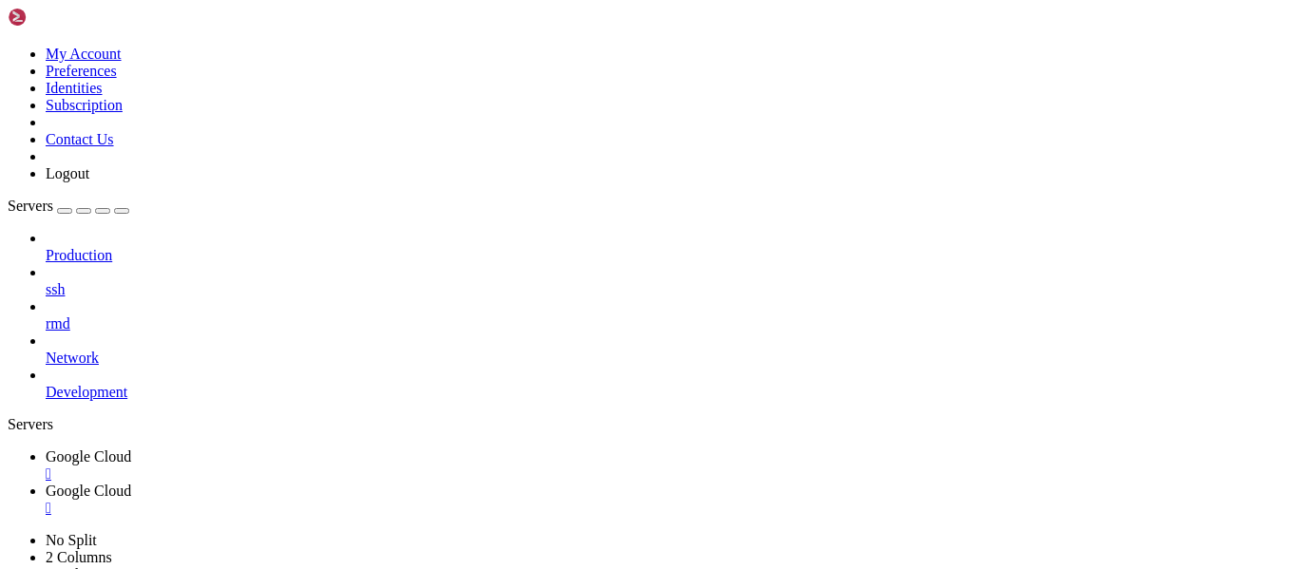
drag, startPoint x: 242, startPoint y: 1293, endPoint x: 15, endPoint y: 1166, distance: 260.4
click at [70, 315] on span "rmd" at bounding box center [58, 323] width 25 height 16
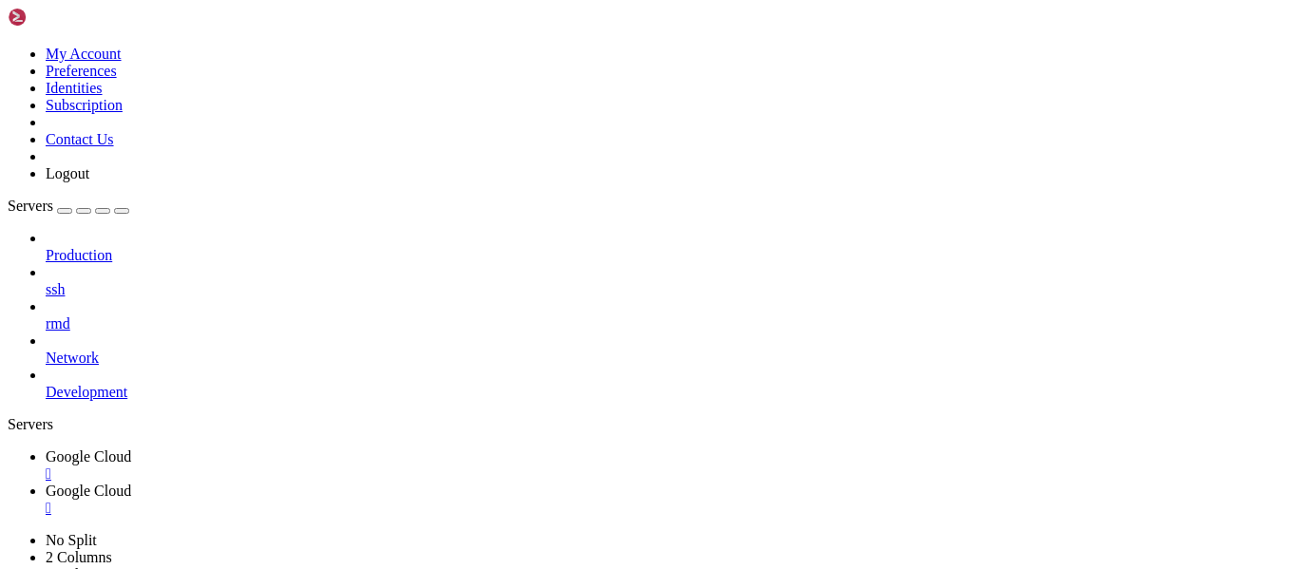
click at [100, 207] on div at bounding box center [649, 284] width 1298 height 569
click at [70, 315] on span "rmd" at bounding box center [58, 323] width 25 height 16
click at [518, 500] on div "" at bounding box center [668, 508] width 1245 height 17
click at [366, 466] on div "" at bounding box center [668, 474] width 1245 height 17
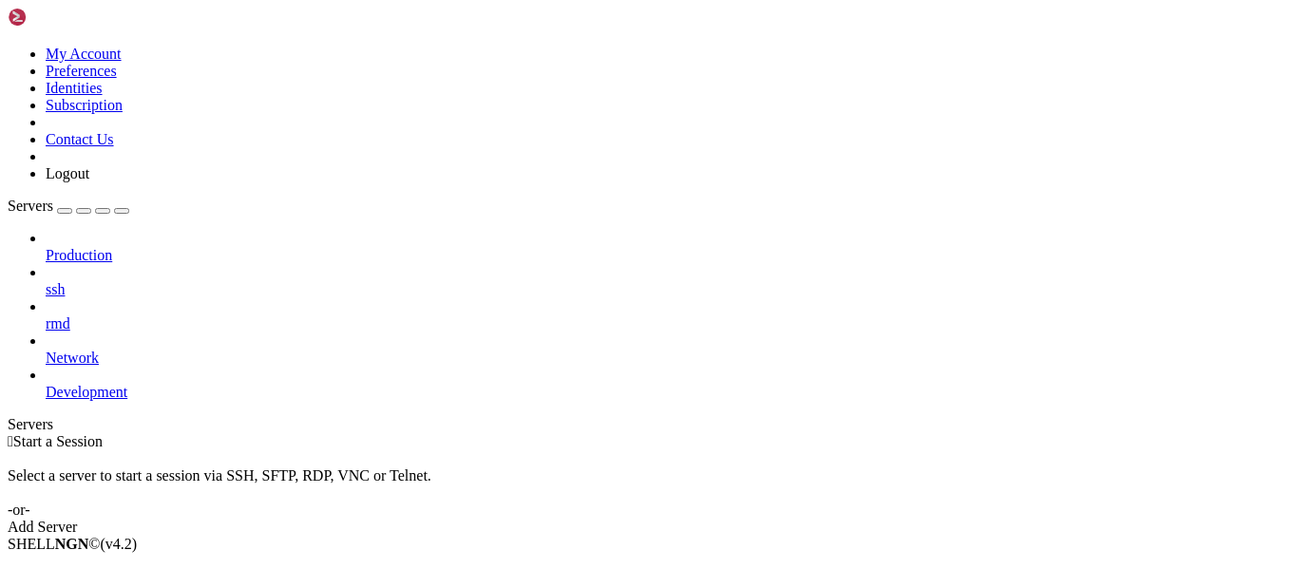
click at [777, 519] on link "Add Server" at bounding box center [649, 527] width 1283 height 17
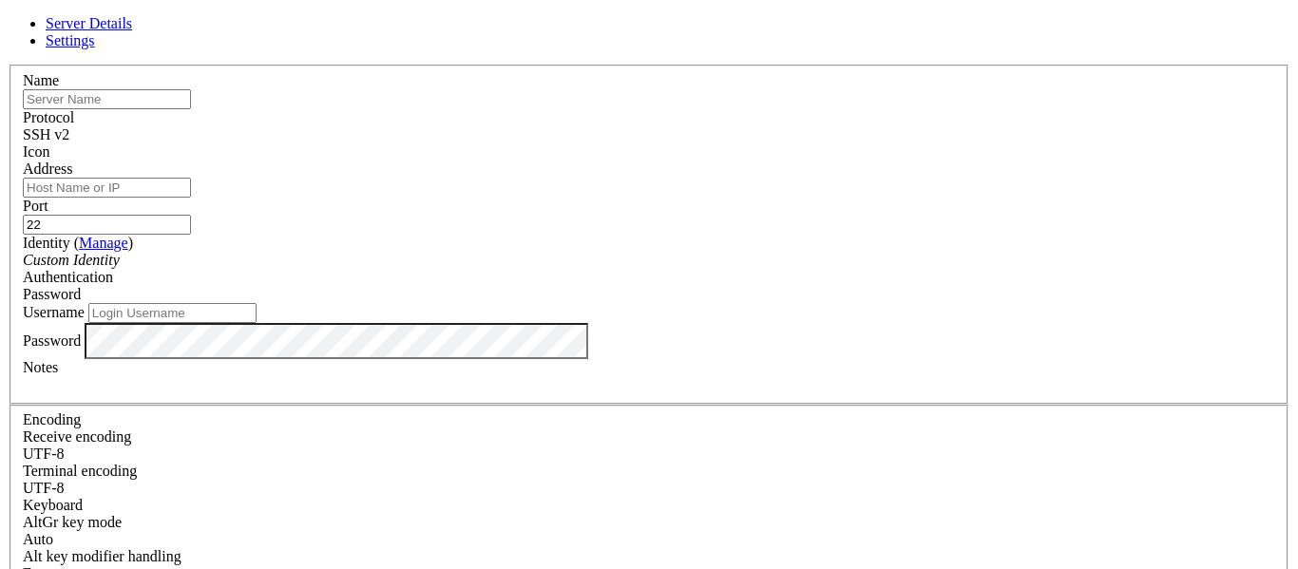
click at [191, 198] on input "Address" at bounding box center [107, 188] width 168 height 20
type input "[TECHNICAL_ID]"
click at [785, 126] on div "SSH v2" at bounding box center [649, 134] width 1252 height 17
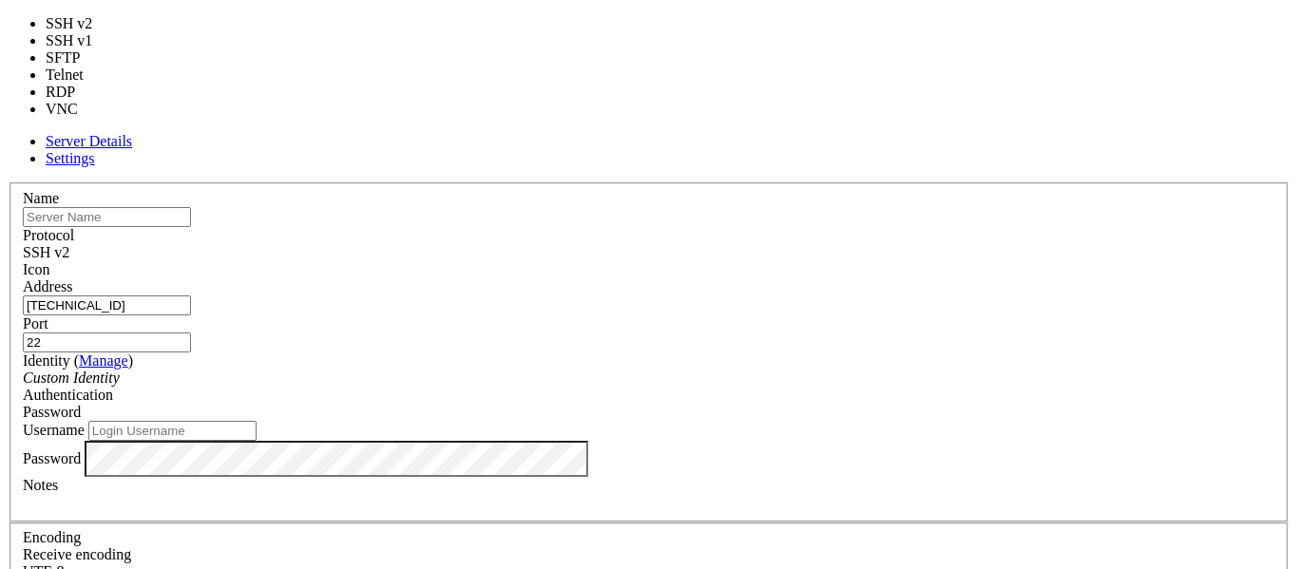
type input "5900"
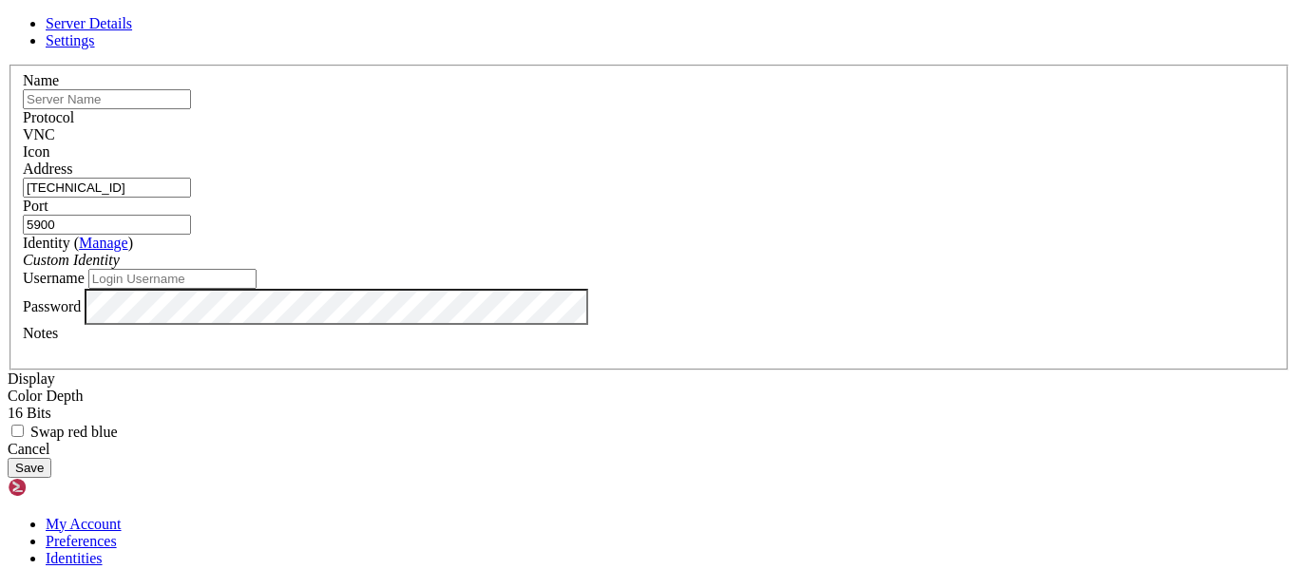
click at [191, 109] on input "text" at bounding box center [107, 99] width 168 height 20
type input "Google Cloud"
click at [538, 254] on div "Custom Identity" at bounding box center [649, 260] width 1252 height 17
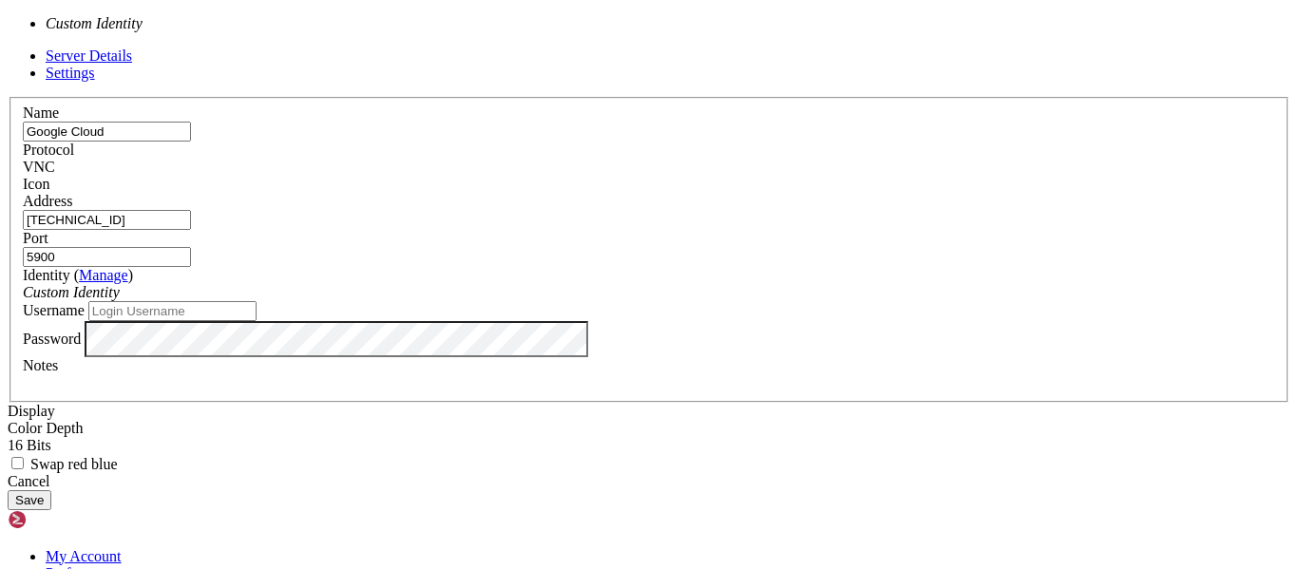
click at [257, 321] on input "Username" at bounding box center [172, 311] width 168 height 20
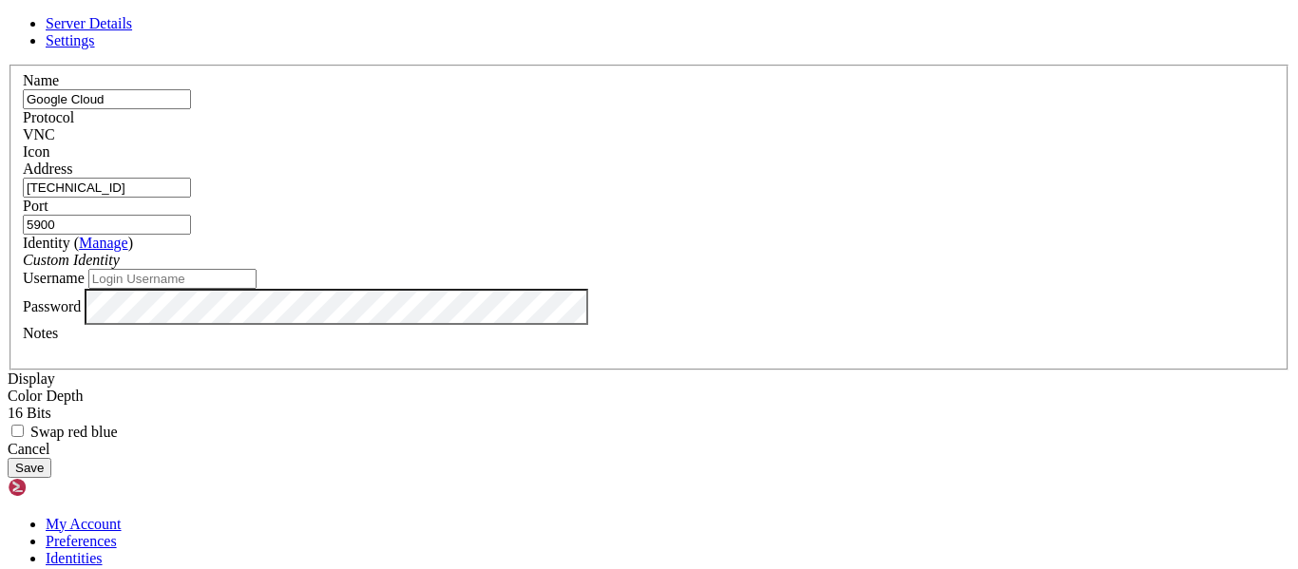
type input "N"
click at [100, 172] on div "Server Details Settings Name Google Cloud Protocol VNC Icon" at bounding box center [649, 246] width 1283 height 463
click at [257, 289] on input "Username" at bounding box center [172, 279] width 168 height 20
type input "neviller"
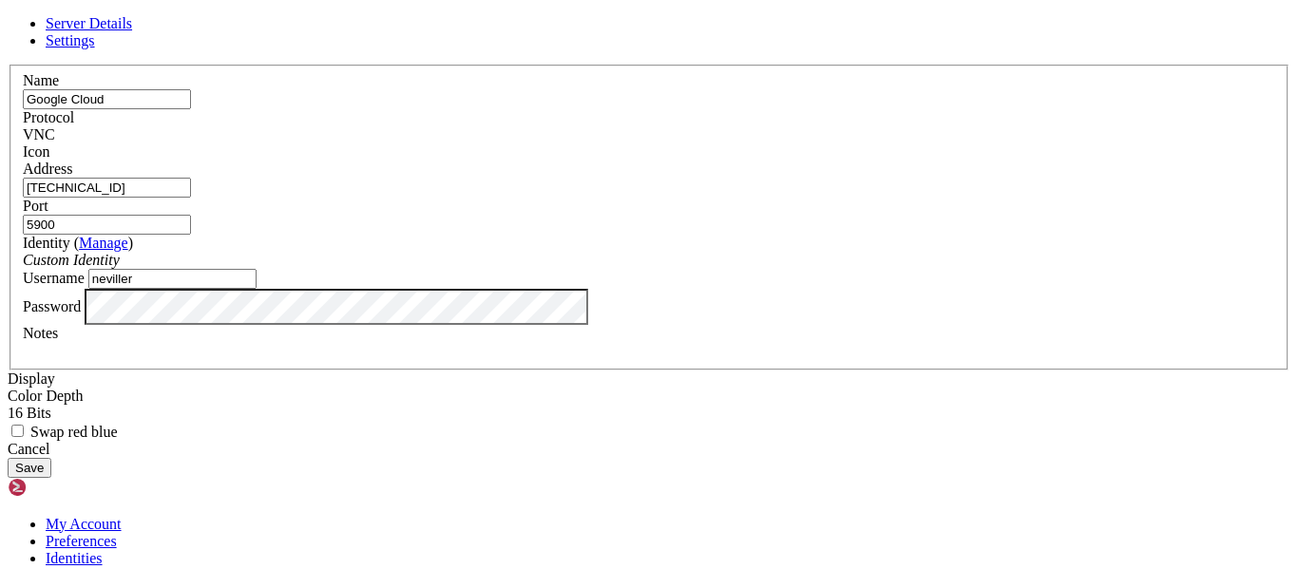
click at [51, 478] on button "Save" at bounding box center [30, 468] width 44 height 20
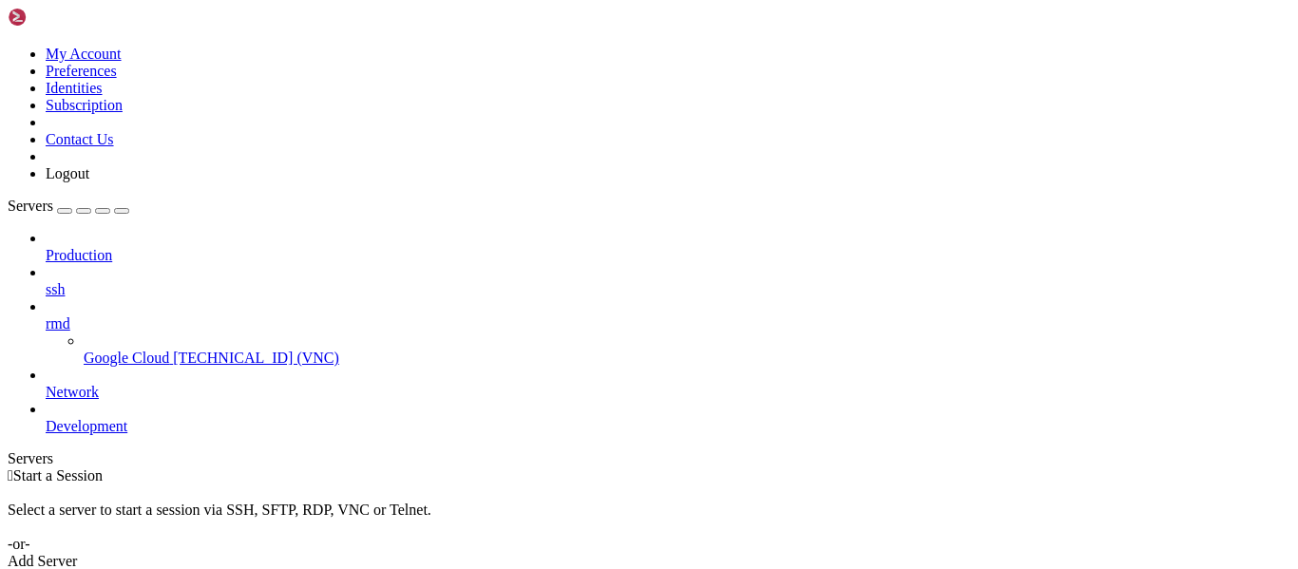
click at [173, 350] on span "[TECHNICAL_ID] (VNC)" at bounding box center [256, 358] width 166 height 16
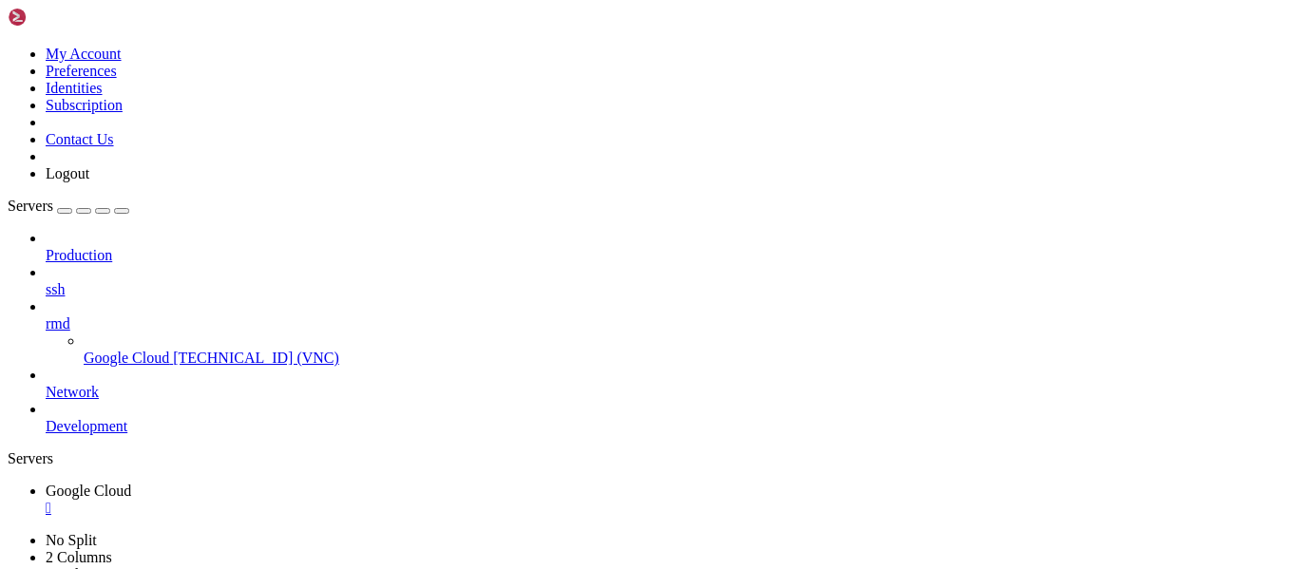
click at [163, 148] on div at bounding box center [649, 284] width 1298 height 569
click at [65, 281] on span "ssh" at bounding box center [55, 289] width 19 height 16
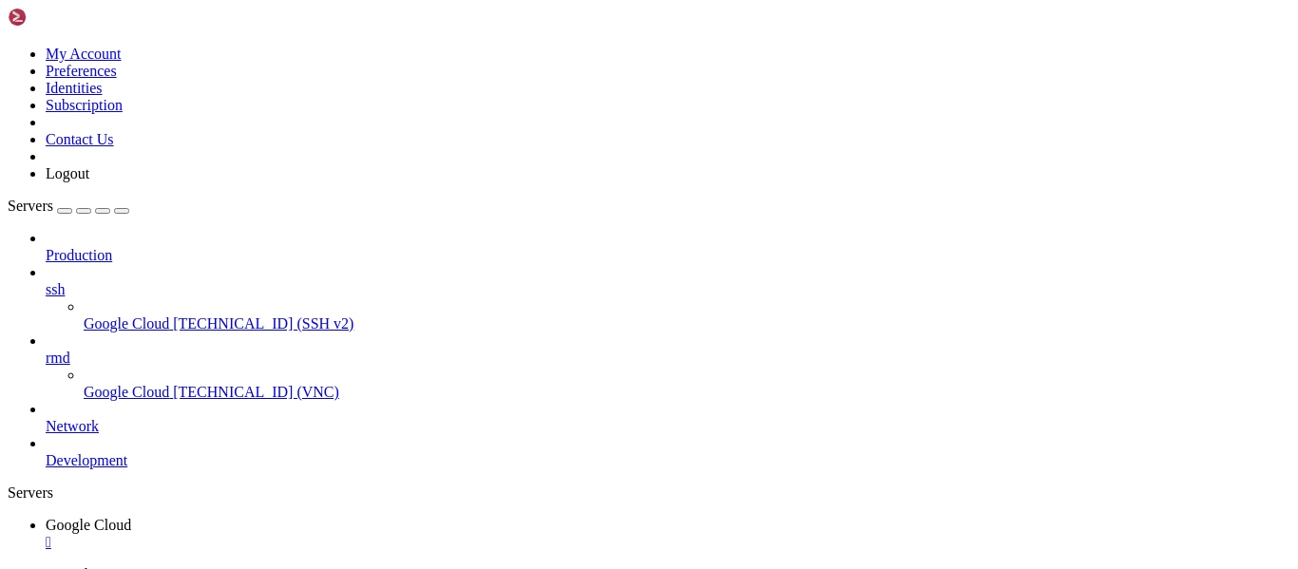
click at [65, 281] on span "ssh" at bounding box center [55, 289] width 19 height 16
click at [147, 315] on span "Google Cloud" at bounding box center [127, 323] width 86 height 16
click at [131, 517] on span "Google Cloud" at bounding box center [89, 525] width 86 height 16
click at [131, 551] on span "Google Cloud" at bounding box center [89, 559] width 86 height 16
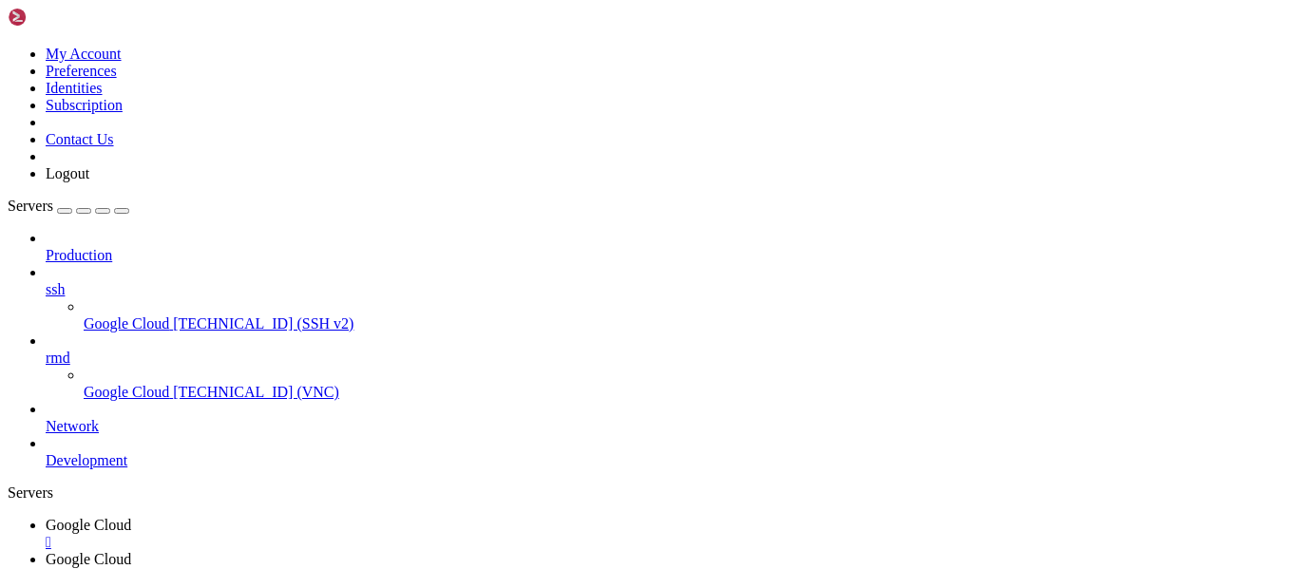
click at [131, 517] on span "Google Cloud" at bounding box center [89, 525] width 86 height 16
click at [131, 551] on span "Google Cloud" at bounding box center [89, 559] width 86 height 16
drag, startPoint x: 173, startPoint y: 1513, endPoint x: 304, endPoint y: 1506, distance: 131.3
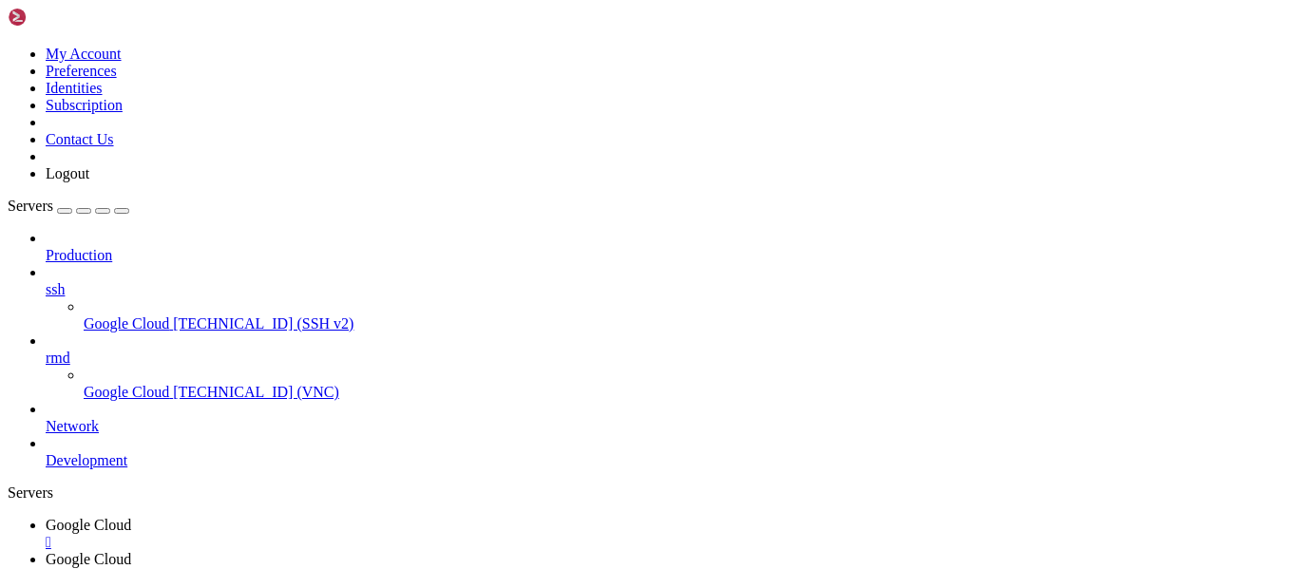
click at [169, 384] on span "Google Cloud" at bounding box center [127, 392] width 86 height 16
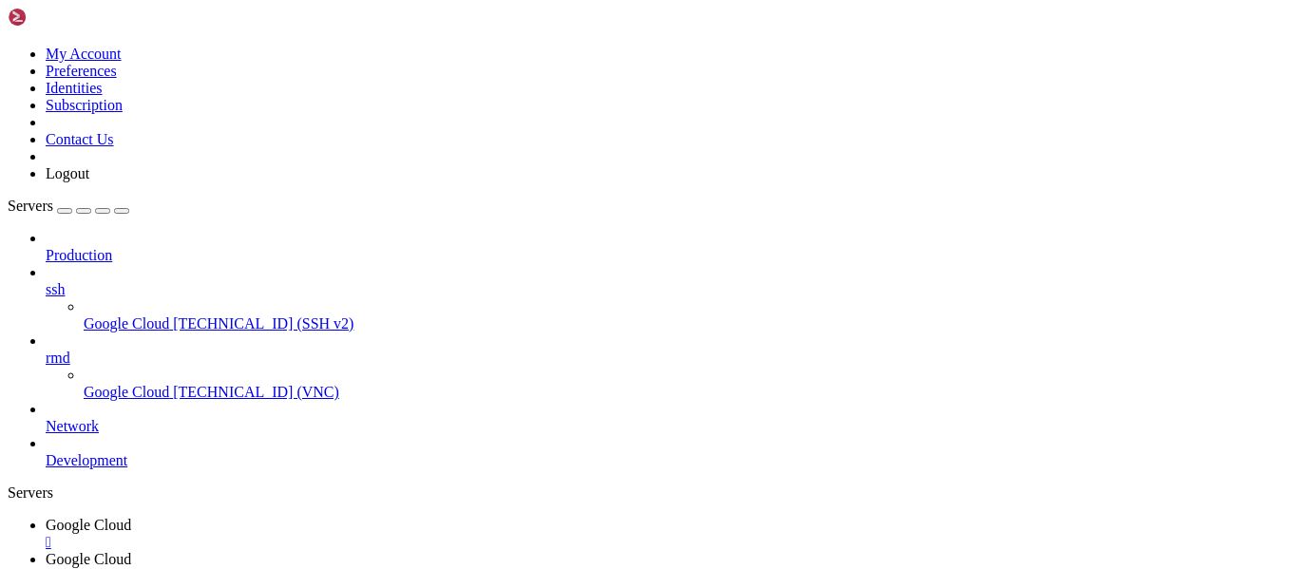
scroll to position [0, 0]
click at [131, 517] on span "Google Cloud" at bounding box center [89, 525] width 86 height 16
click at [379, 185] on div at bounding box center [649, 284] width 1298 height 569
click at [368, 534] on div "" at bounding box center [668, 542] width 1245 height 17
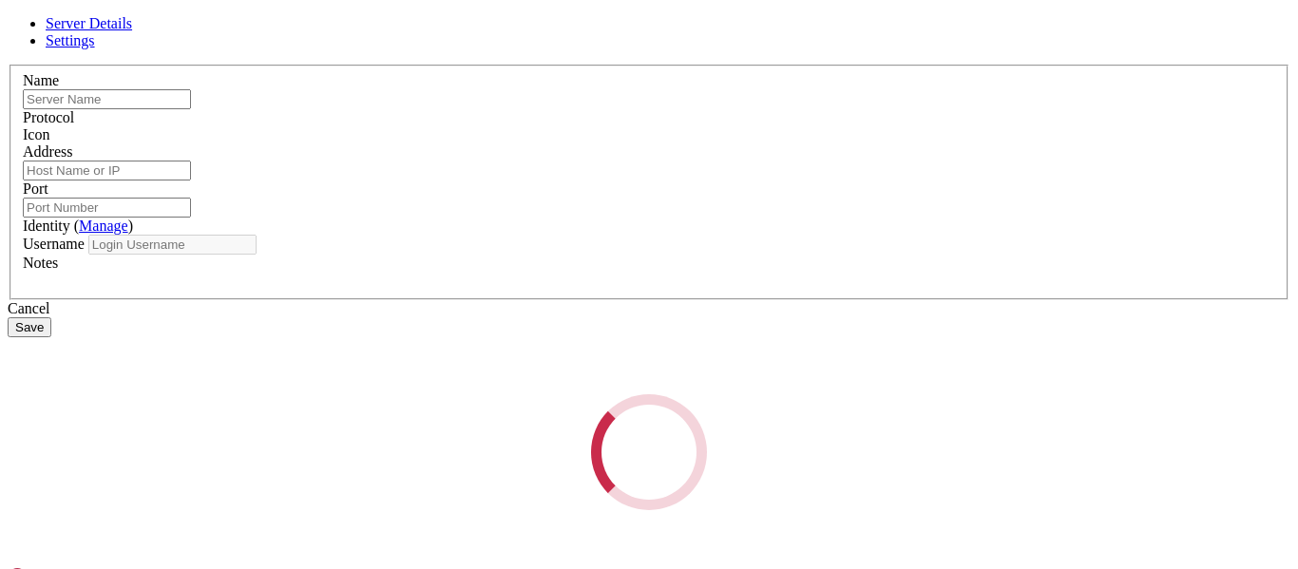
type input "Google Cloud"
type input "[TECHNICAL_ID]"
type input "5900"
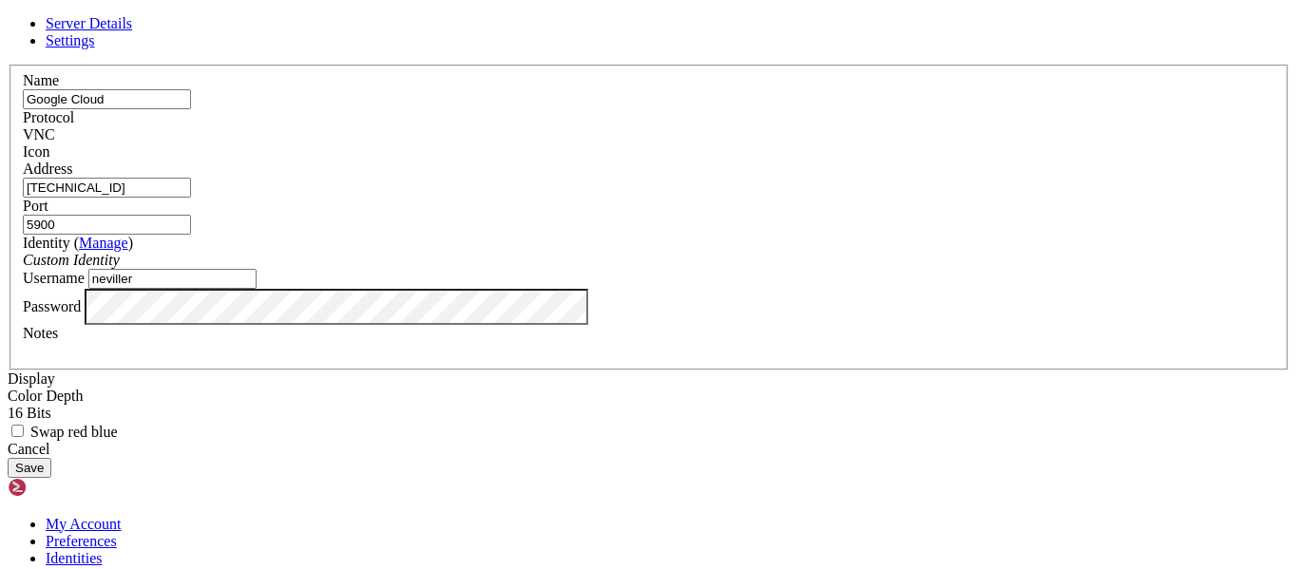
scroll to position [45, 0]
drag, startPoint x: 655, startPoint y: 309, endPoint x: 336, endPoint y: 294, distance: 318.7
click at [336, 294] on div "Server Details Settings Name Google Cloud Protocol VNC Icon" at bounding box center [649, 246] width 1283 height 463
paste input "inux-vm."
type input "inux-vm.neviller"
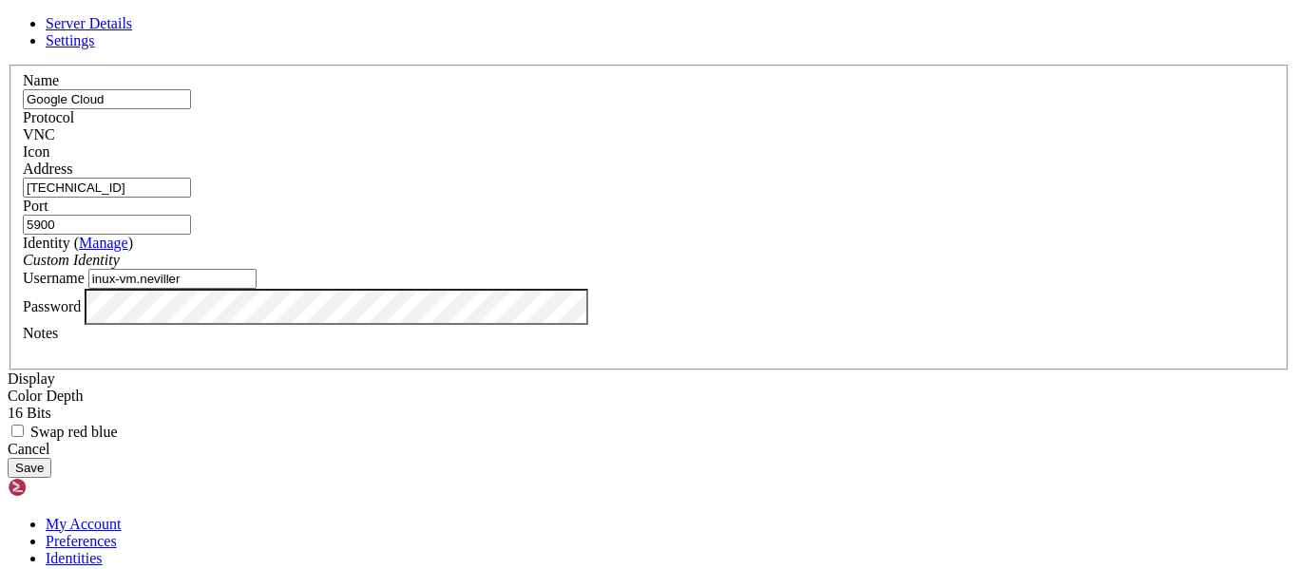
click at [51, 478] on button "Save" at bounding box center [30, 468] width 44 height 20
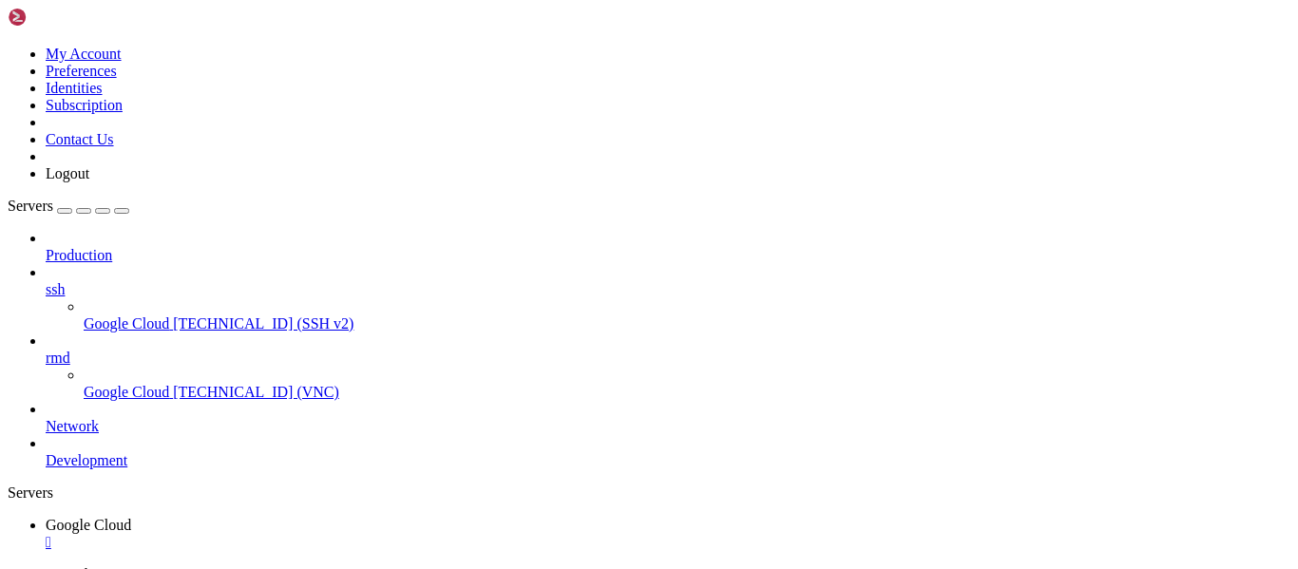
click at [173, 384] on span "[TECHNICAL_ID] (VNC)" at bounding box center [256, 392] width 166 height 16
click at [173, 315] on span "[TECHNICAL_ID] (SSH v2)" at bounding box center [263, 323] width 181 height 16
click at [152, 223] on div at bounding box center [649, 284] width 1298 height 569
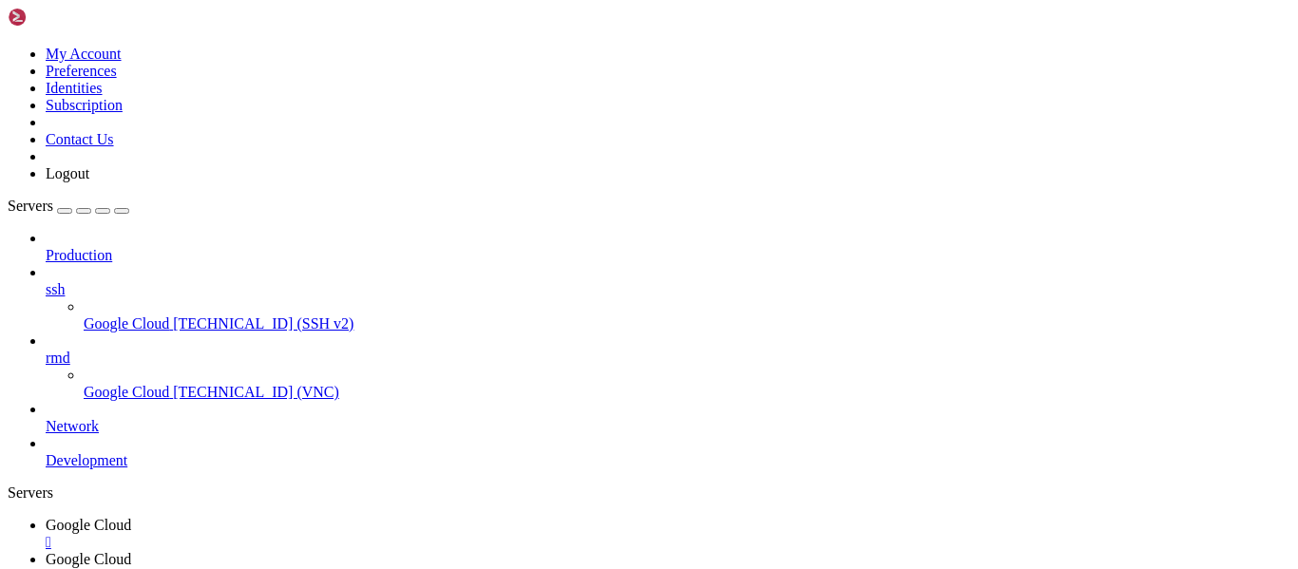
click at [287, 517] on link "Google Cloud " at bounding box center [668, 534] width 1245 height 34
click at [434, 551] on link "Google Cloud " at bounding box center [668, 568] width 1245 height 34
click at [517, 568] on div "" at bounding box center [668, 576] width 1245 height 17
